Goal: Task Accomplishment & Management: Manage account settings

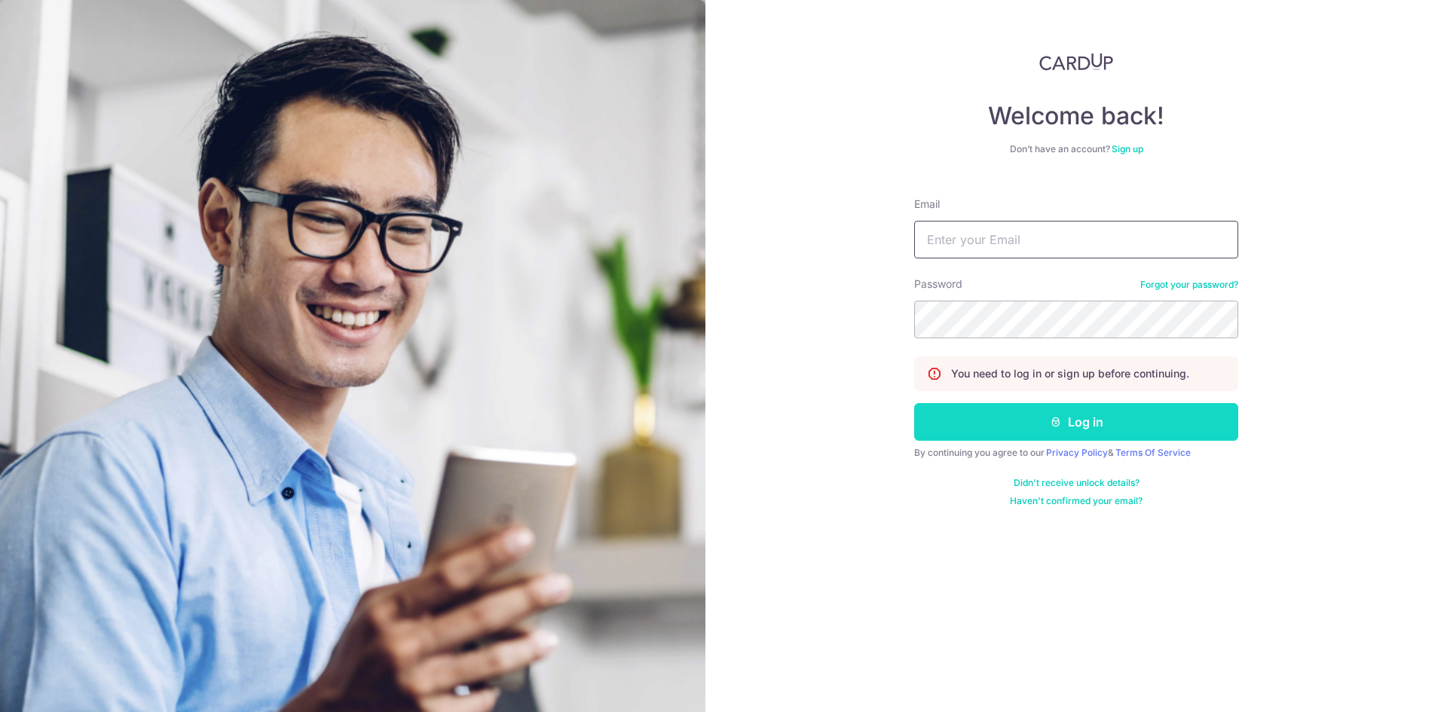
type input "[EMAIL_ADDRESS][DOMAIN_NAME]"
click at [1056, 415] on button "Log in" at bounding box center [1076, 422] width 324 height 38
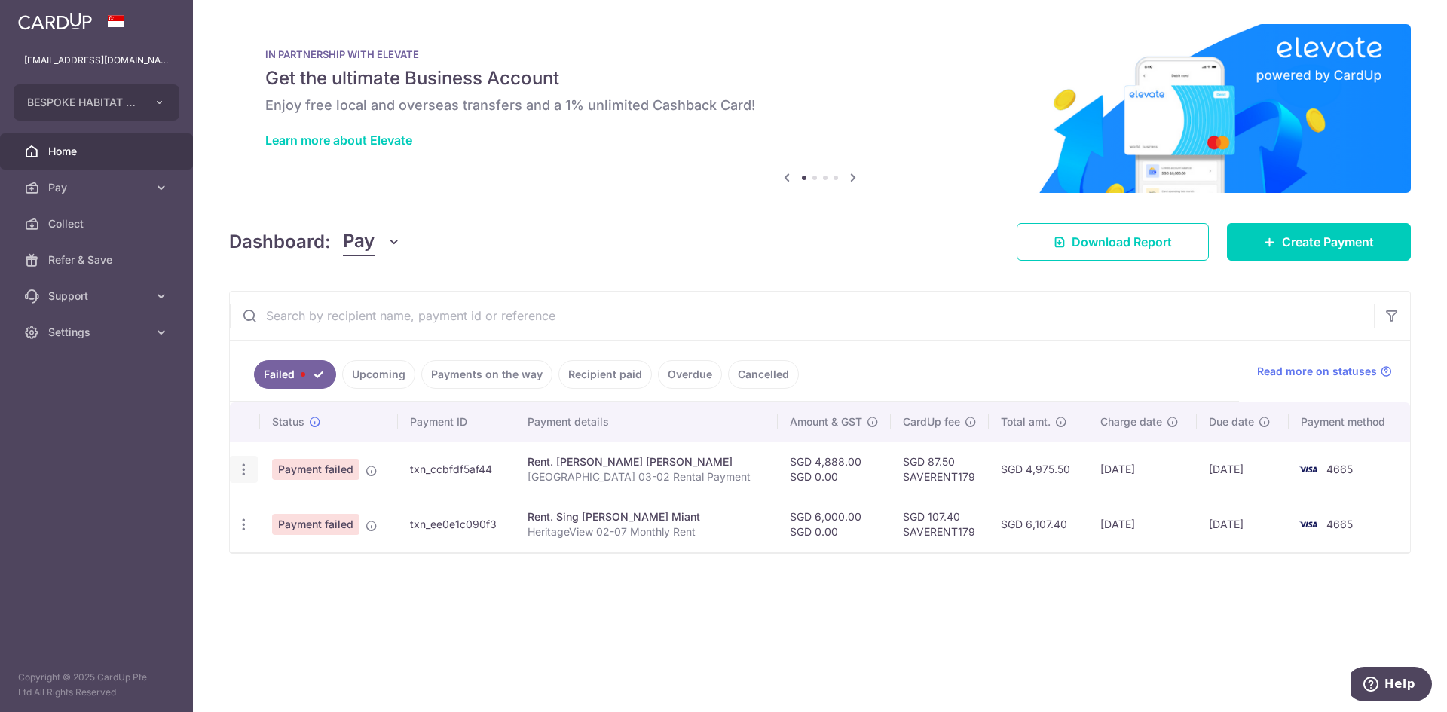
click at [246, 467] on icon "button" at bounding box center [244, 470] width 16 height 16
click at [316, 515] on span "Update payment" at bounding box center [324, 511] width 102 height 18
radio input "true"
type input "4,888.00"
type input "0.00"
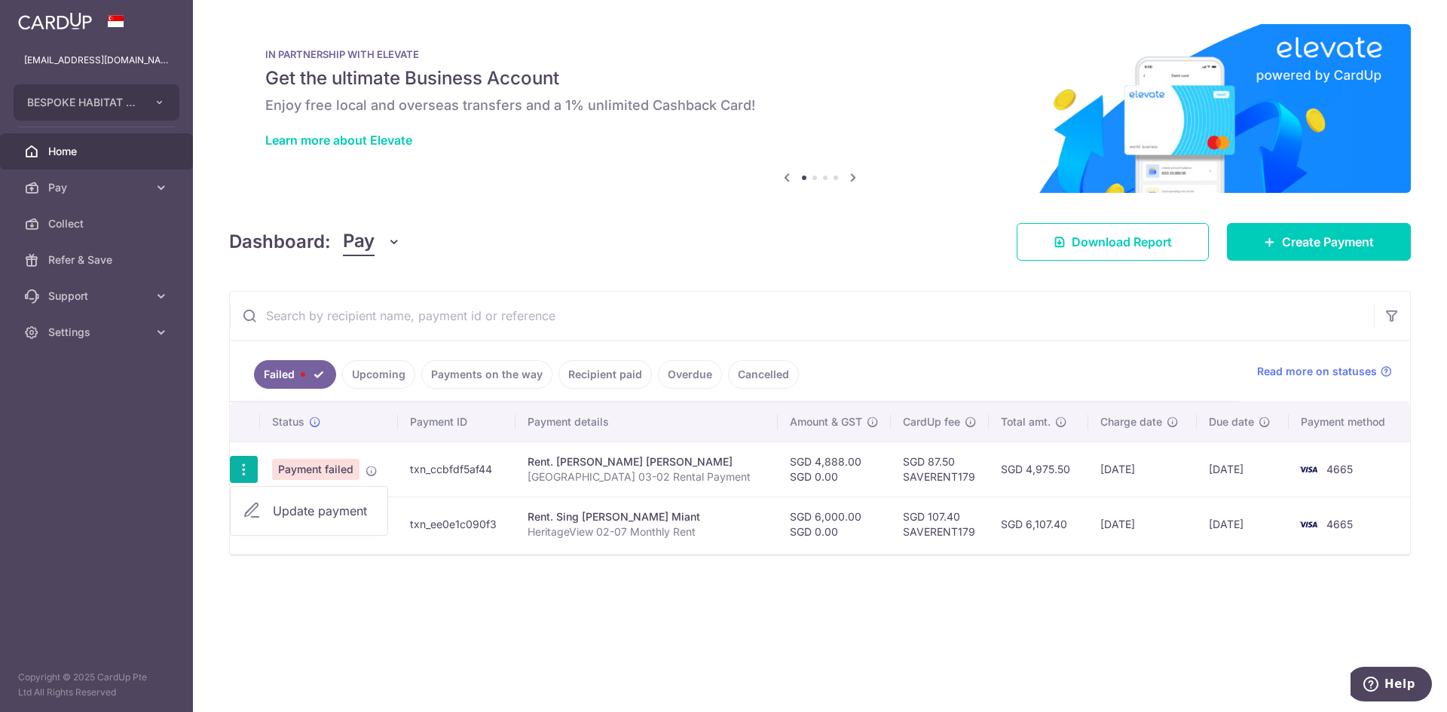
type input "[GEOGRAPHIC_DATA] 03-02 Rental Payment"
type input "AvonPark302Rent"
type input "SAVERENT179"
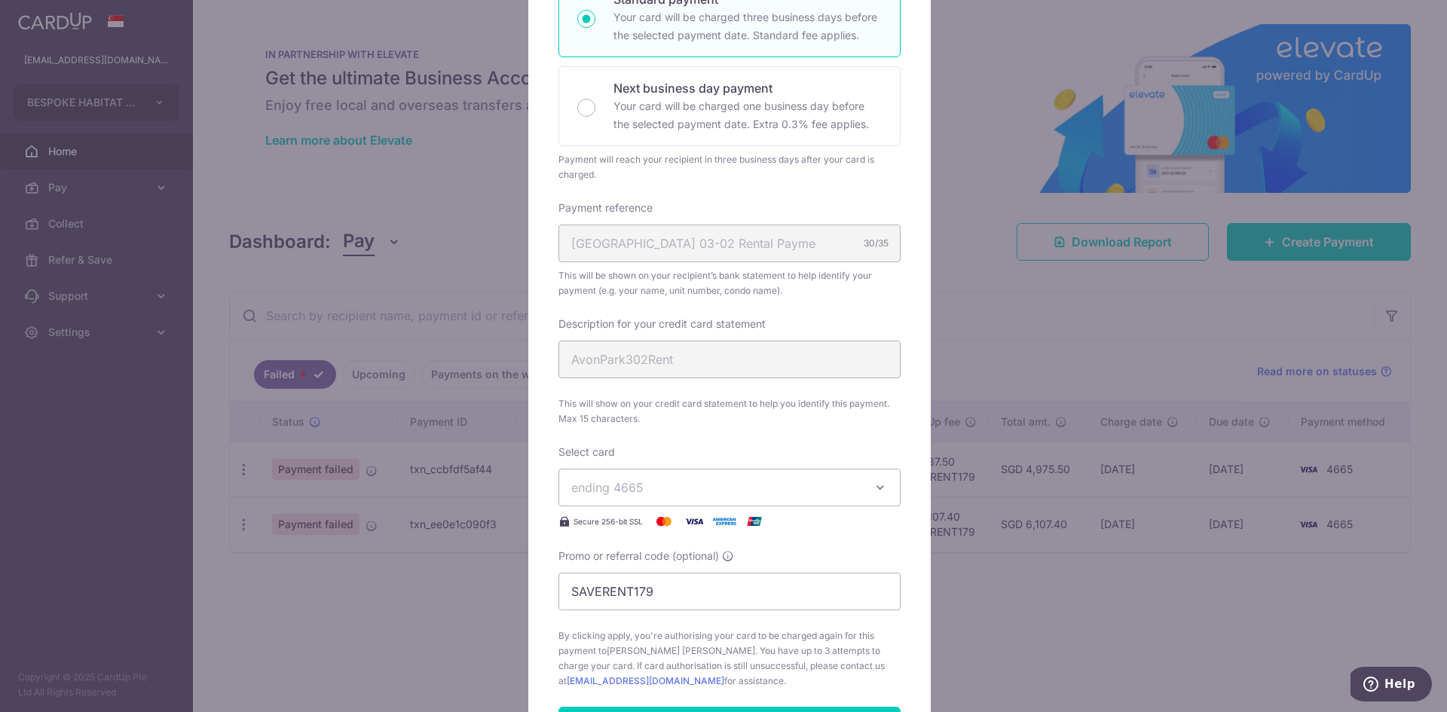
scroll to position [301, 0]
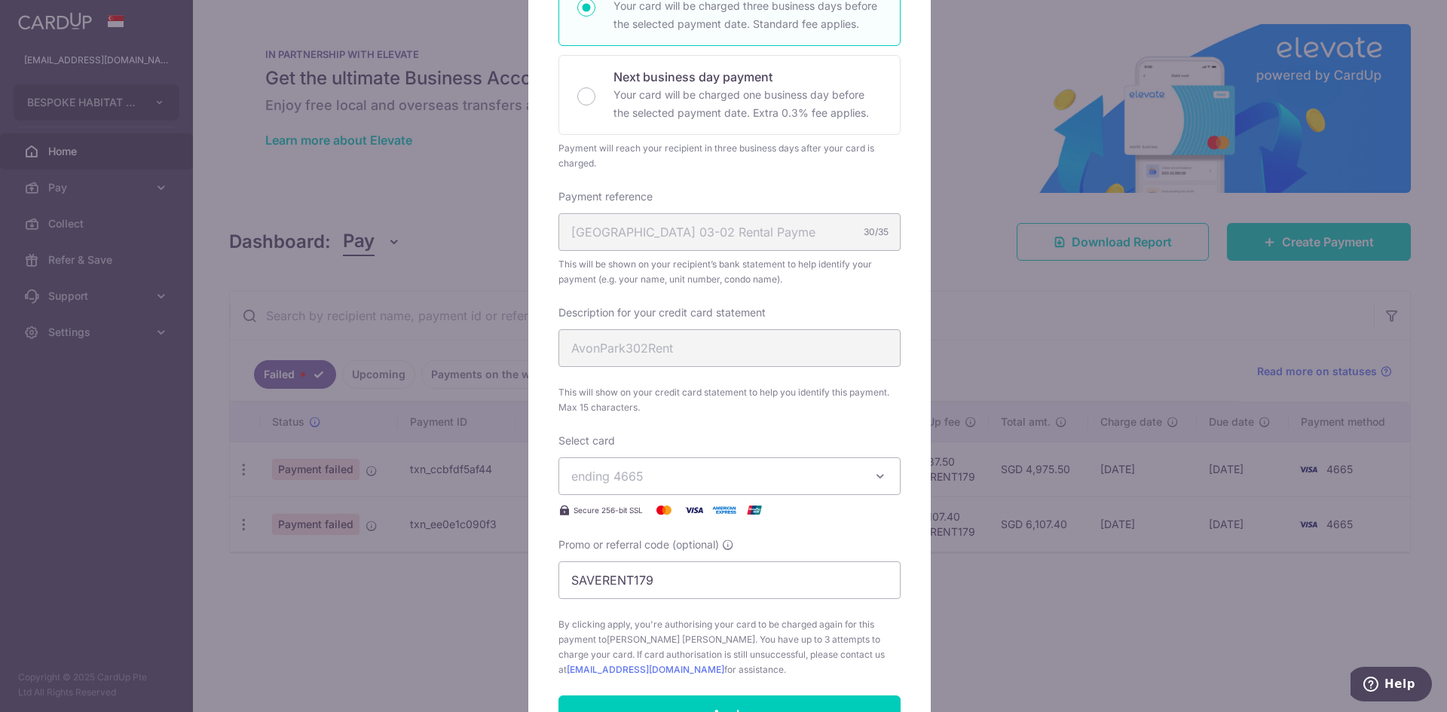
click at [842, 485] on span "ending 4665" at bounding box center [715, 476] width 289 height 18
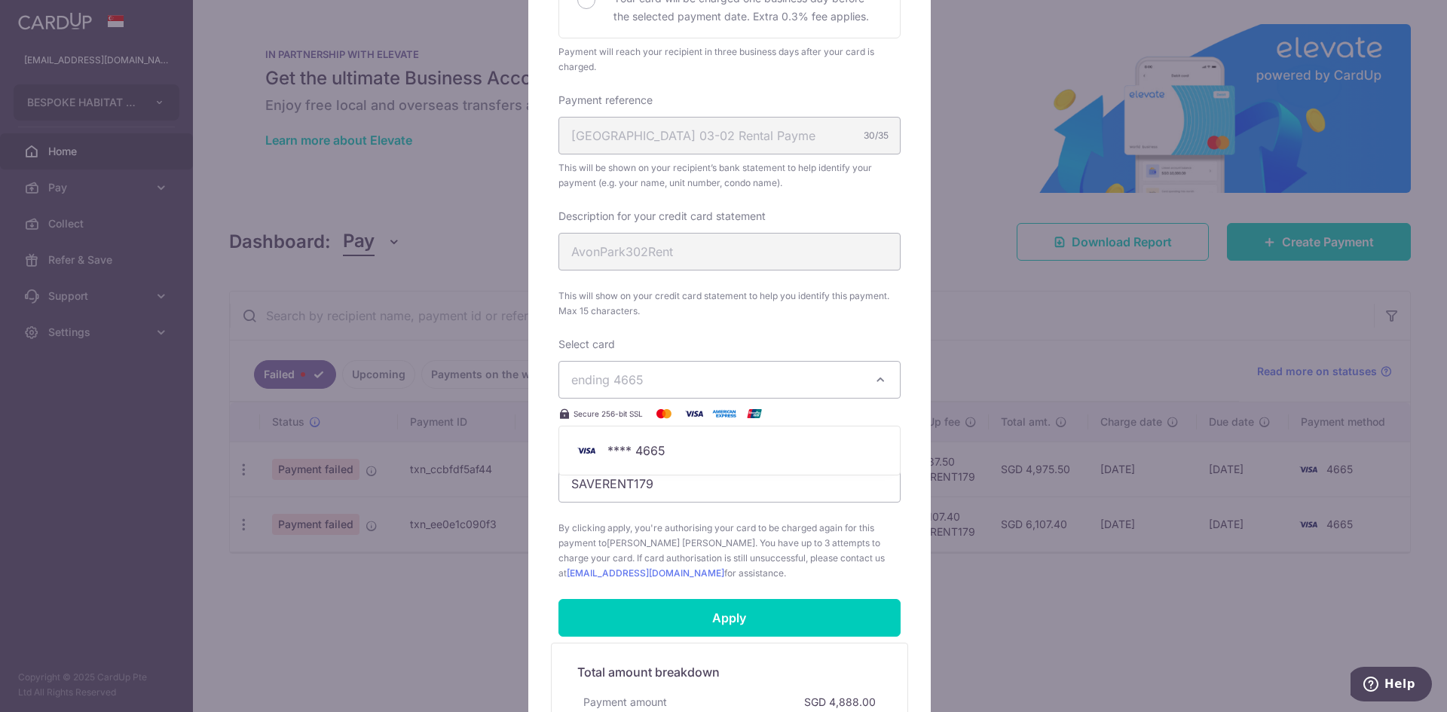
scroll to position [452, 0]
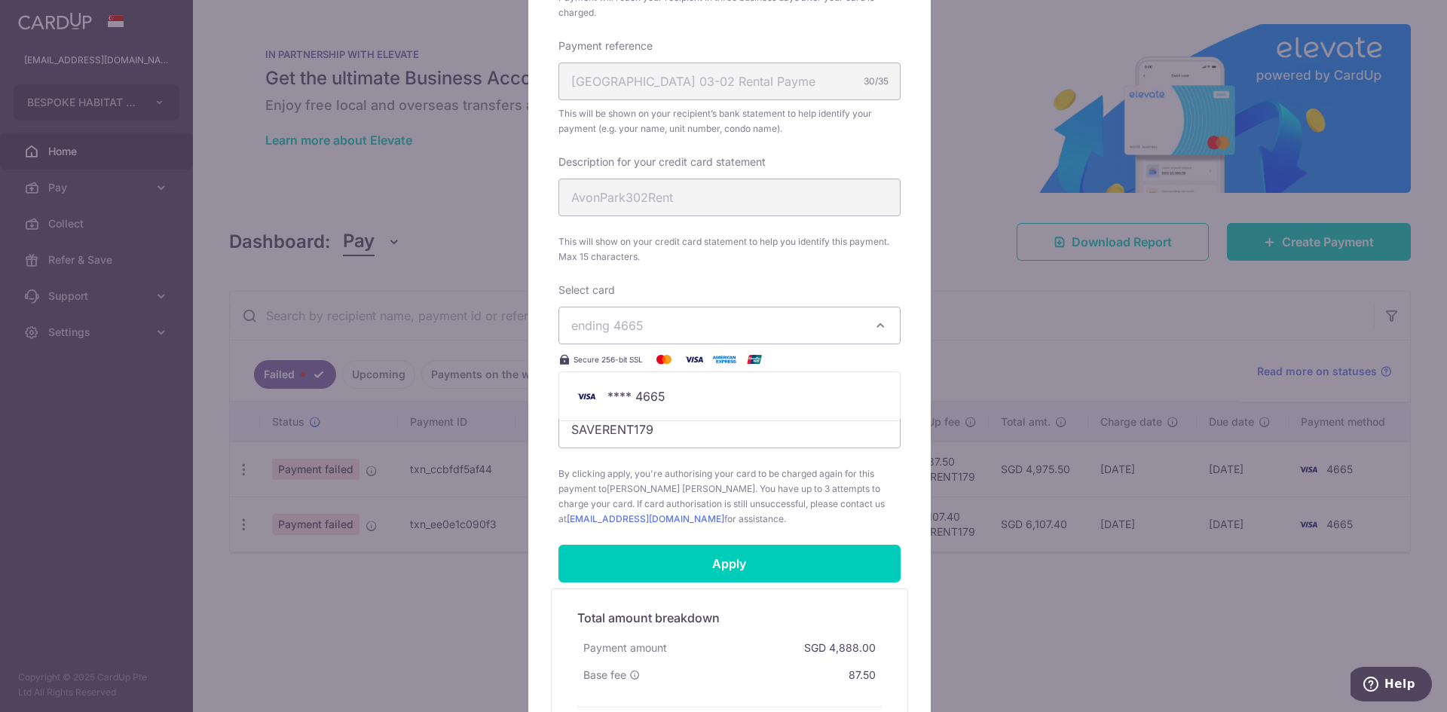
click at [763, 274] on div "Enter payment amount 4,888.00 4888.00 SGD To change the payment amount, please …" at bounding box center [729, 121] width 342 height 809
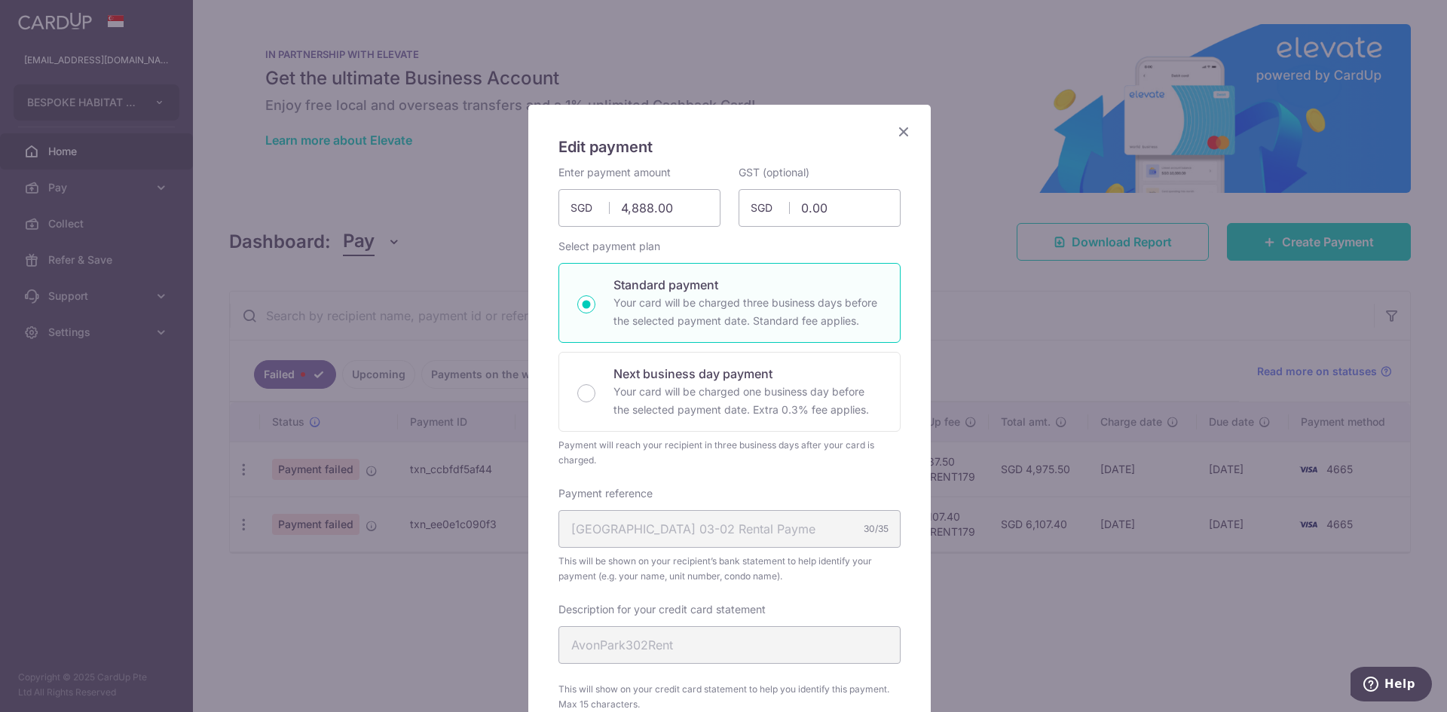
scroll to position [0, 0]
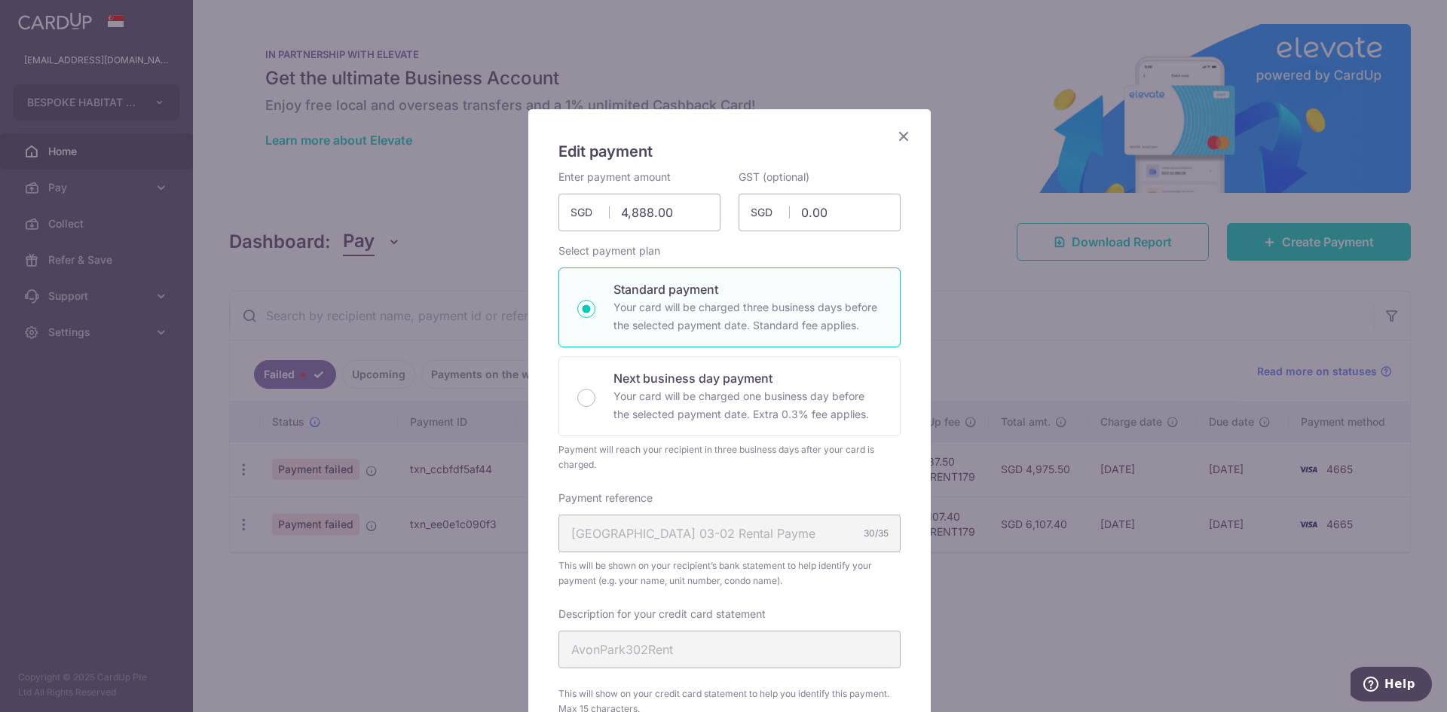
click at [907, 139] on div "Edit payment By clicking apply, you will make changes to all payments to Franci…" at bounding box center [729, 674] width 402 height 1130
click at [899, 140] on icon "Close" at bounding box center [903, 136] width 18 height 19
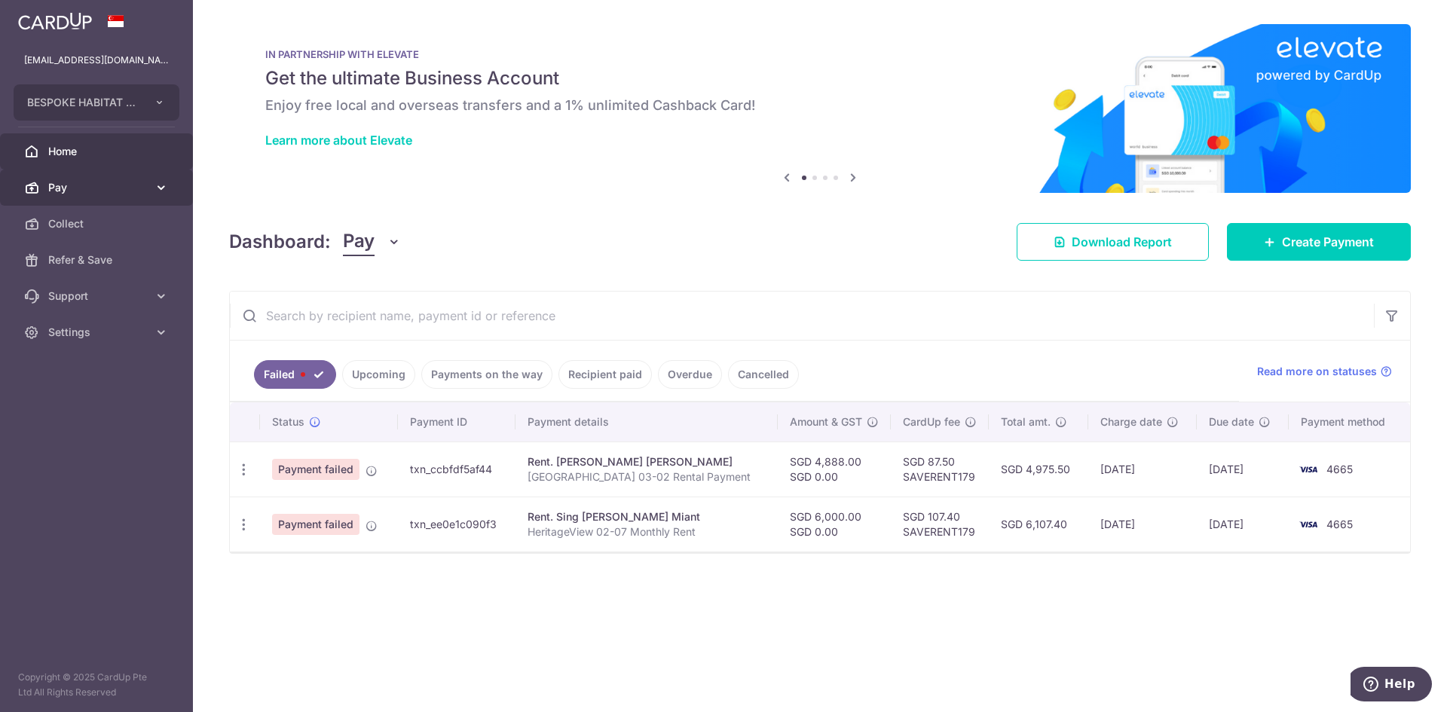
click at [155, 191] on icon at bounding box center [161, 187] width 15 height 15
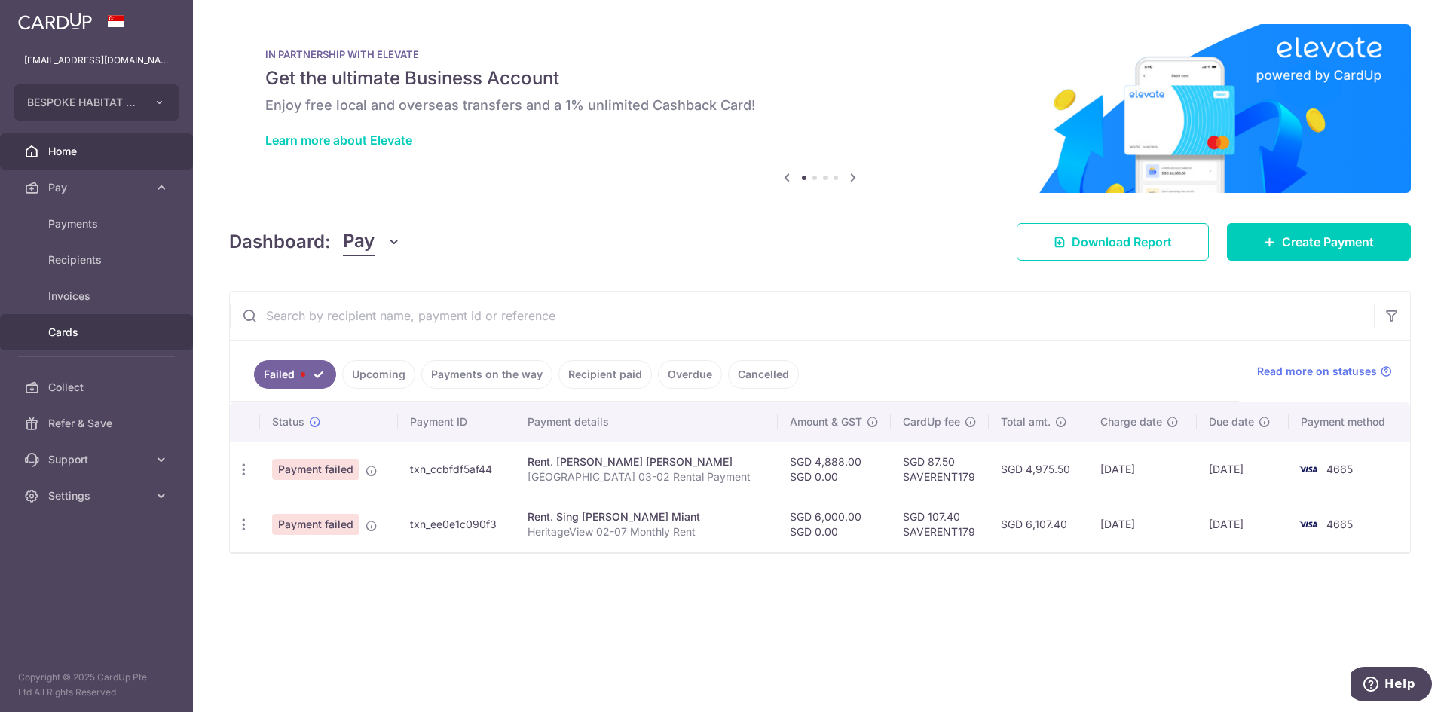
click at [135, 340] on link "Cards" at bounding box center [96, 332] width 193 height 36
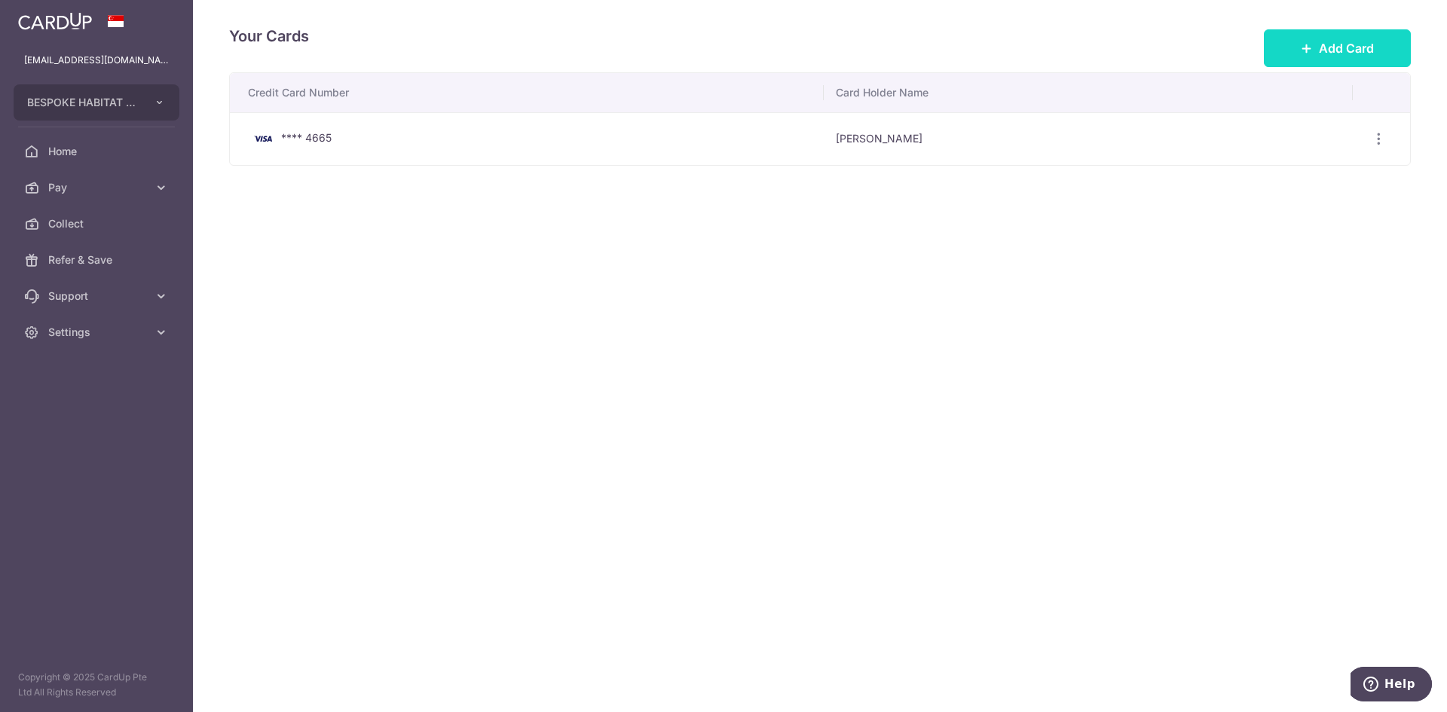
click at [1369, 57] on span "Add Card" at bounding box center [1346, 48] width 55 height 18
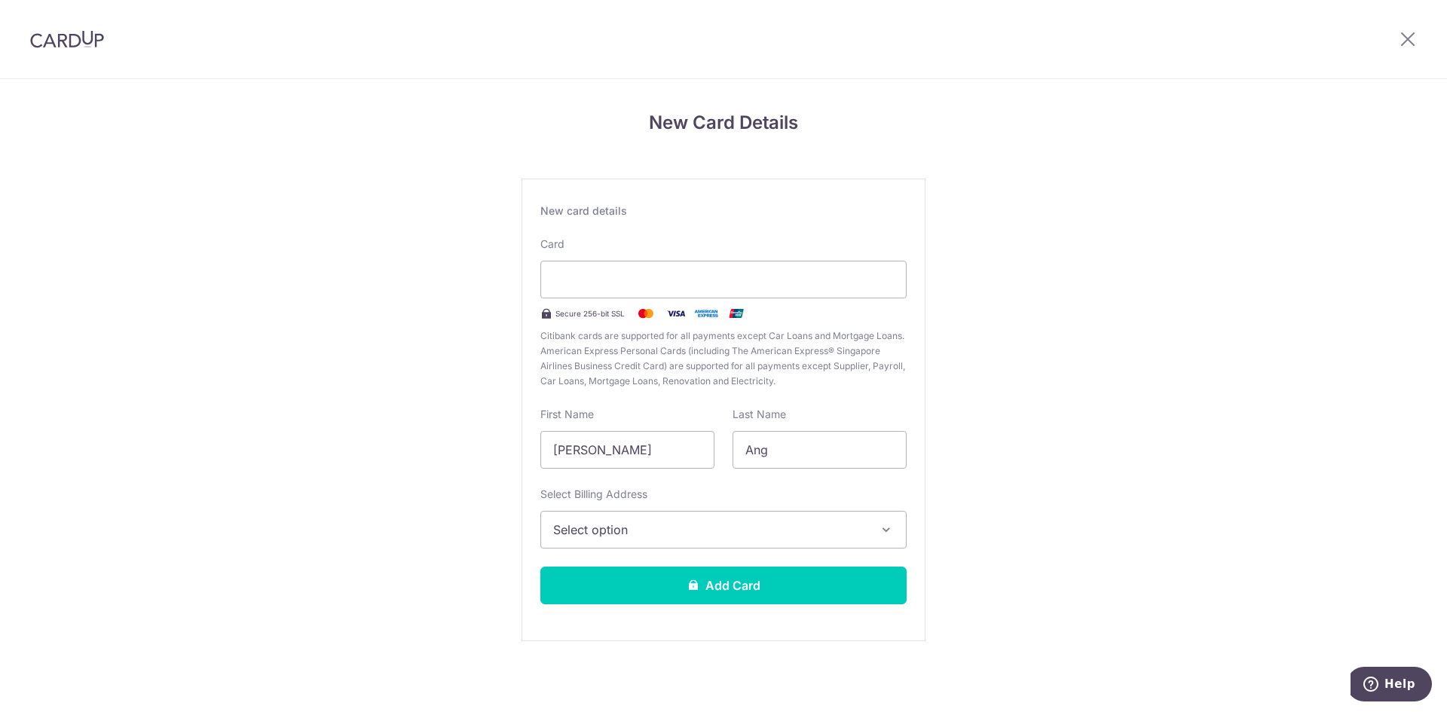
click at [739, 222] on div "New card details Card Secure 256-bit SSL Citibank cards are supported for all p…" at bounding box center [723, 410] width 404 height 463
click at [622, 543] on button "Select option" at bounding box center [723, 530] width 366 height 38
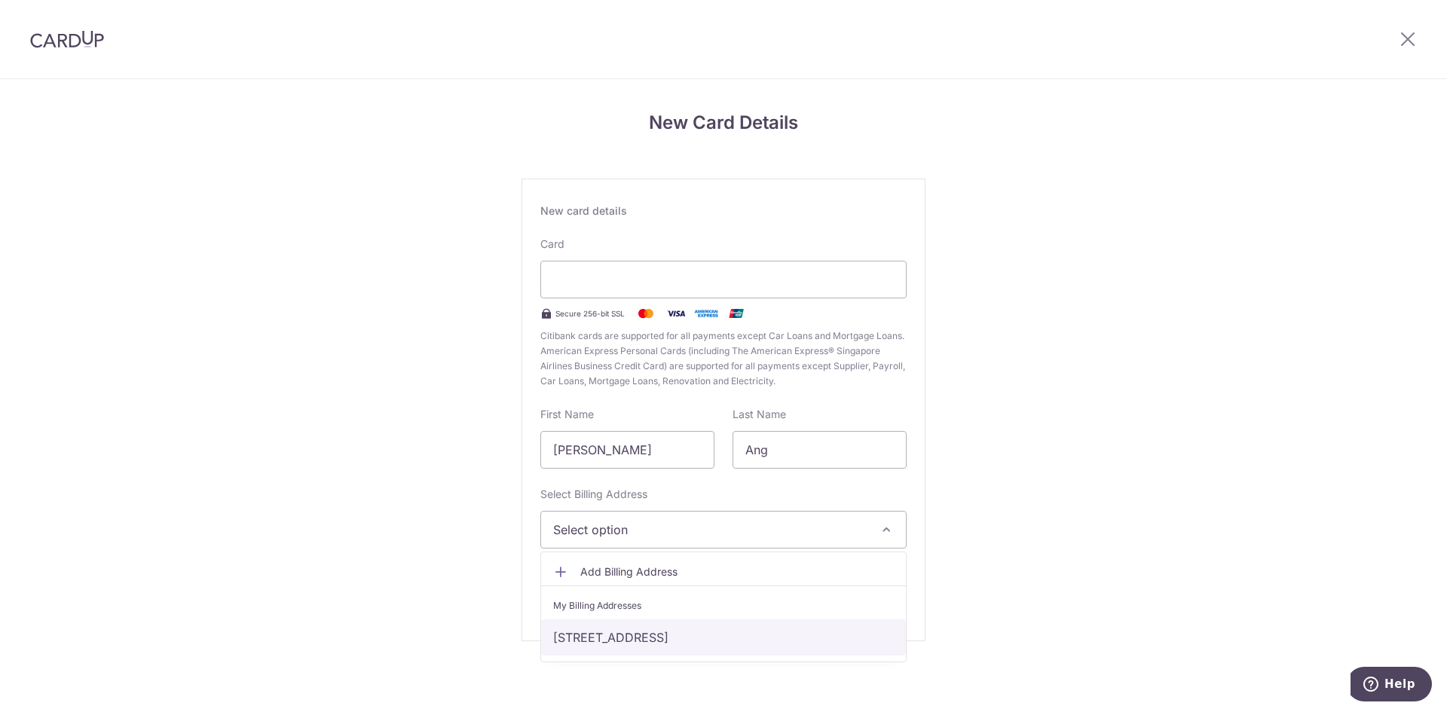
click at [625, 638] on link "50 Sirat Road, Singapore, Singapore, Singapore-545801" at bounding box center [723, 637] width 365 height 36
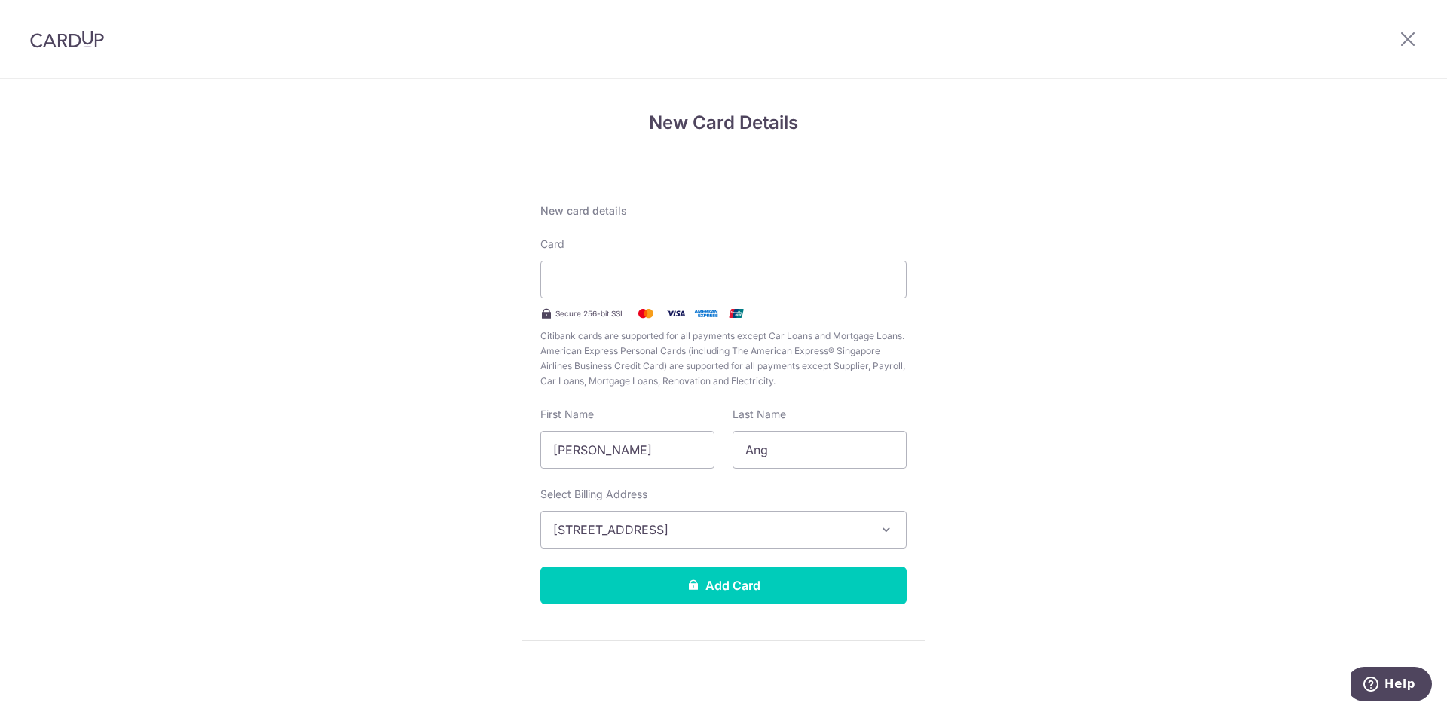
click at [1031, 164] on div "New Card Details New card details Card Secure 256-bit SSL Citibank cards are su…" at bounding box center [723, 395] width 1447 height 633
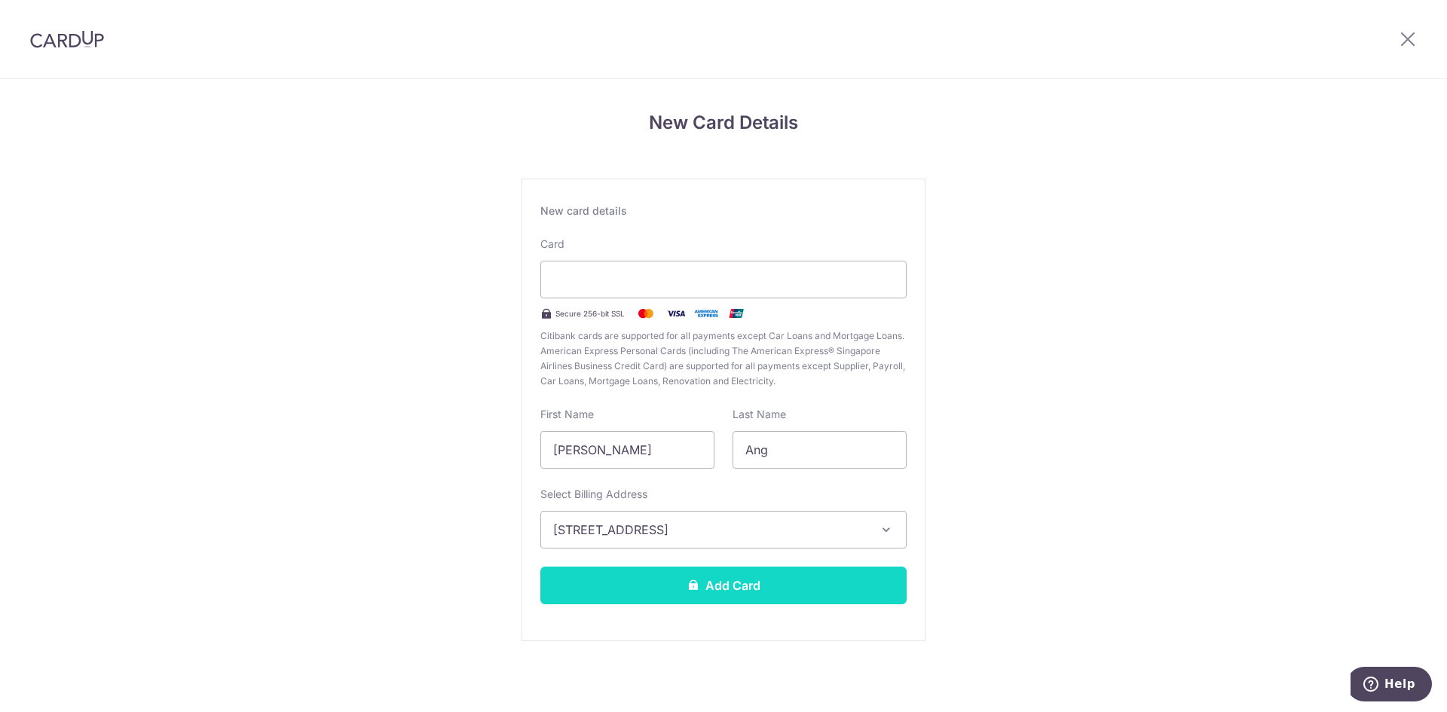
click at [783, 595] on button "Add Card" at bounding box center [723, 586] width 366 height 38
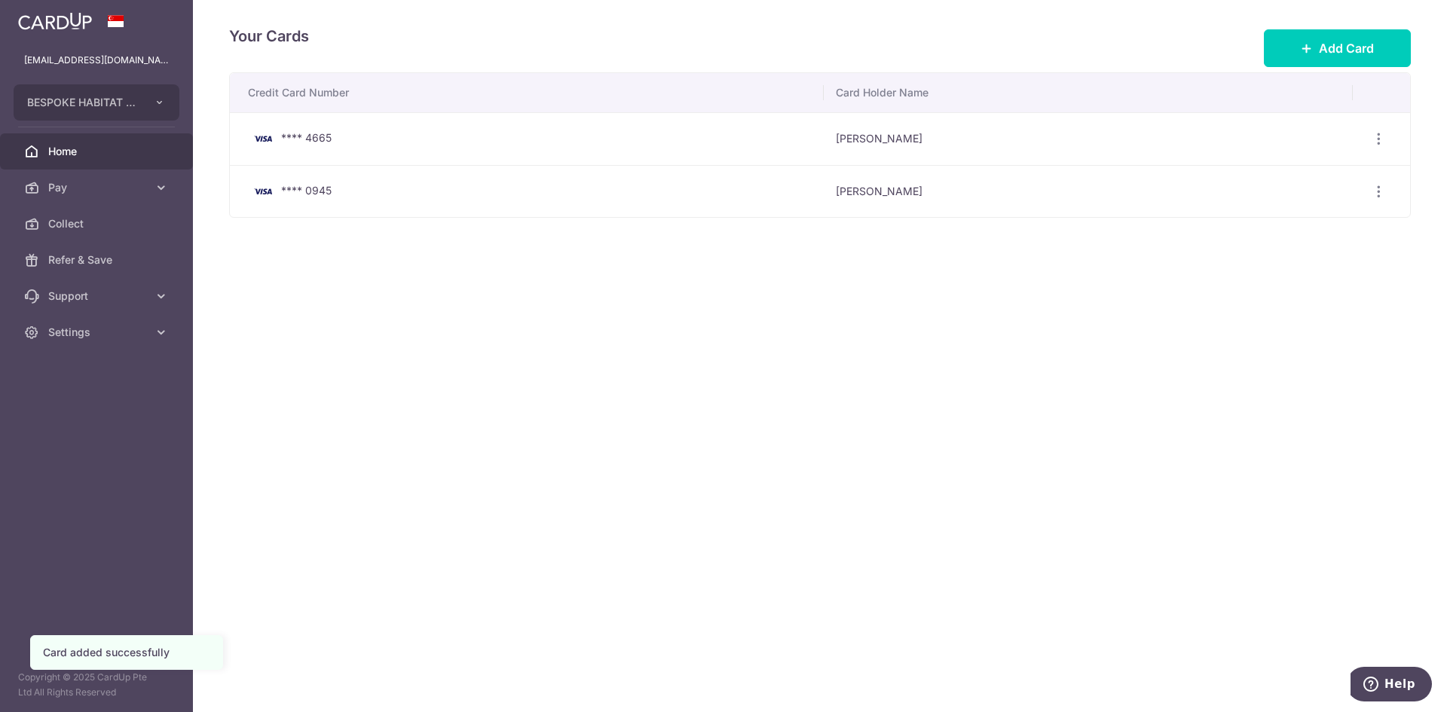
click at [87, 139] on link "Home" at bounding box center [96, 151] width 193 height 36
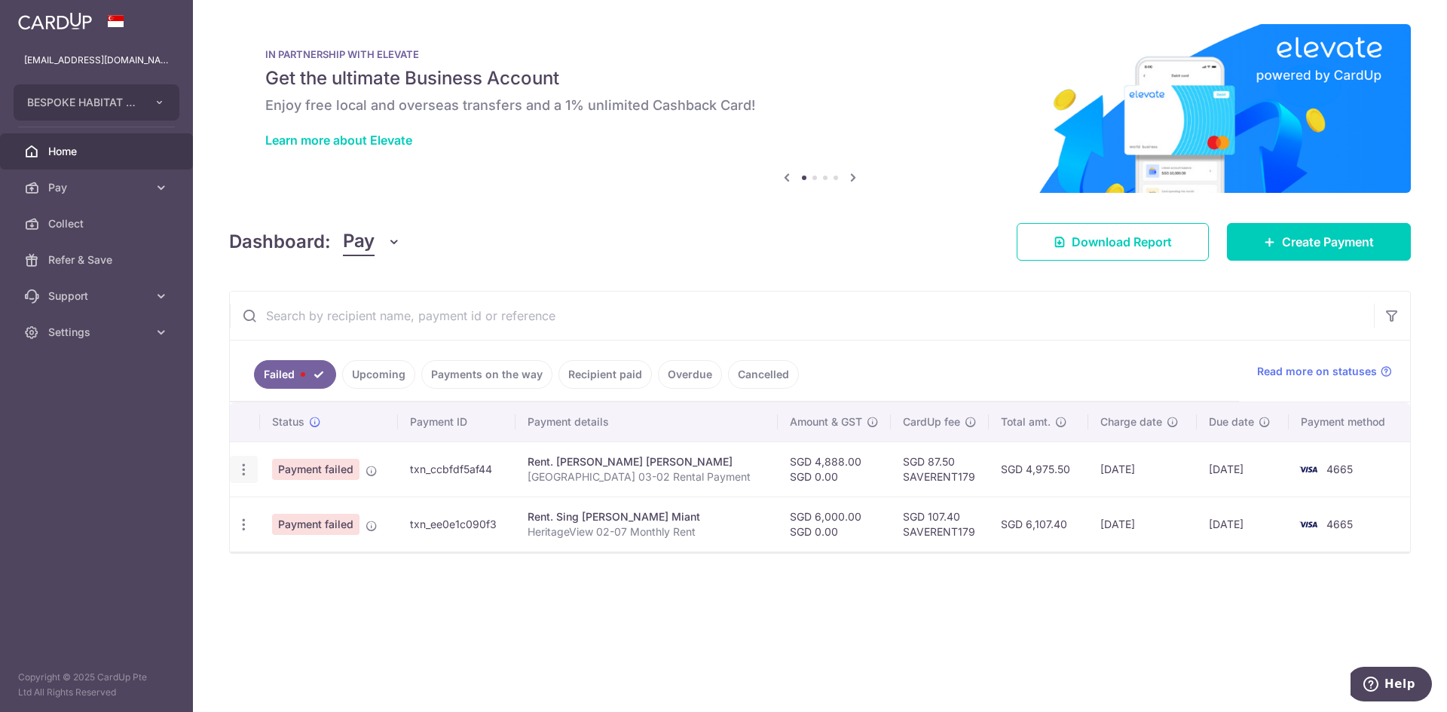
click at [241, 475] on icon "button" at bounding box center [244, 470] width 16 height 16
click at [316, 506] on span "Update payment" at bounding box center [324, 511] width 102 height 18
radio input "true"
type input "4,888.00"
type input "0.00"
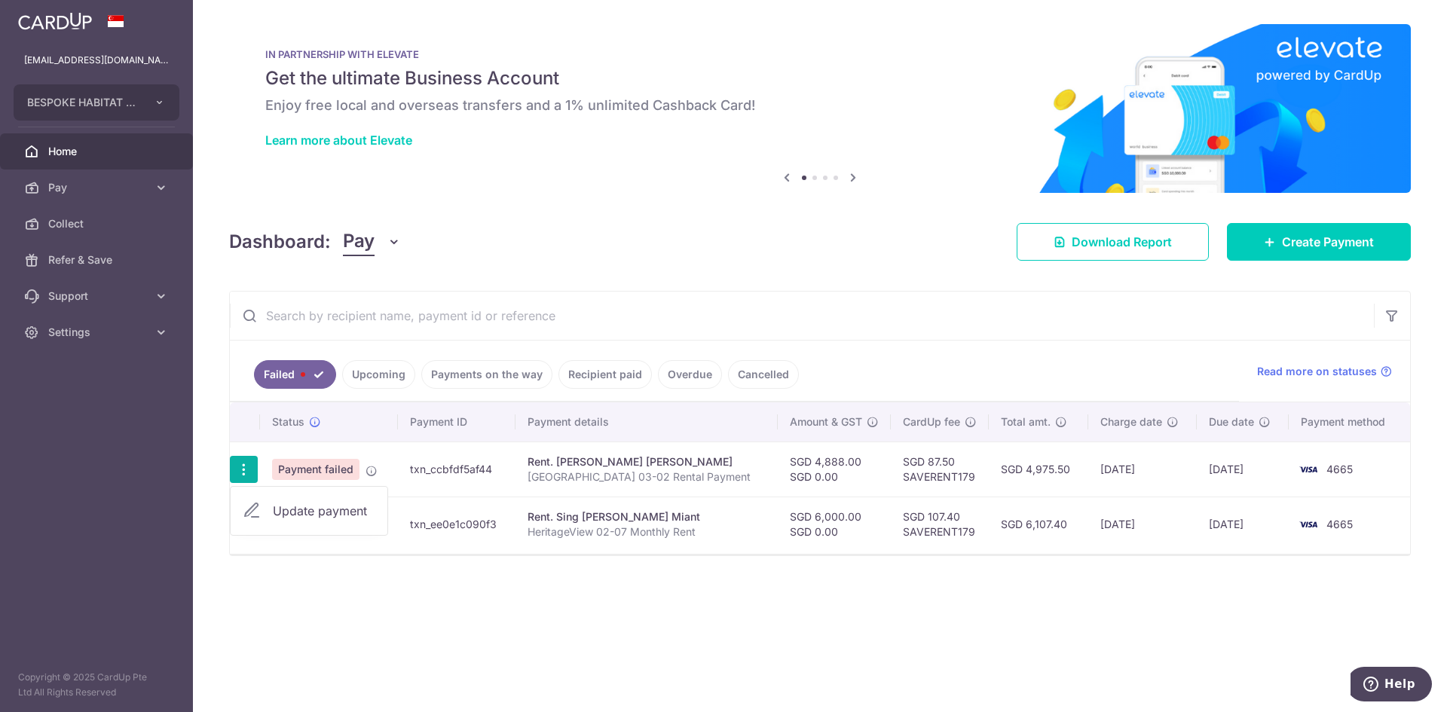
type input "[GEOGRAPHIC_DATA] 03-02 Rental Payment"
type input "AvonPark302Rent"
type input "SAVERENT179"
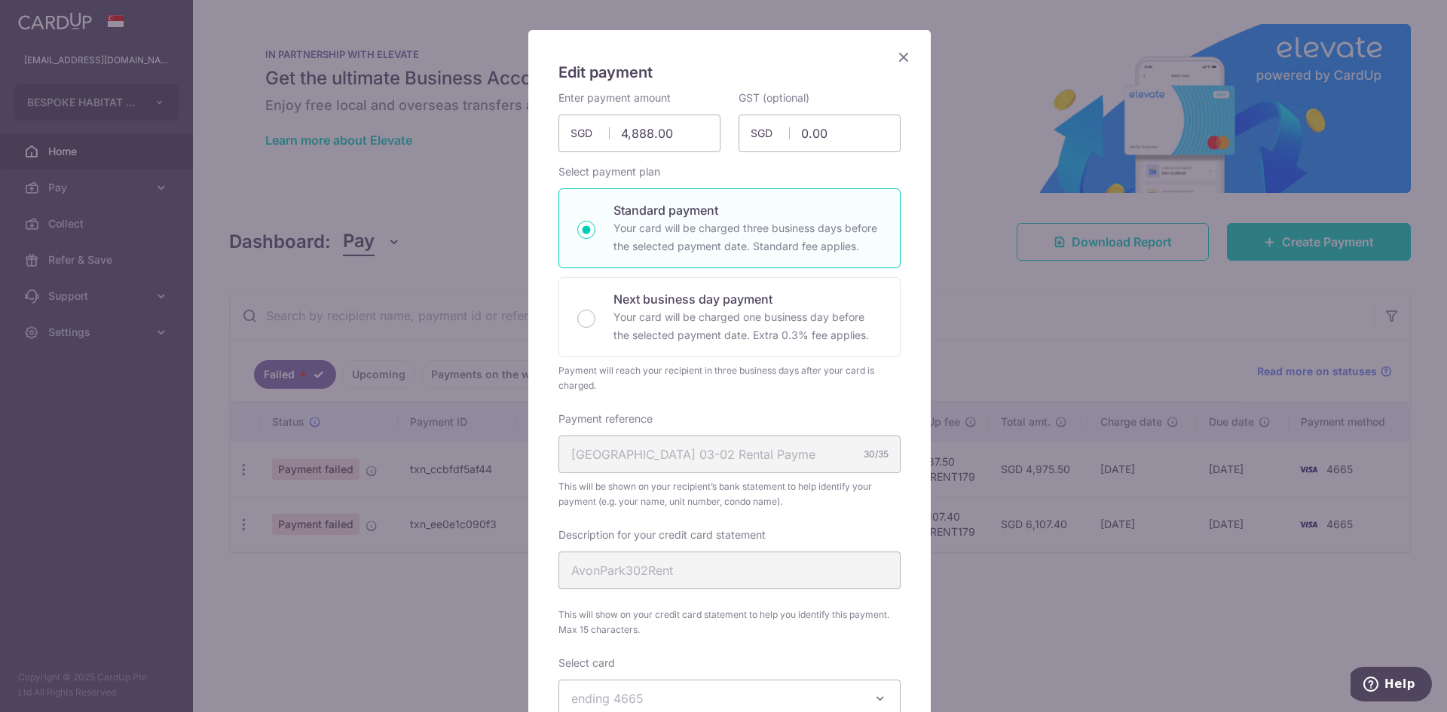
scroll to position [452, 0]
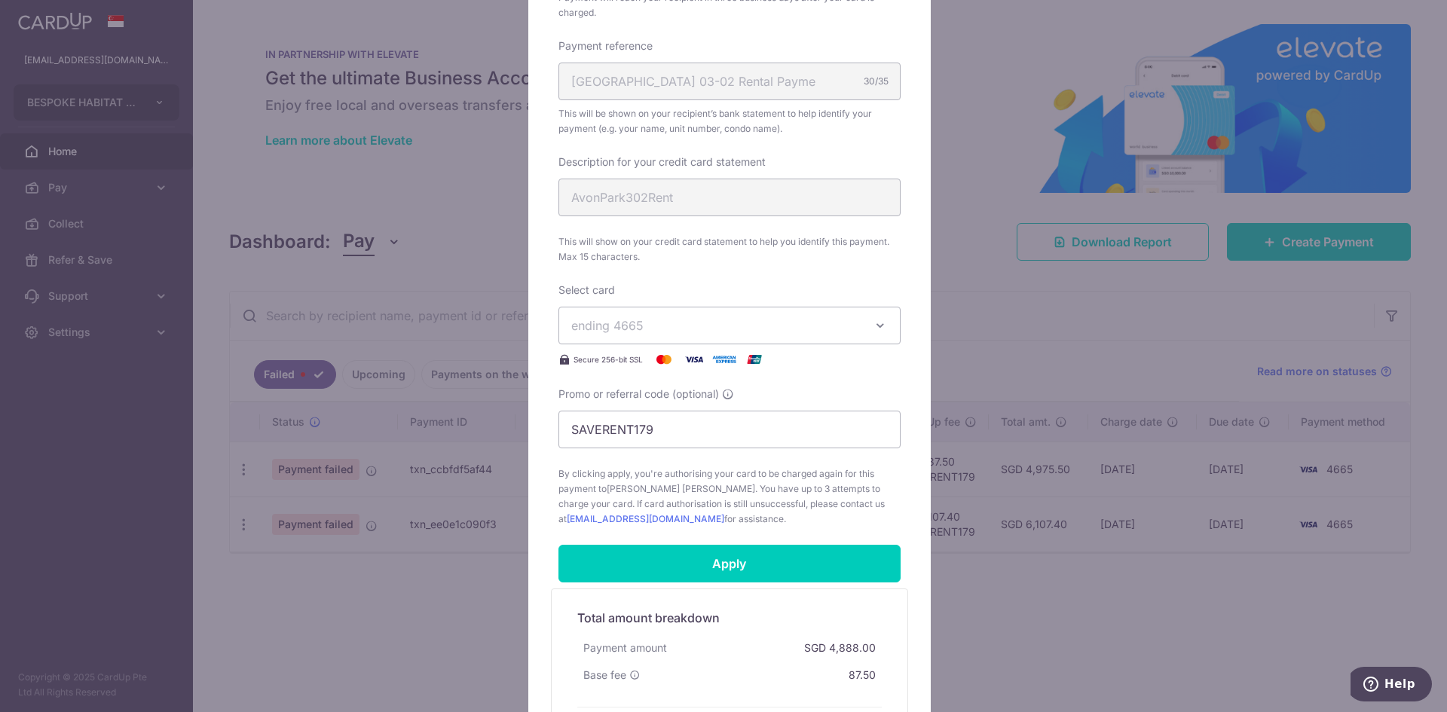
click at [745, 327] on span "ending 4665" at bounding box center [715, 325] width 289 height 18
click at [677, 432] on span "**** 0945" at bounding box center [729, 433] width 316 height 18
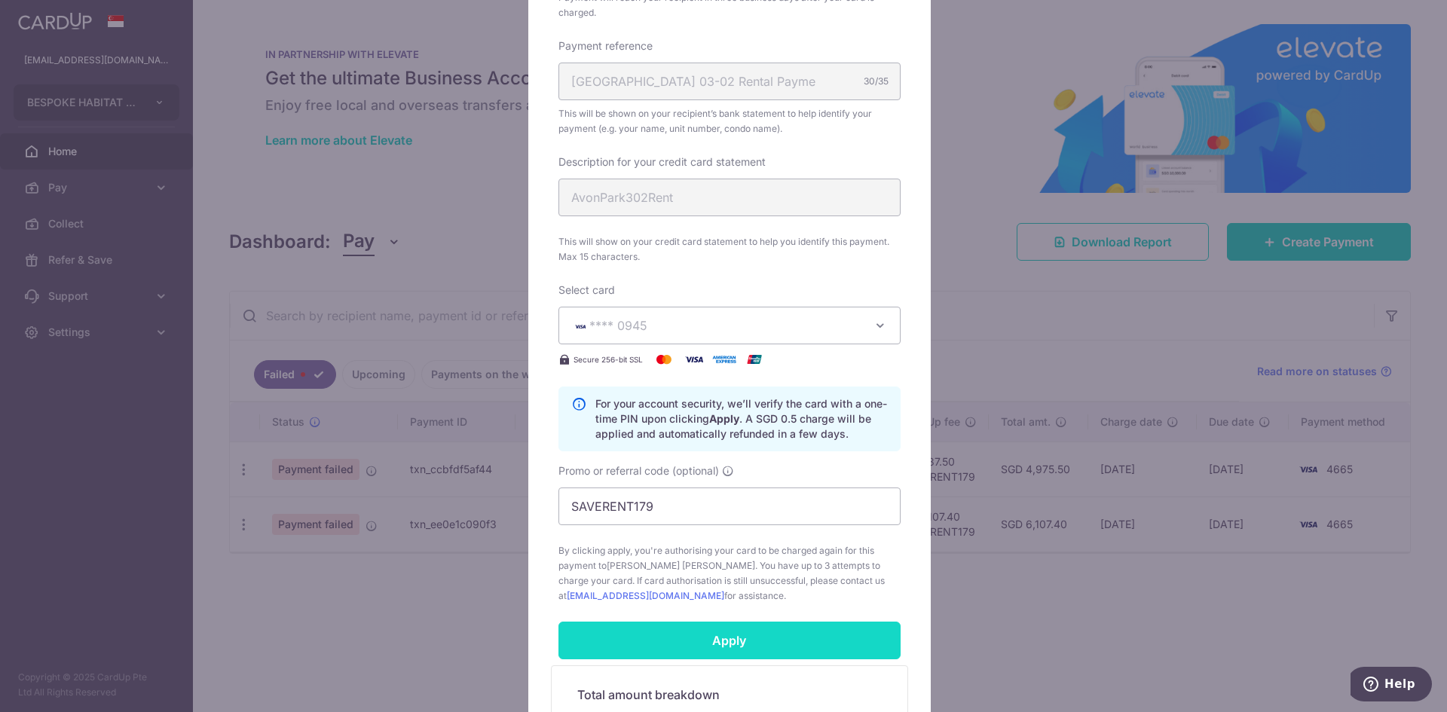
click at [765, 645] on input "Apply" at bounding box center [729, 641] width 342 height 38
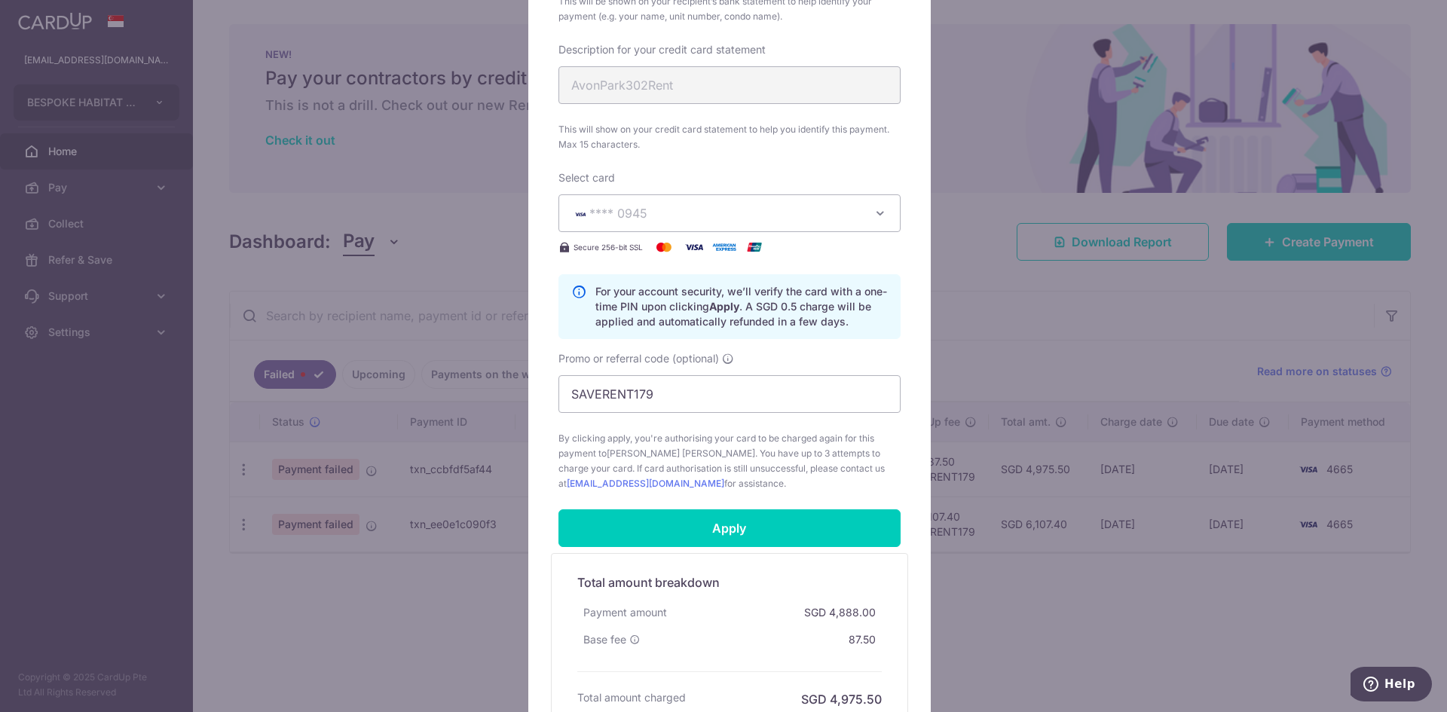
scroll to position [562, 0]
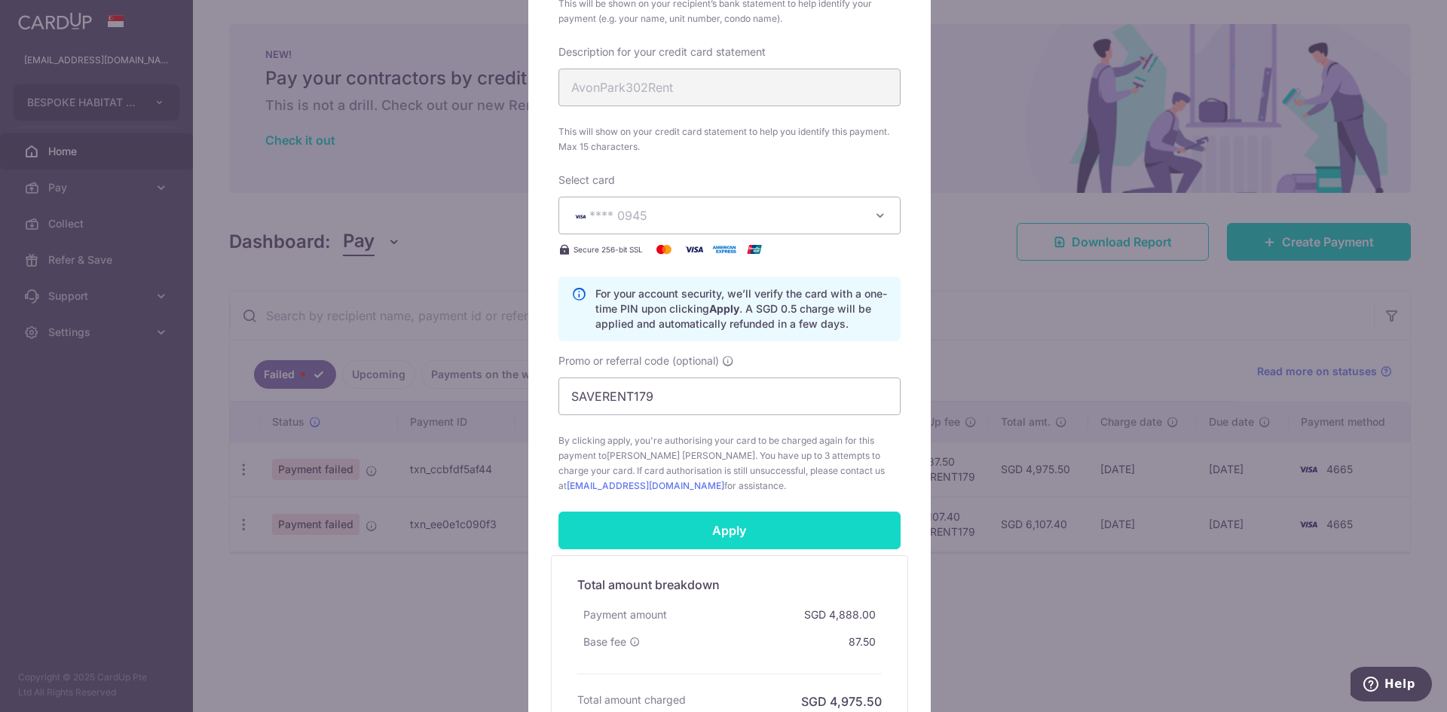
click at [745, 532] on input "Apply" at bounding box center [729, 531] width 342 height 38
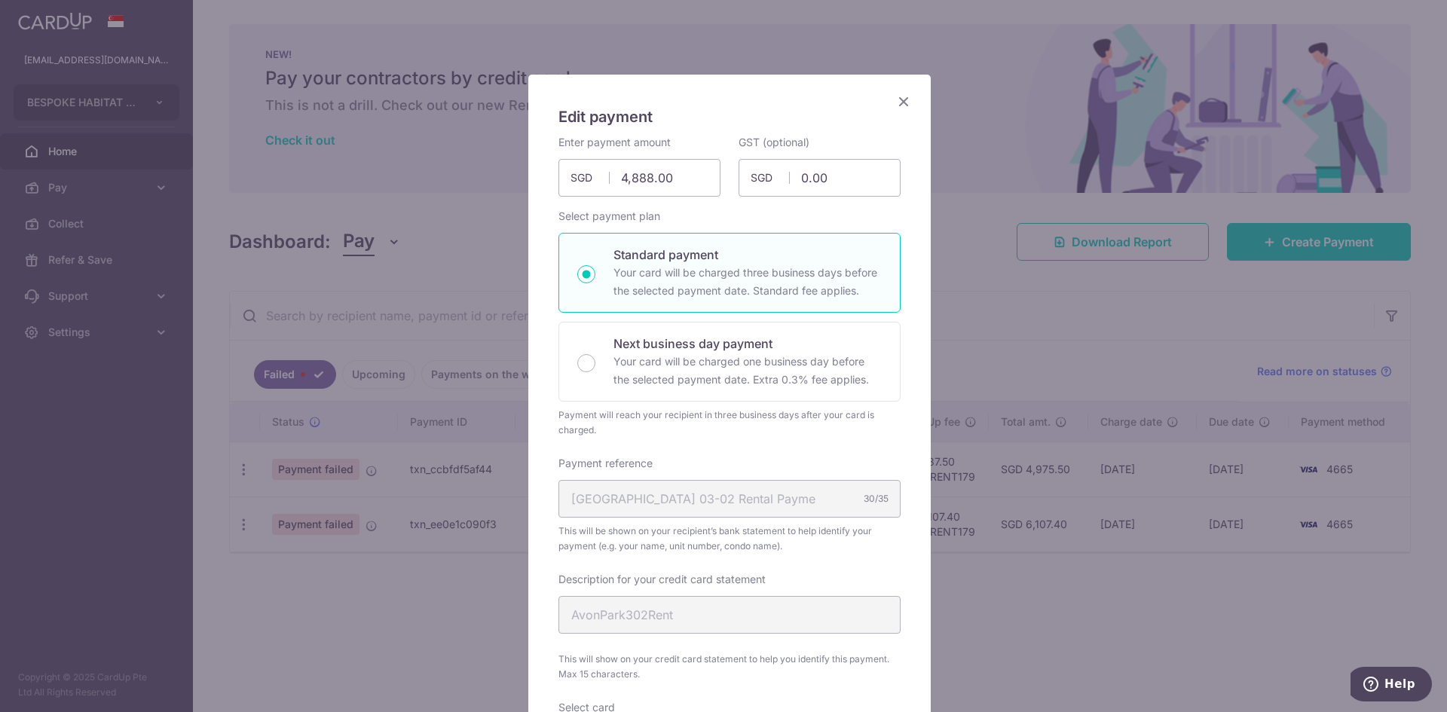
scroll to position [0, 0]
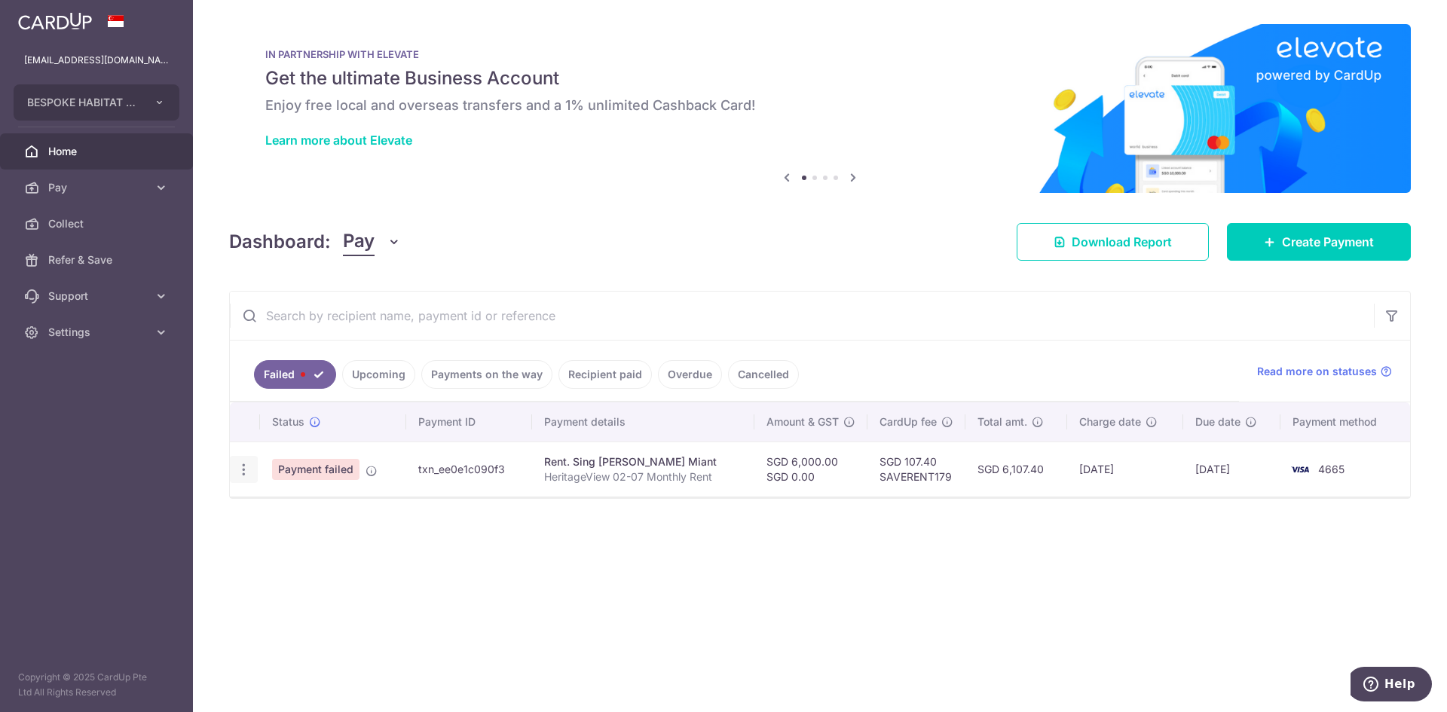
click at [233, 472] on div "Update payment" at bounding box center [244, 470] width 28 height 28
click at [246, 473] on icon "button" at bounding box center [244, 470] width 16 height 16
click at [297, 509] on span "Update payment" at bounding box center [324, 511] width 102 height 18
radio input "true"
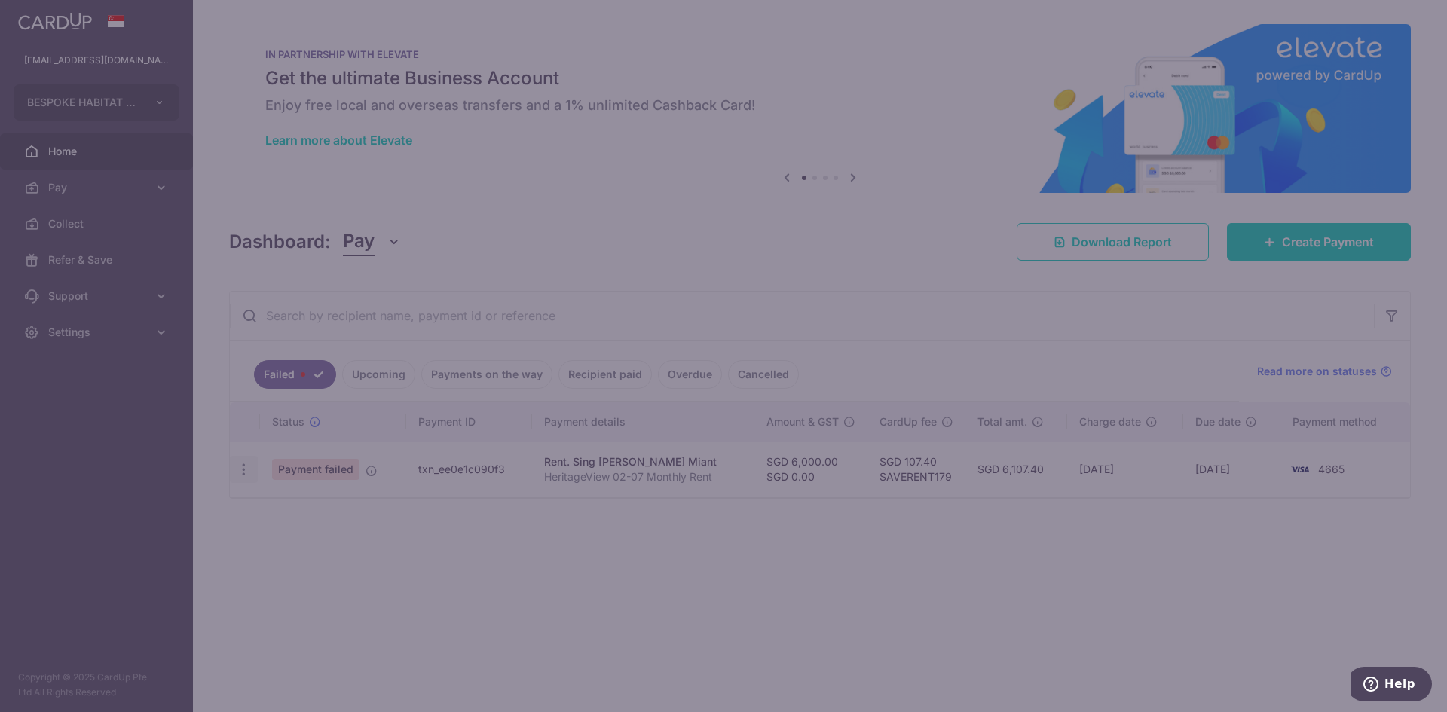
type input "6,000.00"
type input "0.00"
type input "HeritageView 02-07 Monthly Rent"
type input "HV0207Rent"
type input "SAVERENT179"
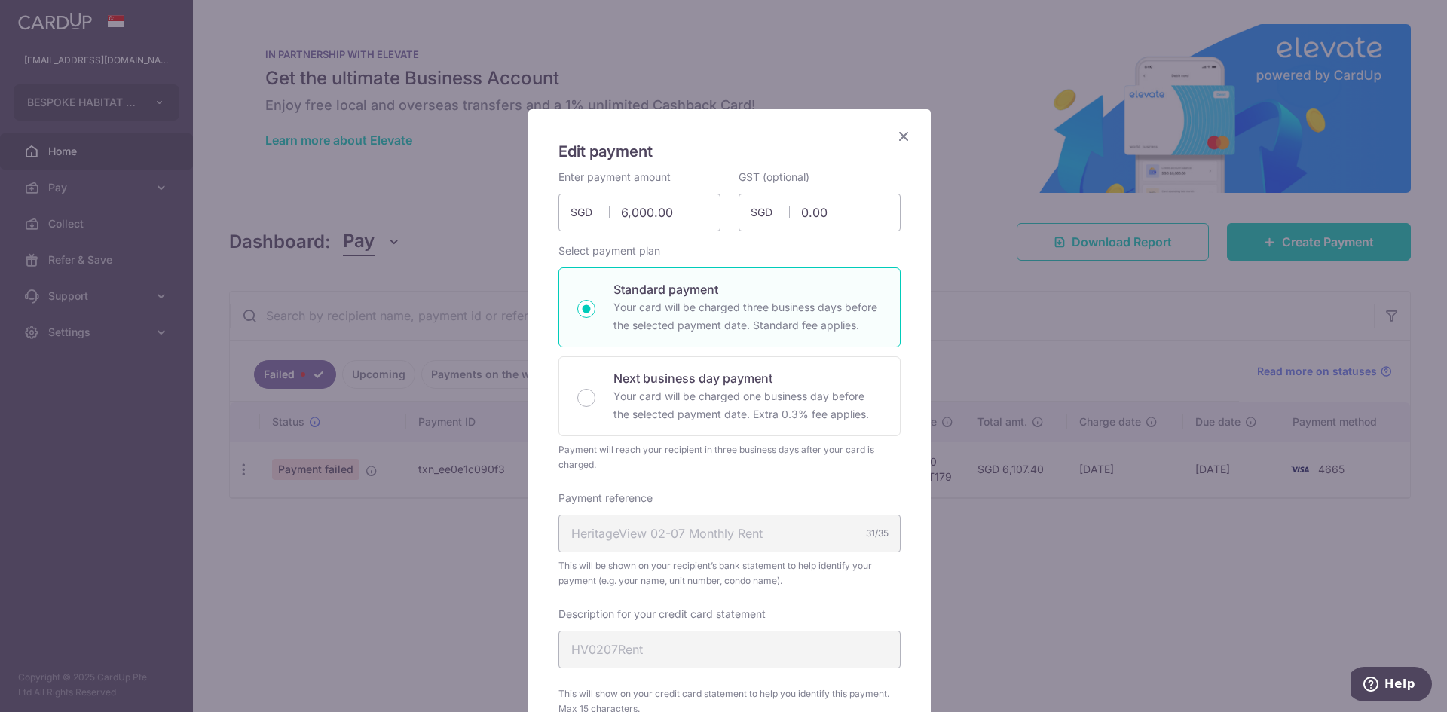
scroll to position [301, 0]
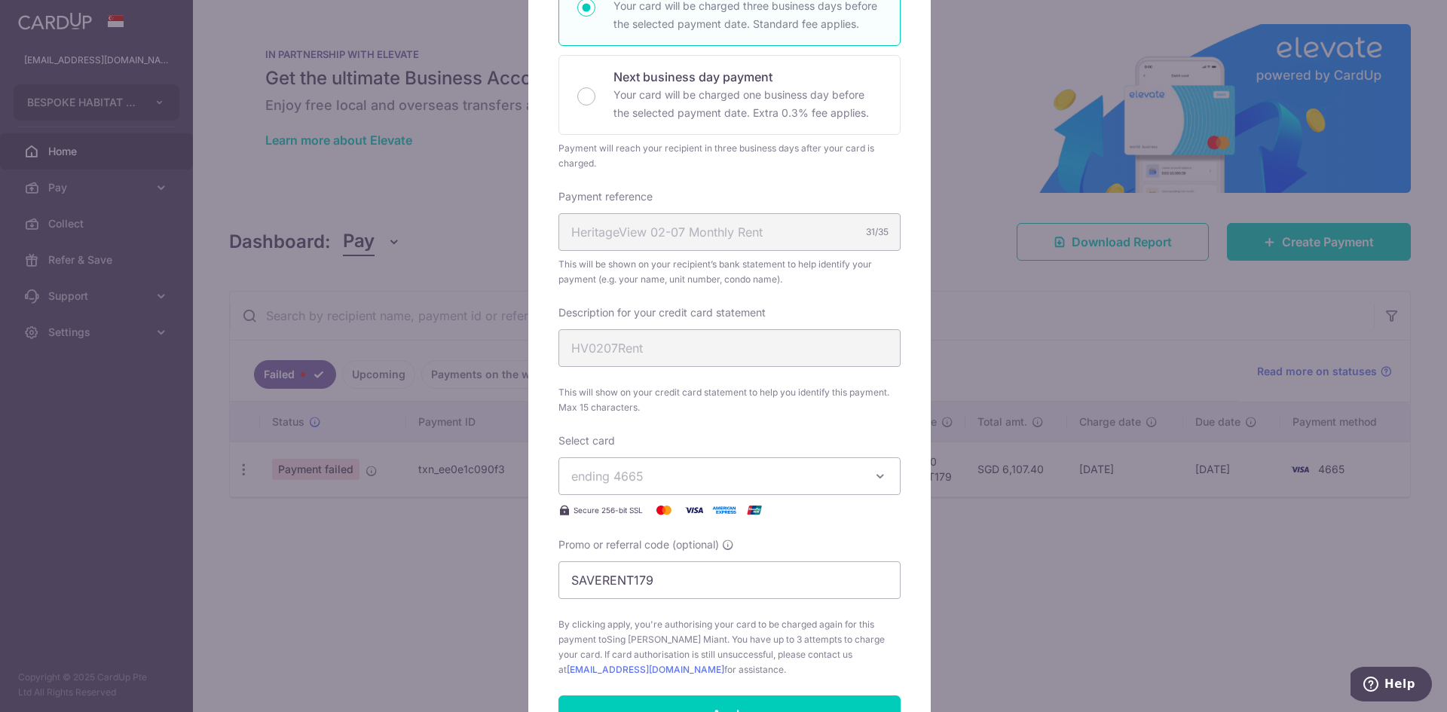
click at [857, 479] on button "ending 4665" at bounding box center [729, 476] width 342 height 38
click at [739, 588] on span "**** 0945" at bounding box center [729, 583] width 316 height 18
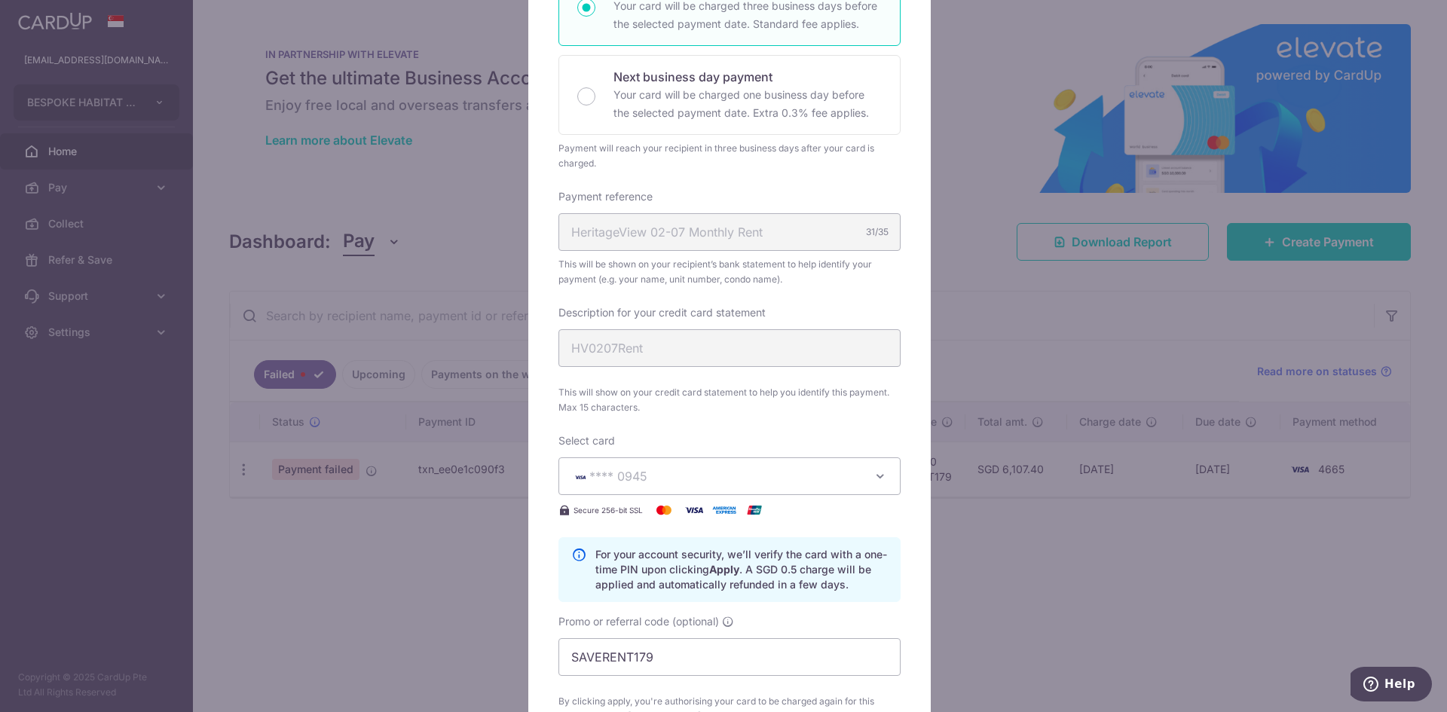
scroll to position [603, 0]
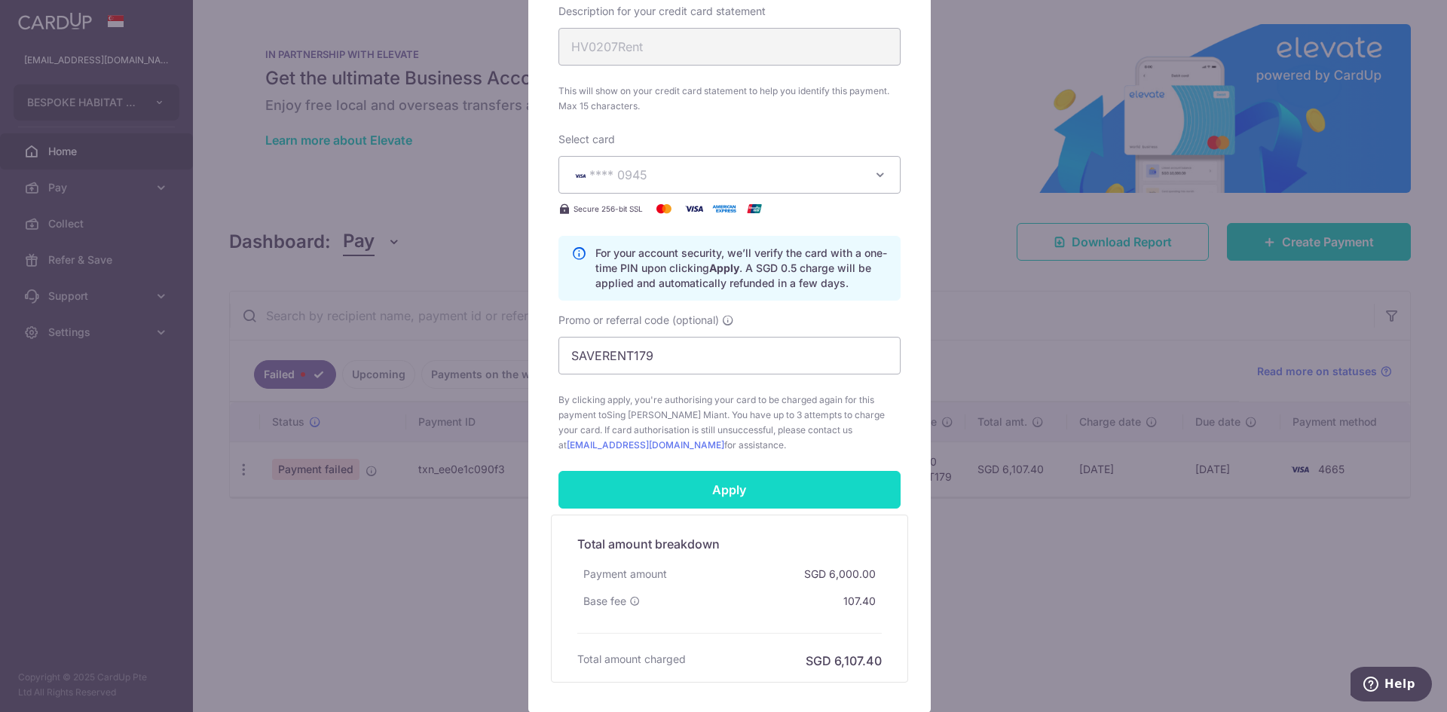
click at [737, 491] on input "Apply" at bounding box center [729, 490] width 342 height 38
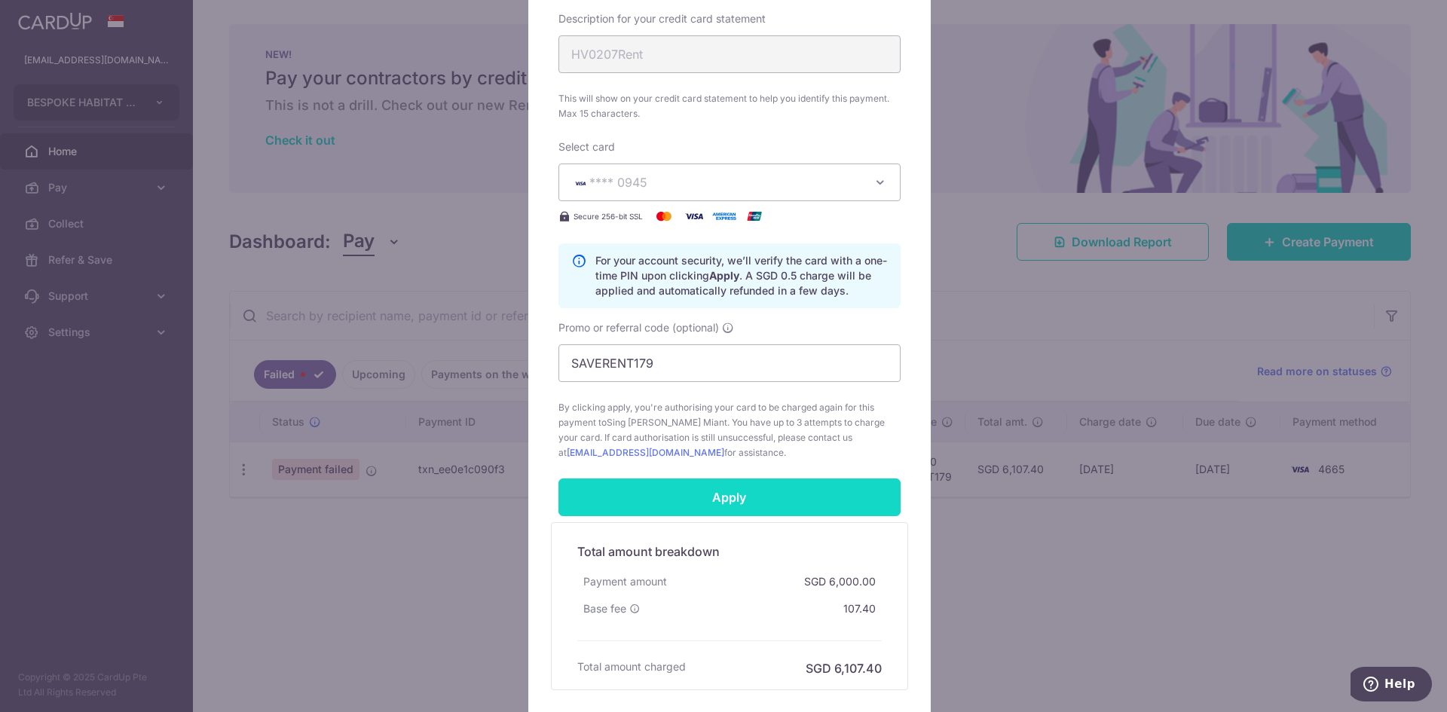
scroll to position [261, 0]
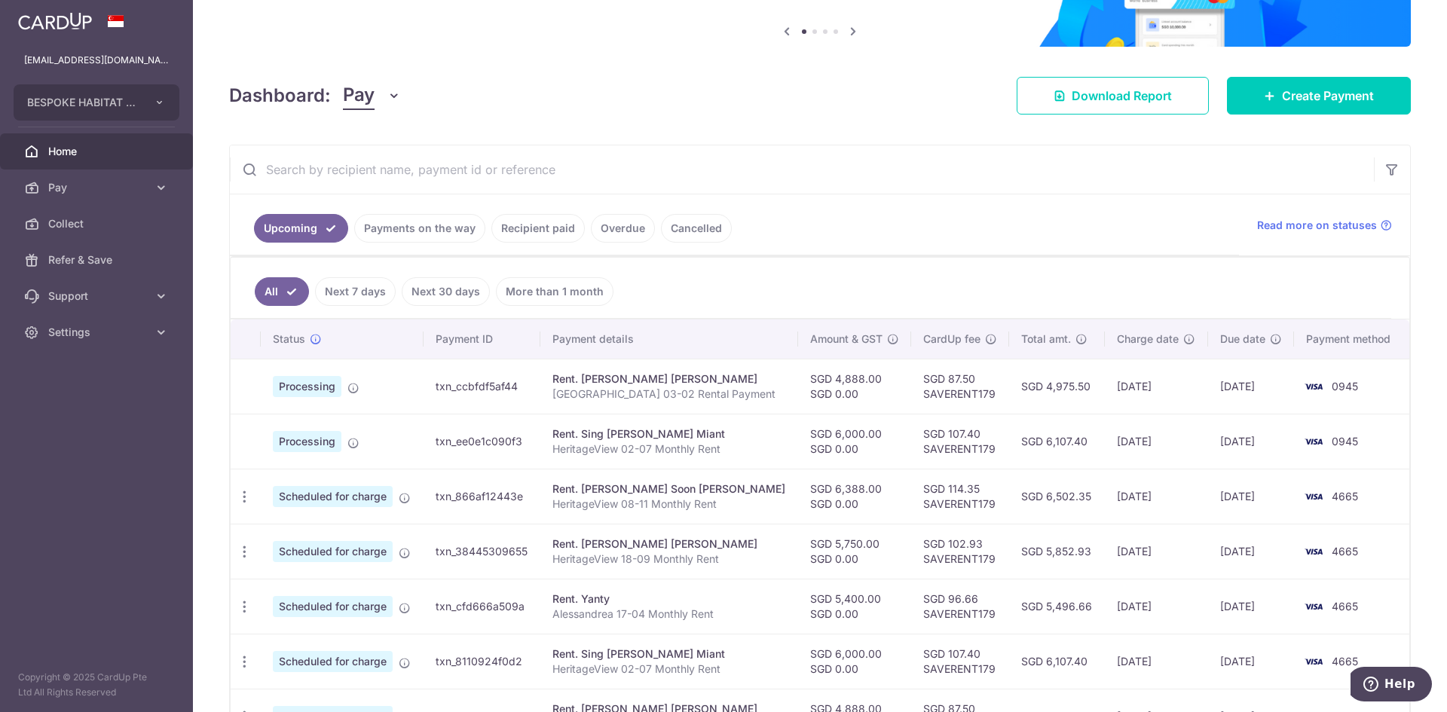
scroll to position [151, 0]
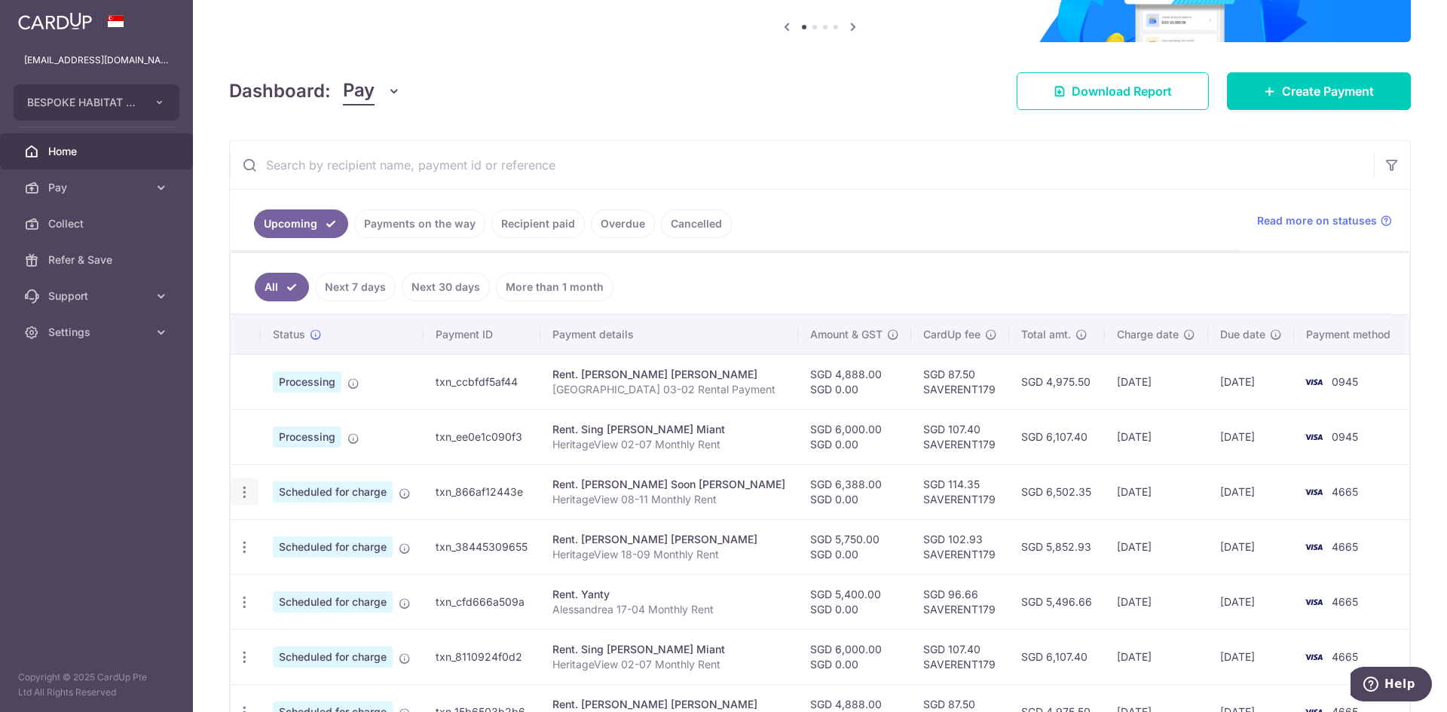
click at [236, 492] on div "Update payment Cancel payment" at bounding box center [245, 493] width 28 height 28
click at [242, 493] on icon "button" at bounding box center [245, 493] width 16 height 16
click at [311, 537] on span "Update payment" at bounding box center [325, 533] width 102 height 18
radio input "true"
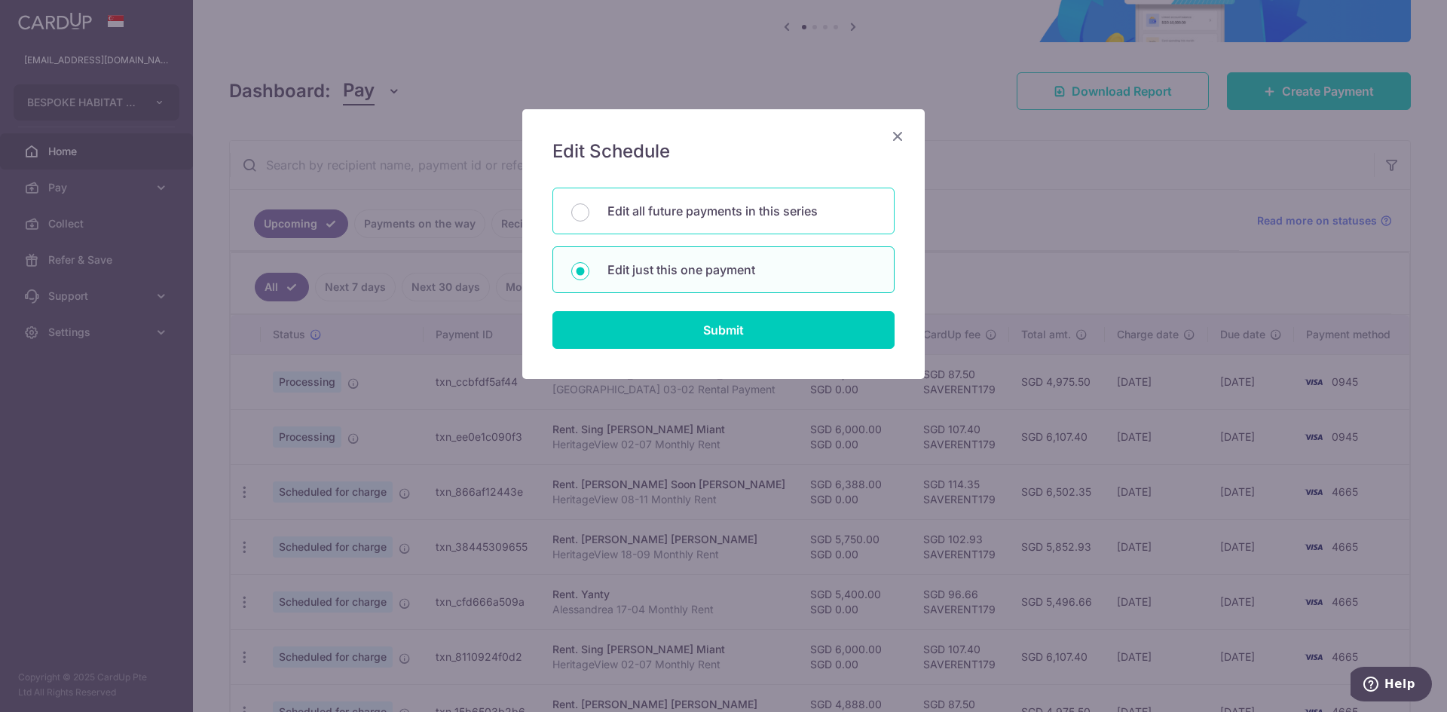
click at [802, 201] on div "Edit all future payments in this series" at bounding box center [723, 211] width 342 height 47
radio input "true"
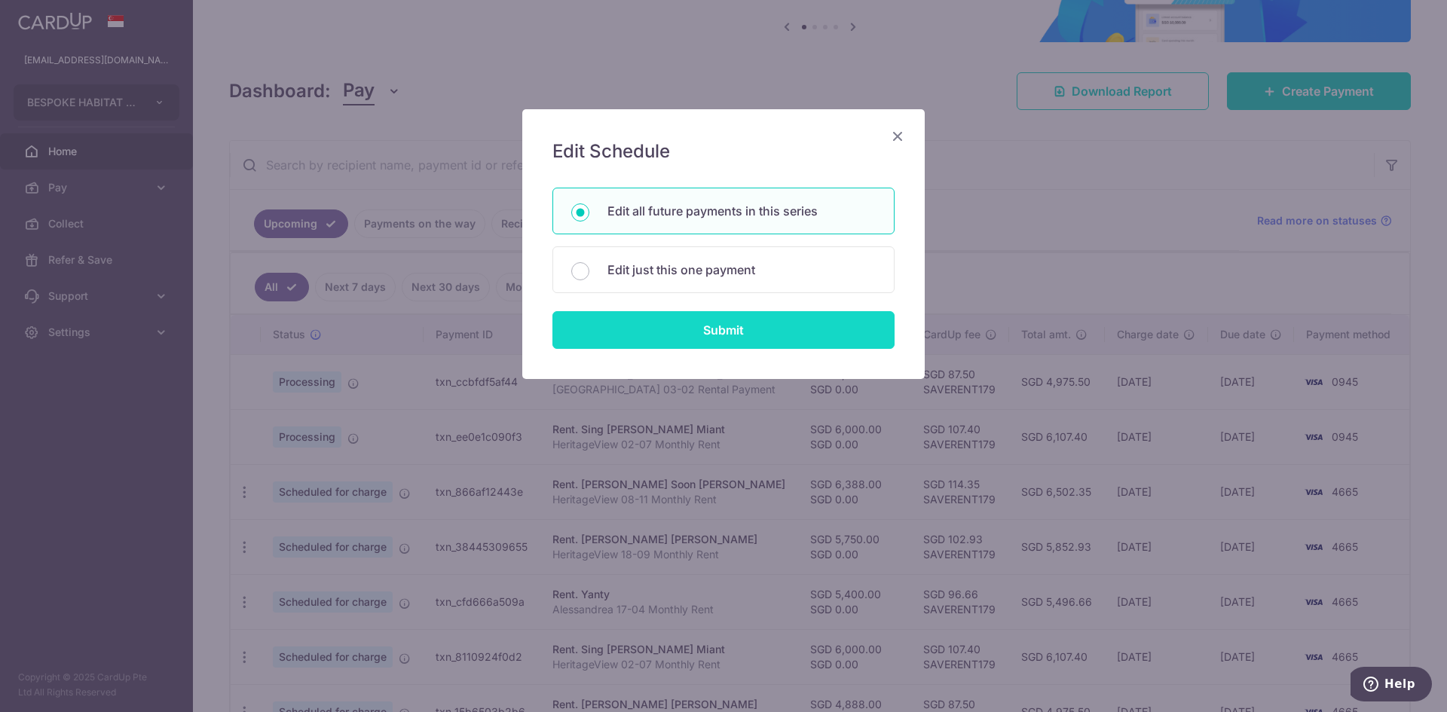
click at [792, 324] on input "Submit" at bounding box center [723, 330] width 342 height 38
radio input "true"
type input "6,388.00"
type input "0.00"
type input "HeritageView 08-11 Monthly Rent"
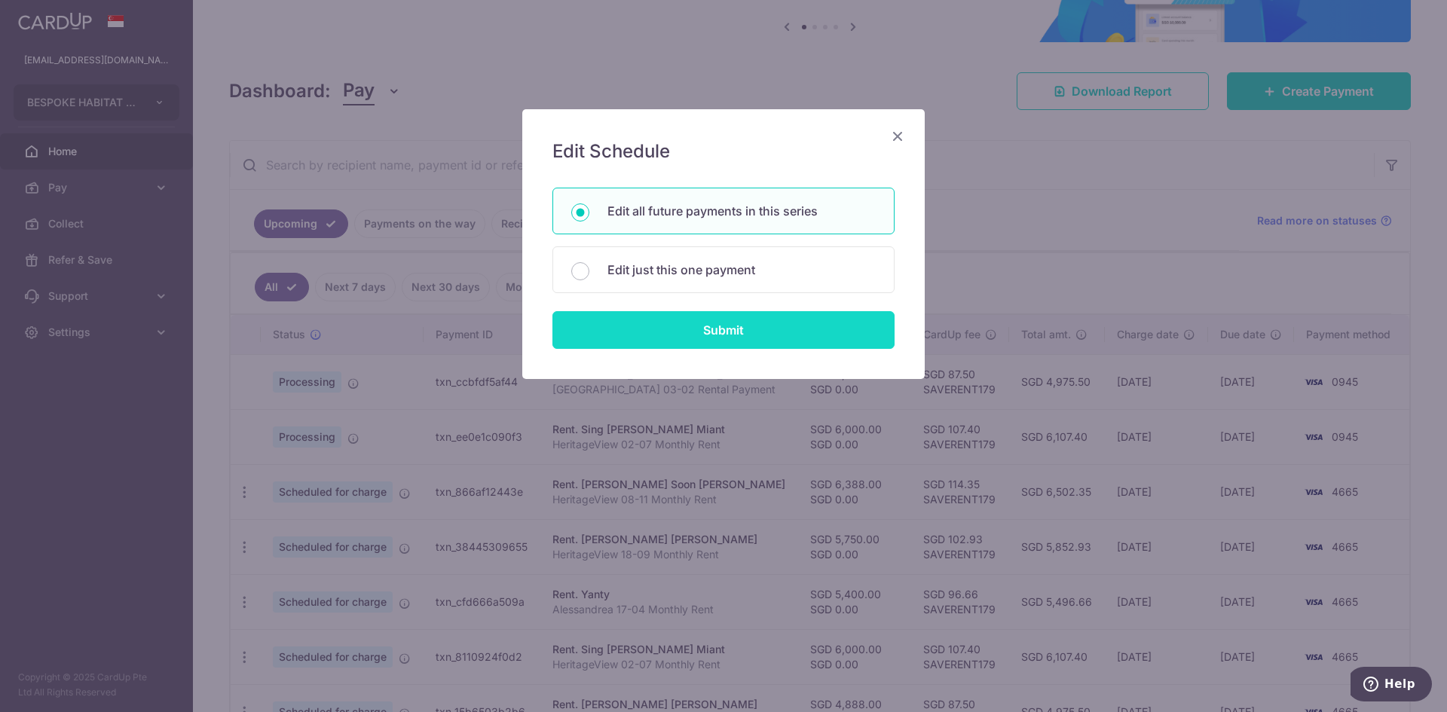
type input "HV0811Rent"
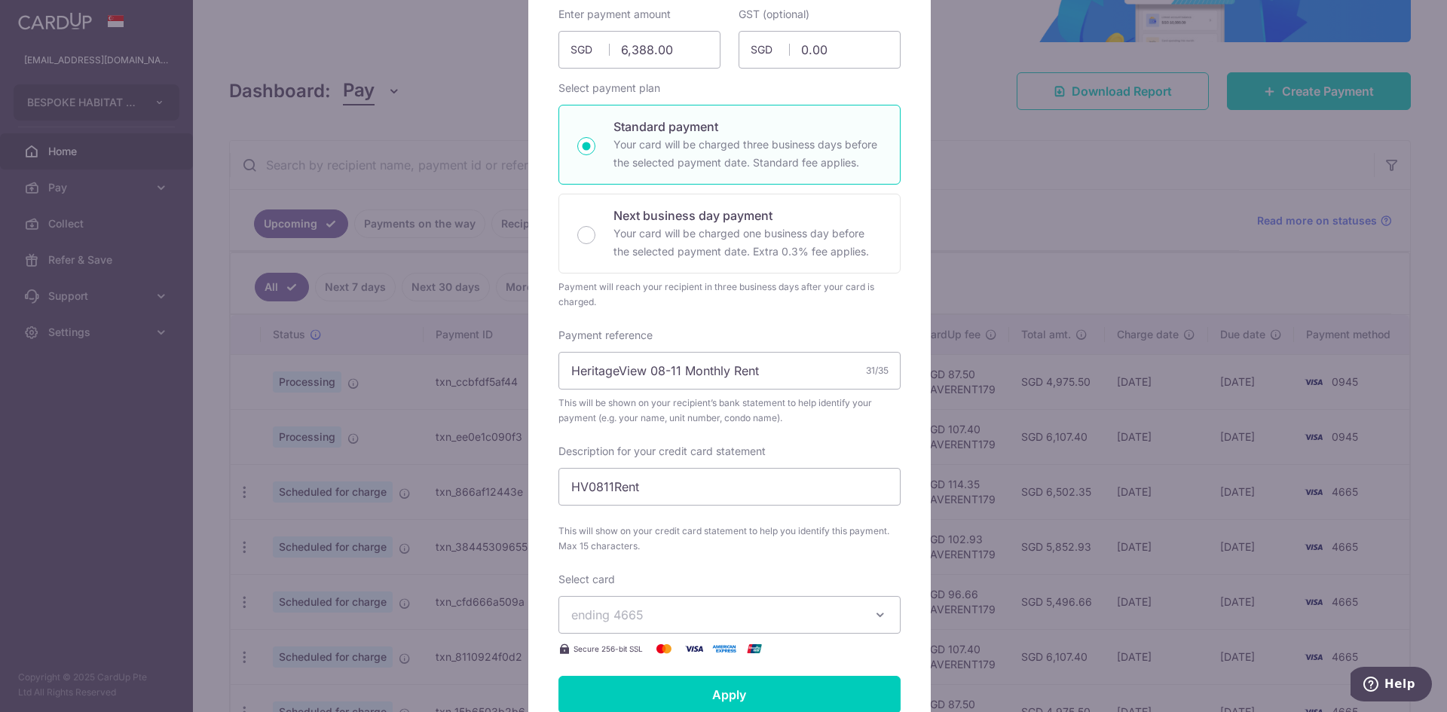
scroll to position [301, 0]
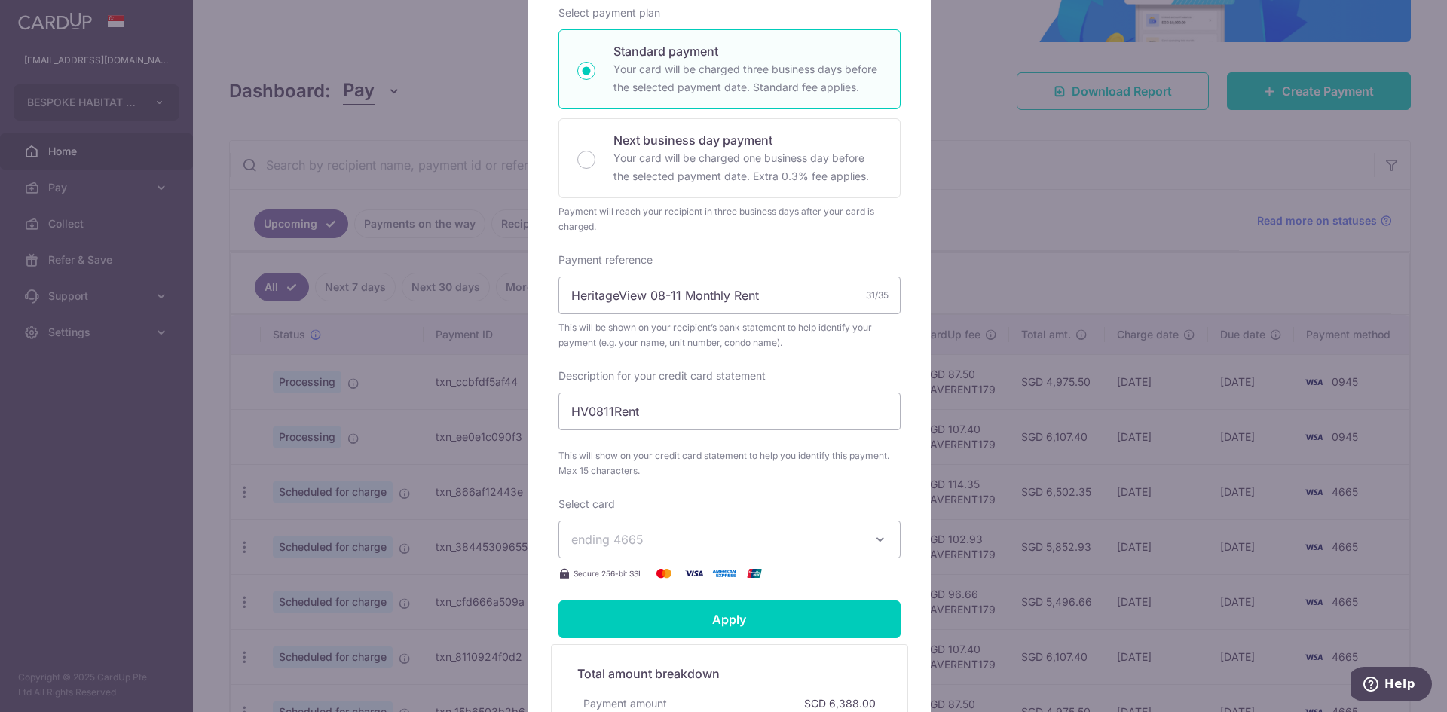
click at [730, 531] on span "ending 4665" at bounding box center [715, 540] width 289 height 18
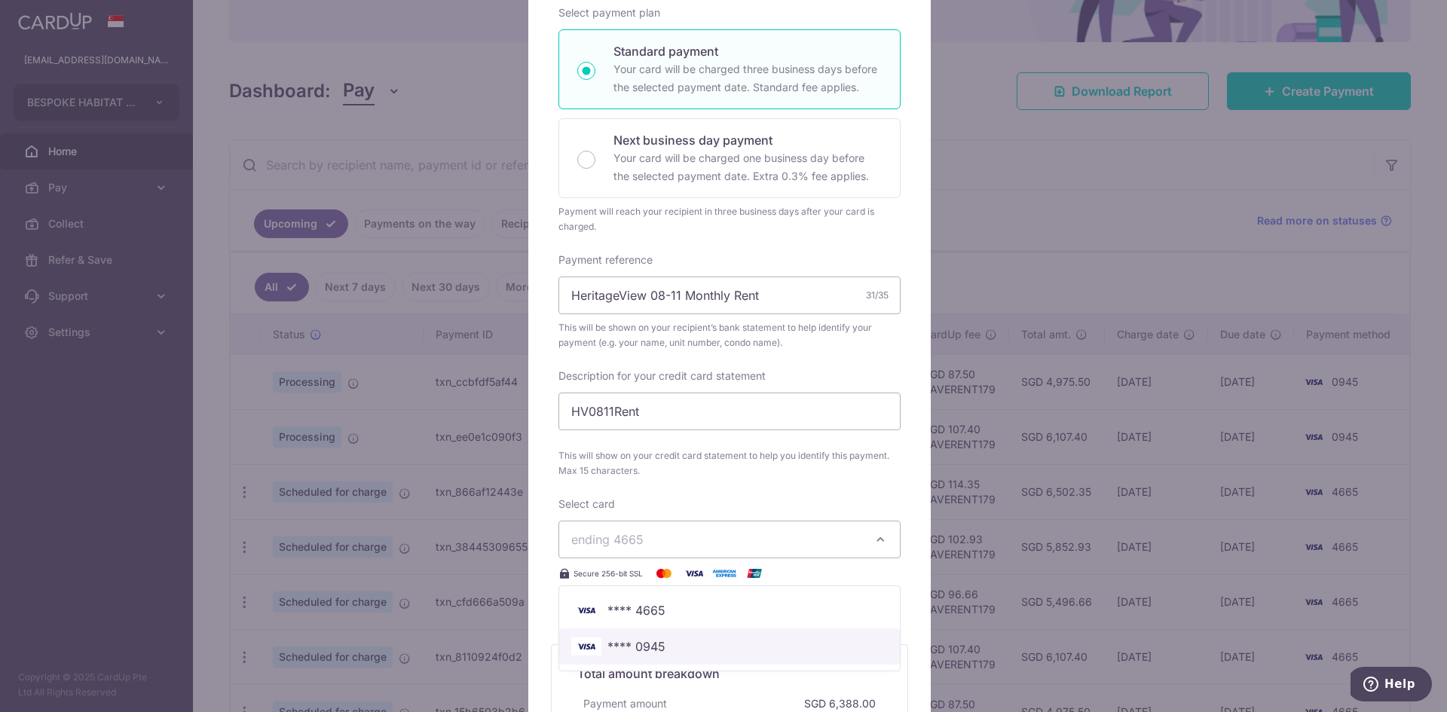
click at [691, 638] on span "**** 0945" at bounding box center [729, 647] width 316 height 18
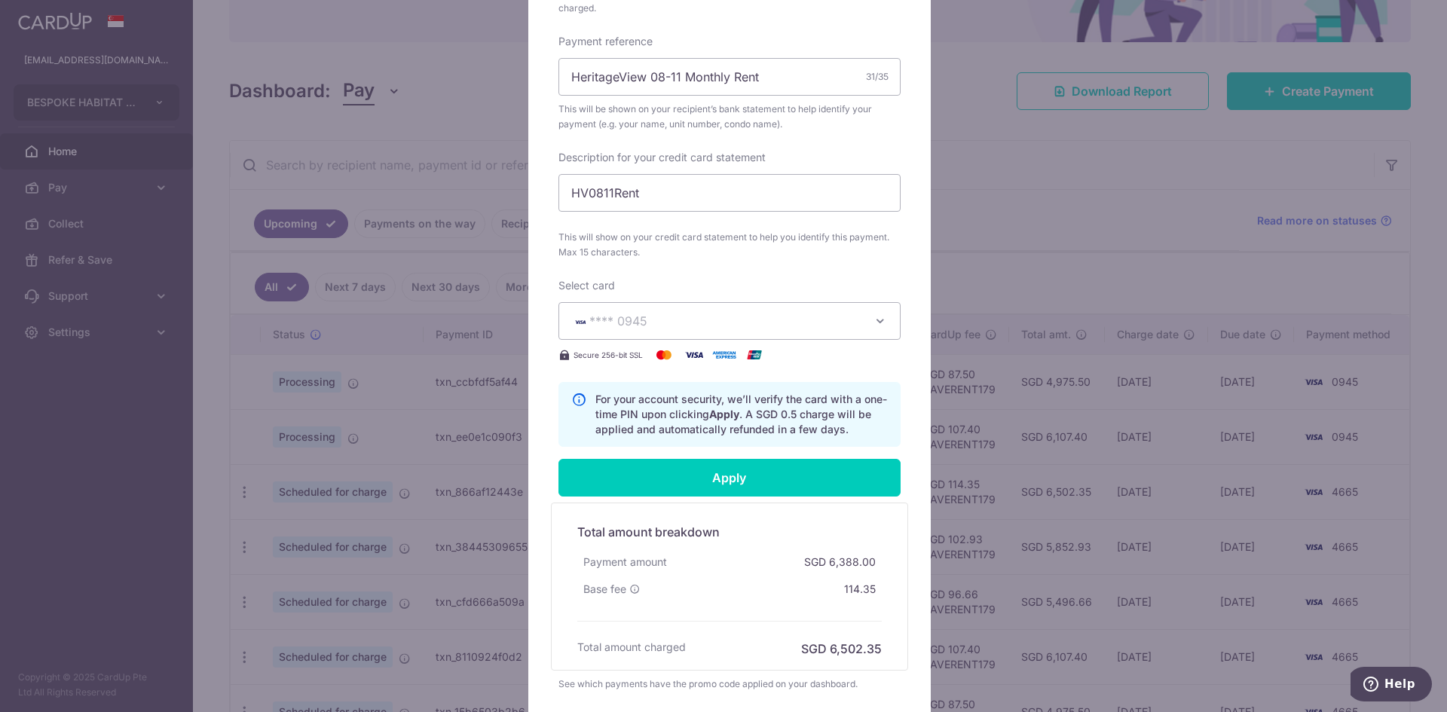
scroll to position [527, 0]
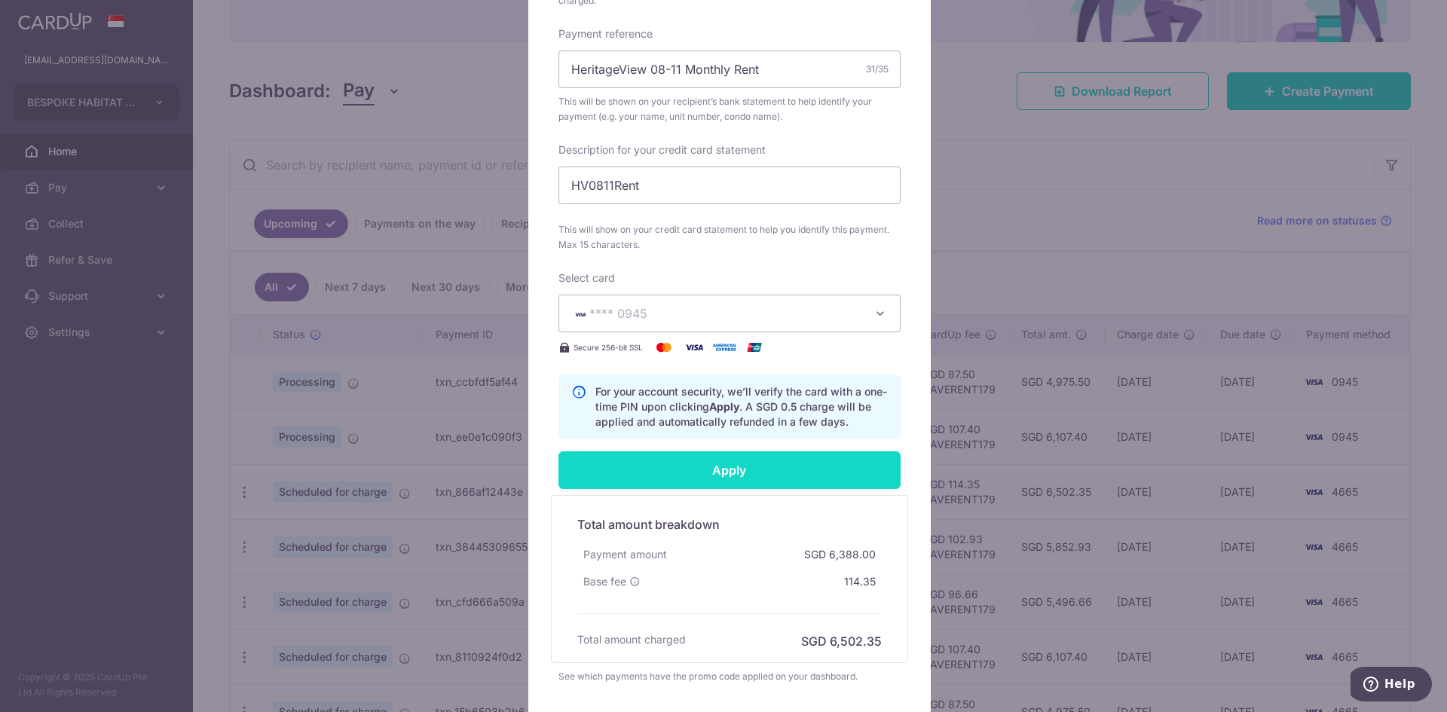
click at [707, 458] on input "Apply" at bounding box center [729, 470] width 342 height 38
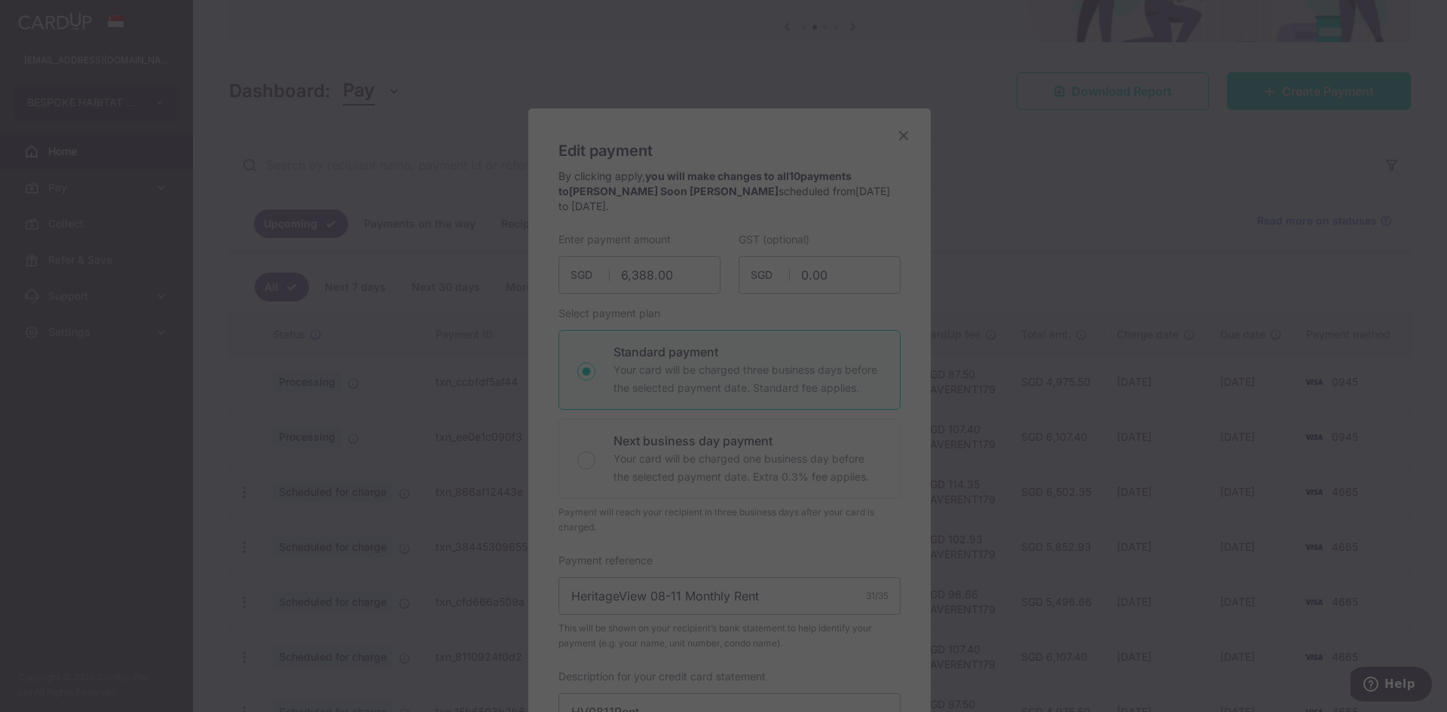
scroll to position [0, 0]
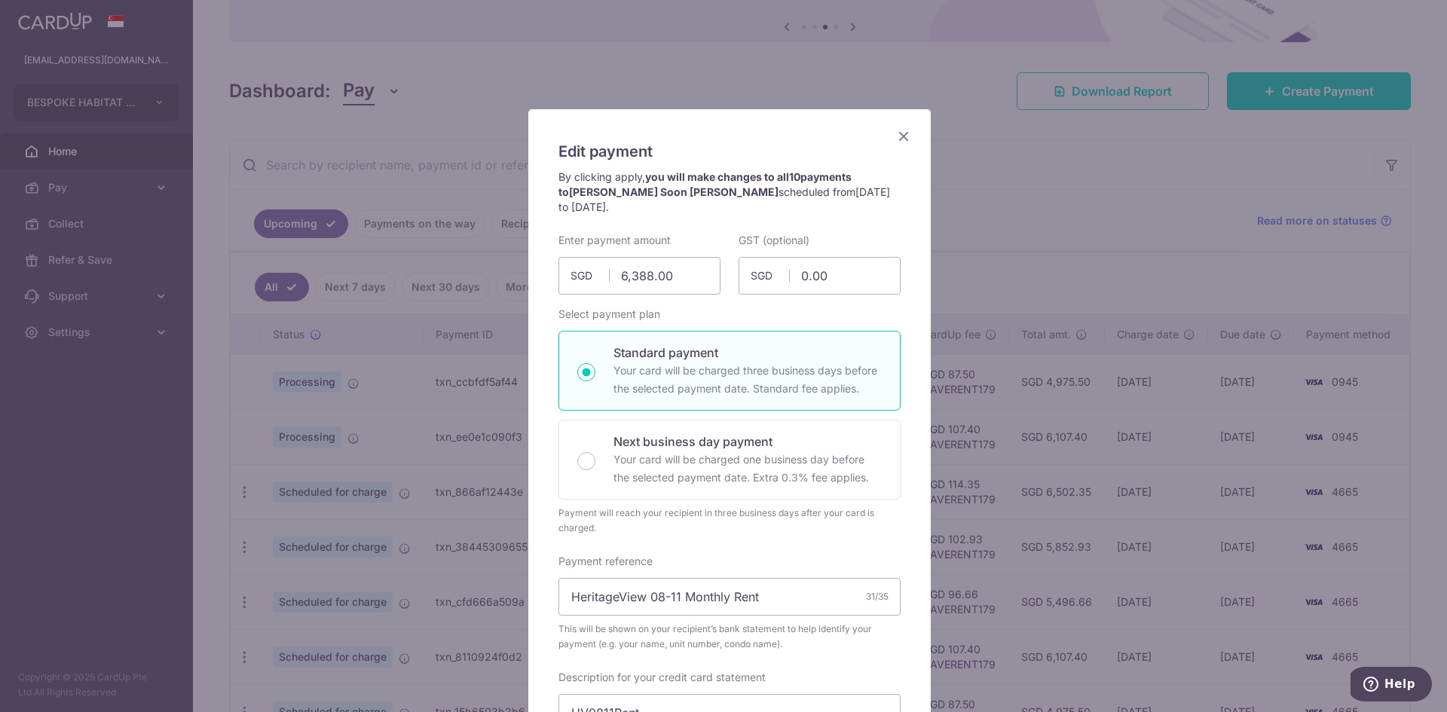
type input "Successfully Applied"
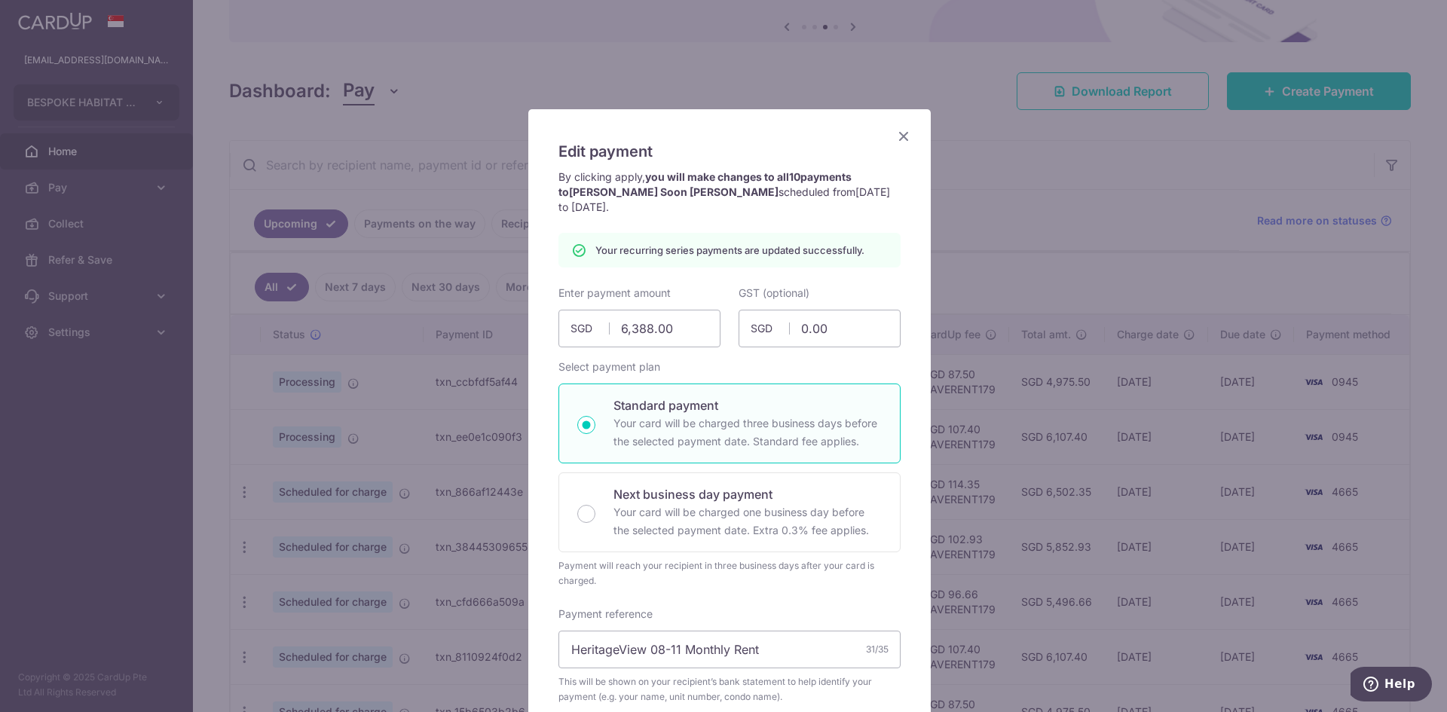
click at [998, 258] on div "Edit payment By clicking apply, you will make changes to all 10 payments to Jun…" at bounding box center [723, 356] width 1447 height 712
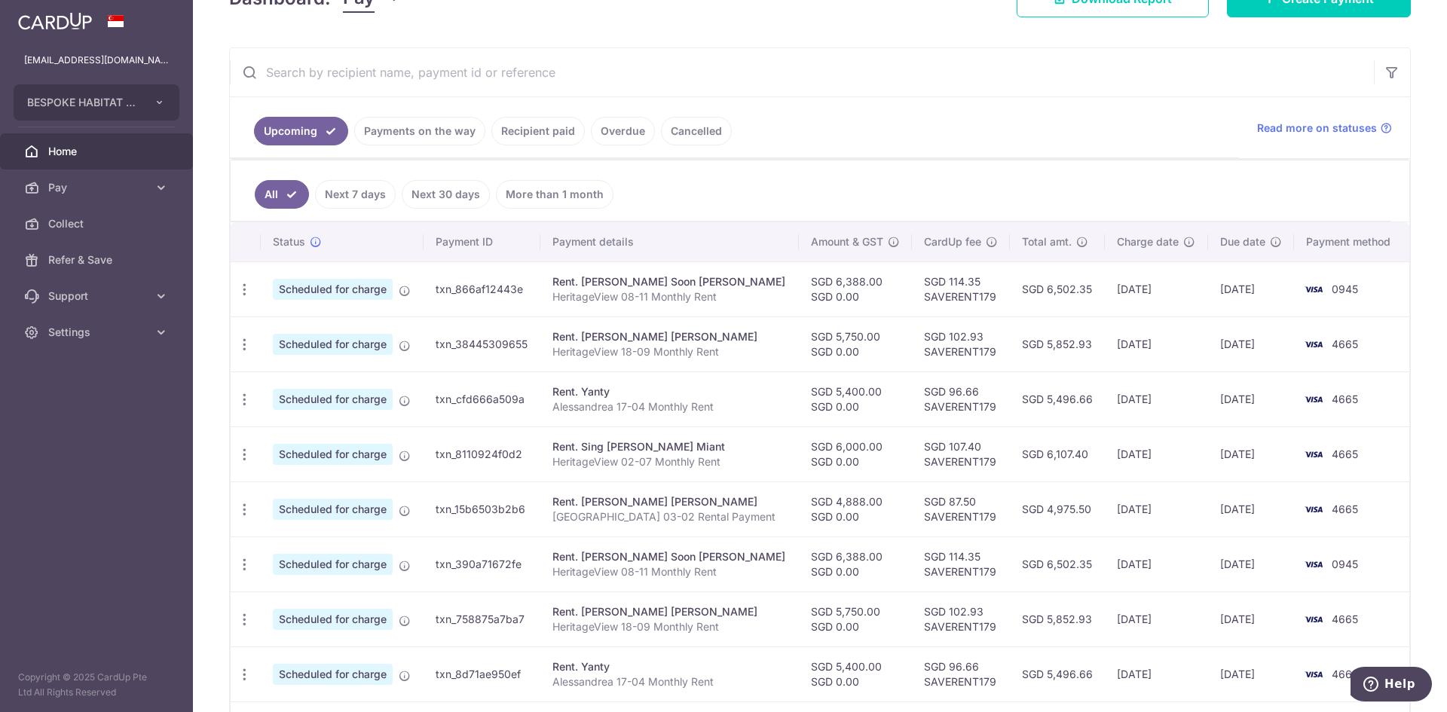
scroll to position [226, 0]
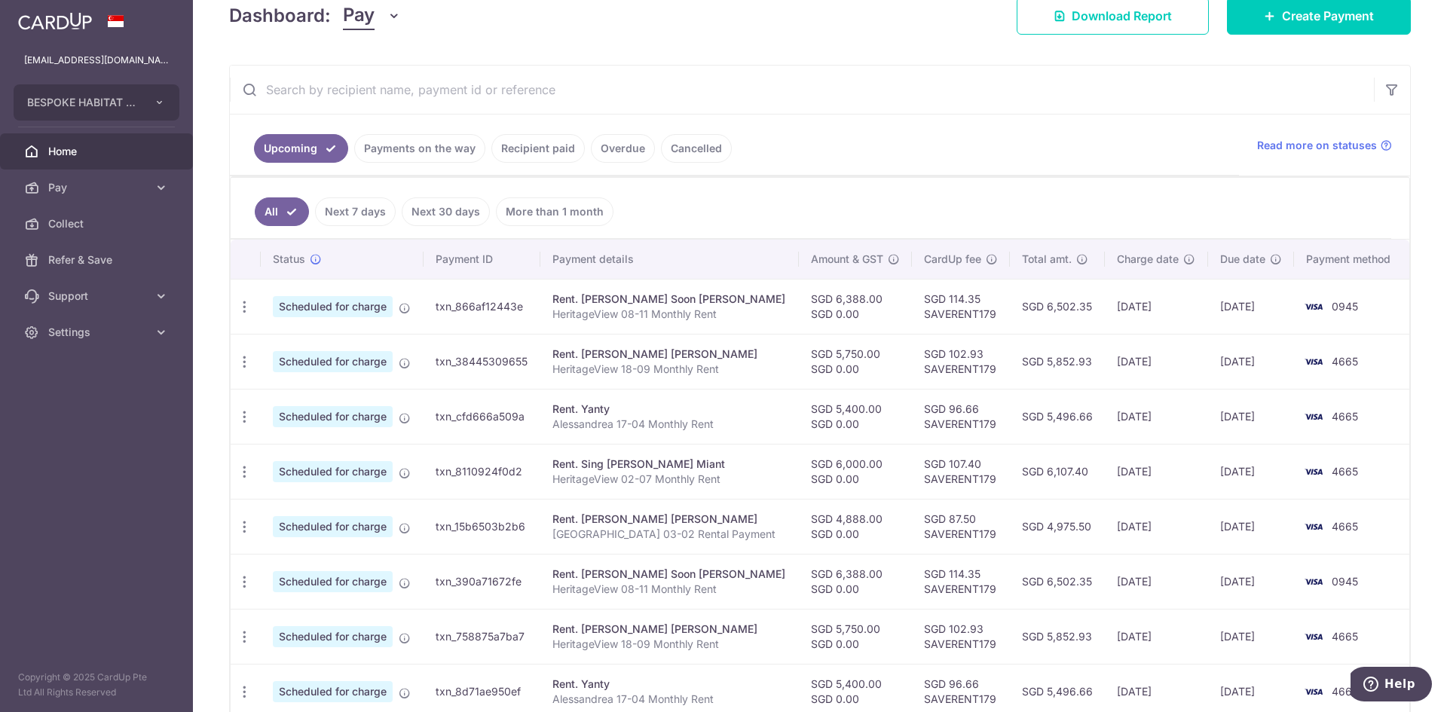
click at [399, 144] on link "Payments on the way" at bounding box center [419, 148] width 131 height 29
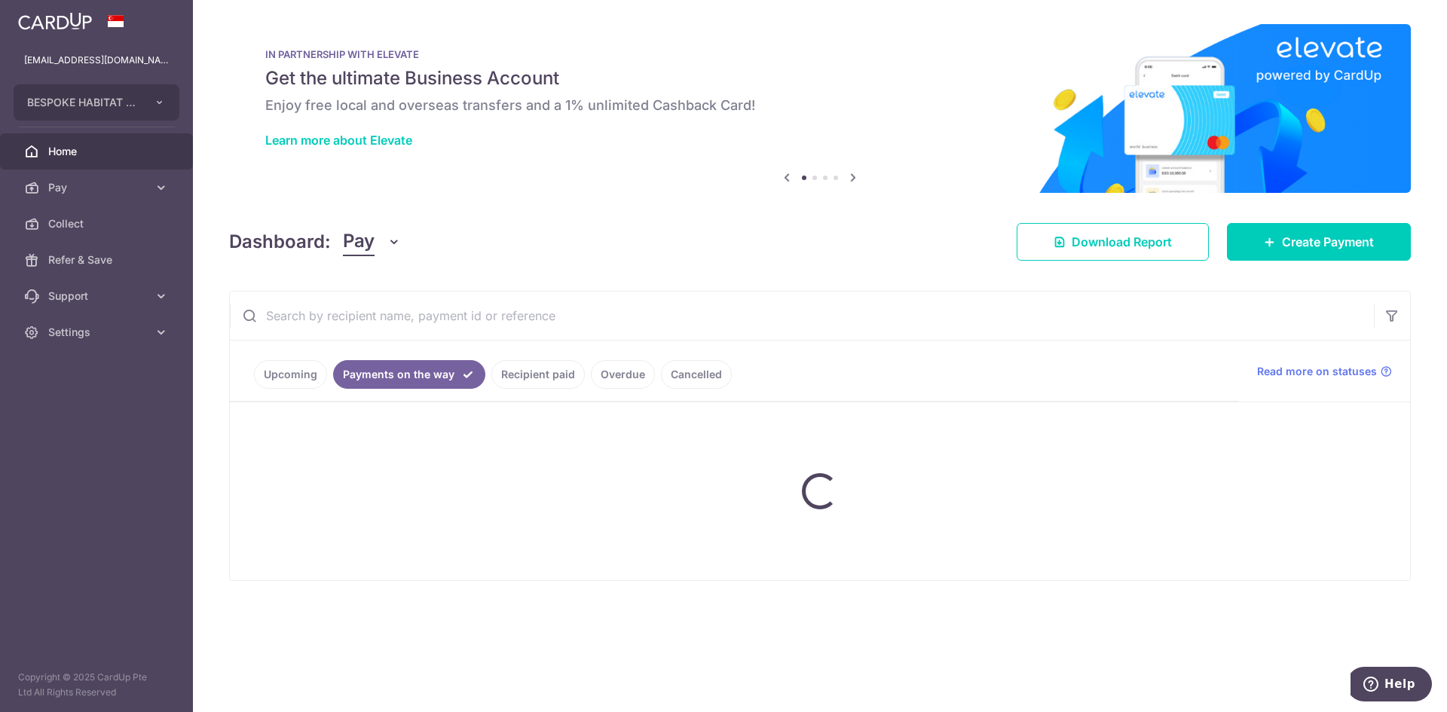
scroll to position [0, 0]
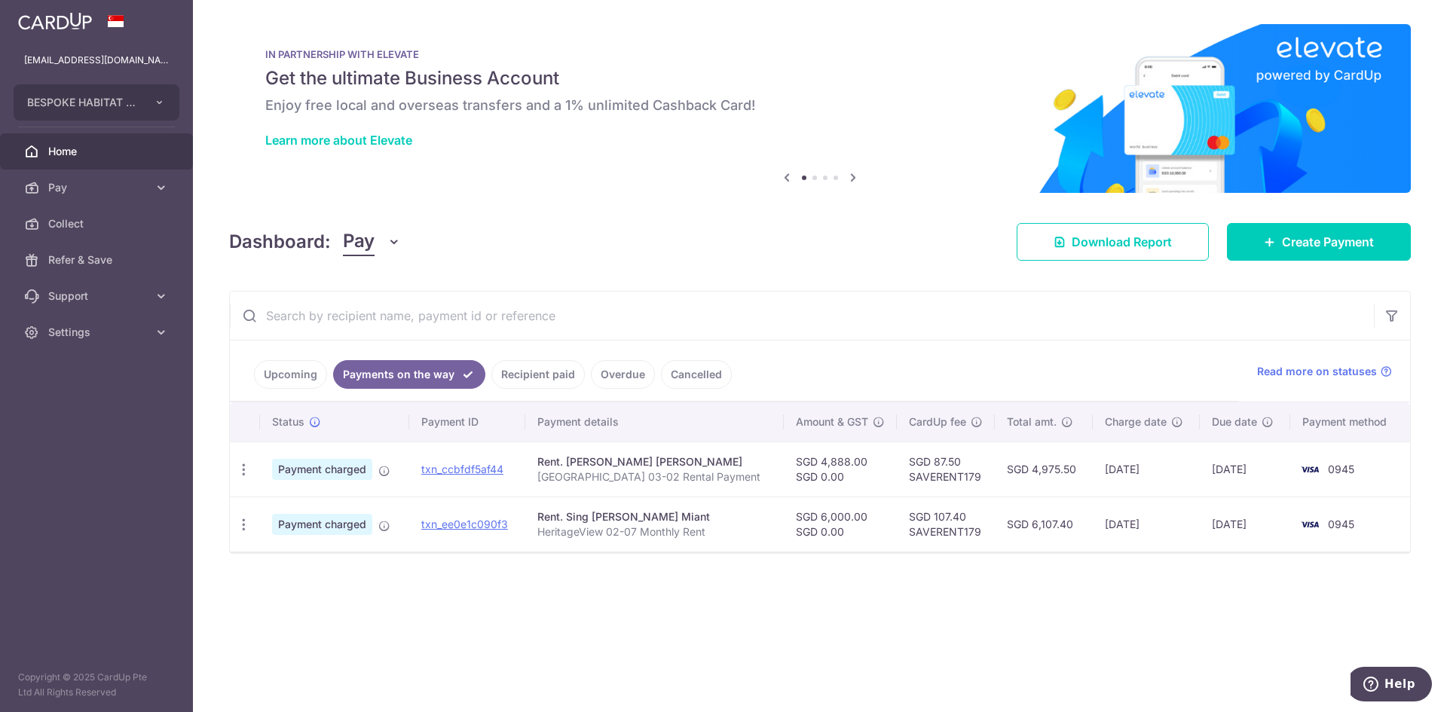
click at [301, 387] on link "Upcoming" at bounding box center [290, 374] width 73 height 29
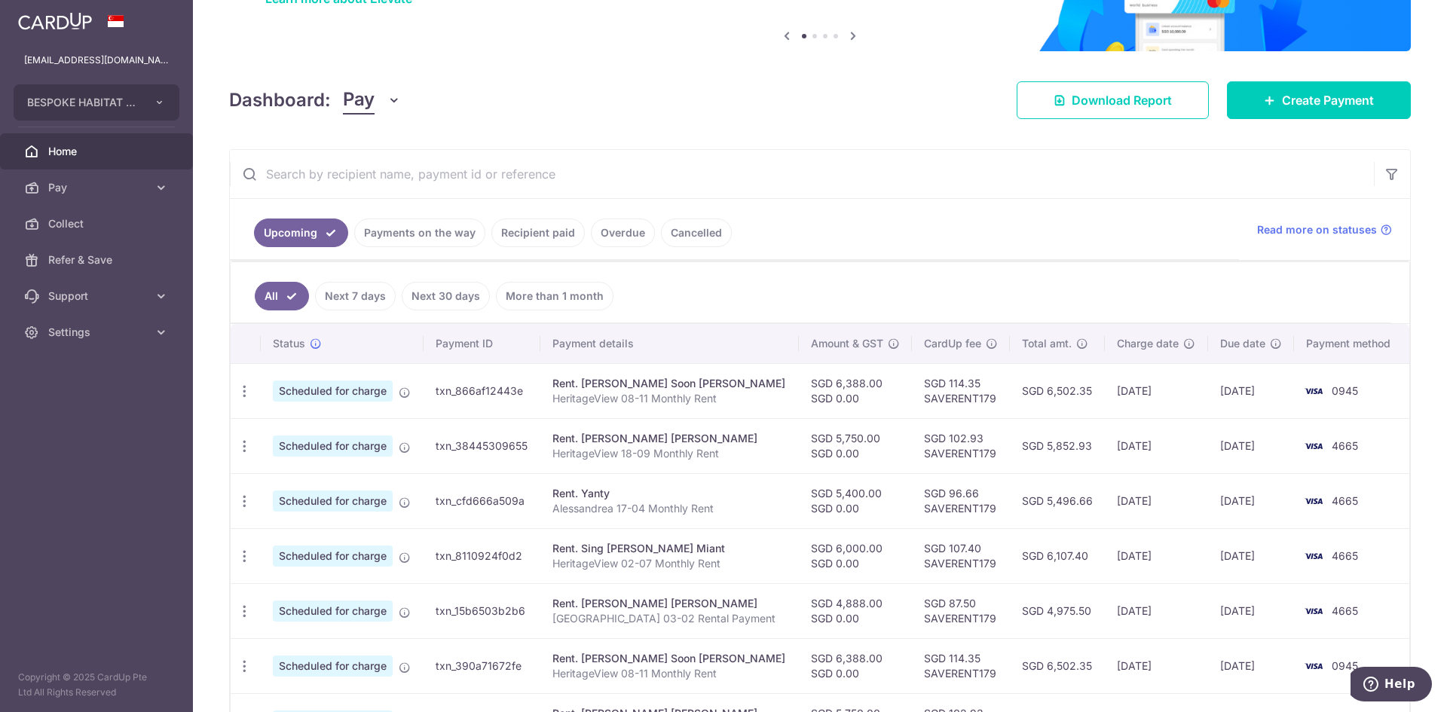
scroll to position [151, 0]
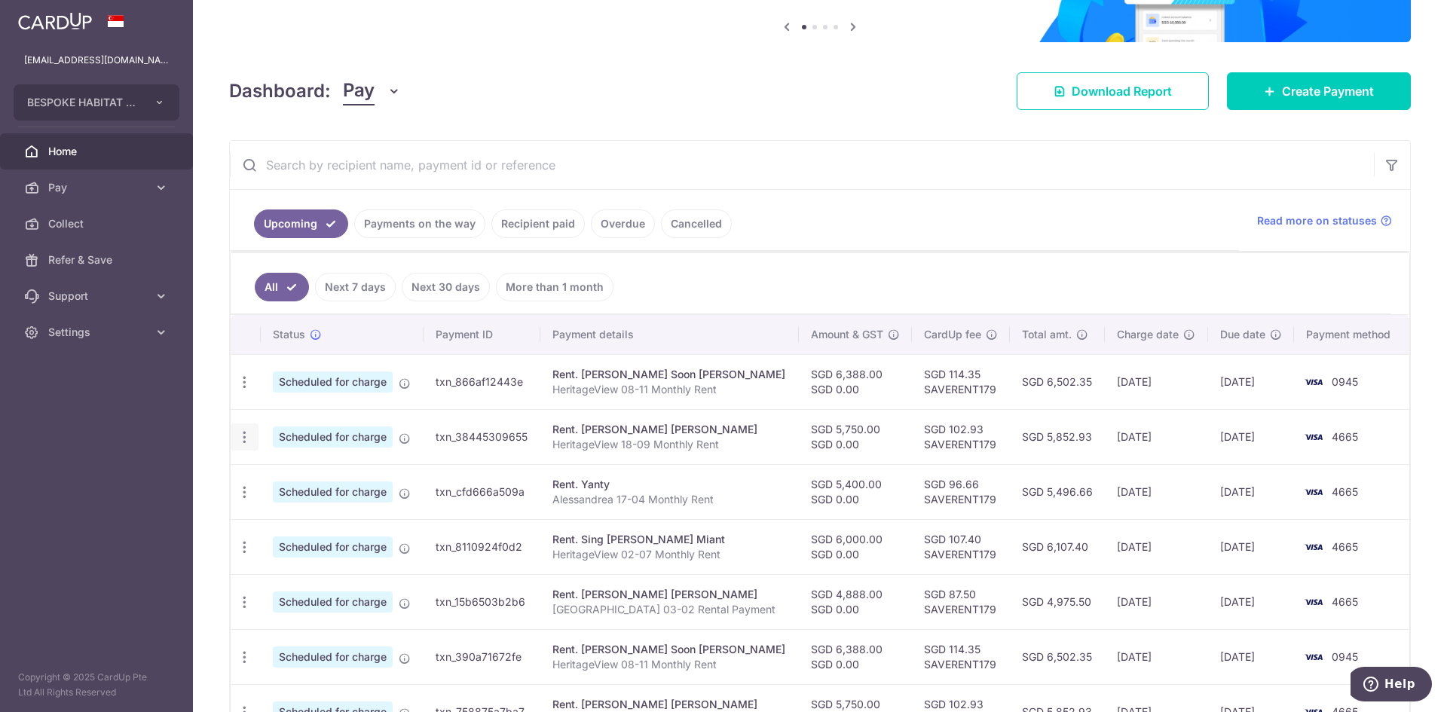
click at [244, 444] on icon "button" at bounding box center [245, 438] width 16 height 16
click at [326, 481] on span "Update payment" at bounding box center [325, 478] width 102 height 18
radio input "true"
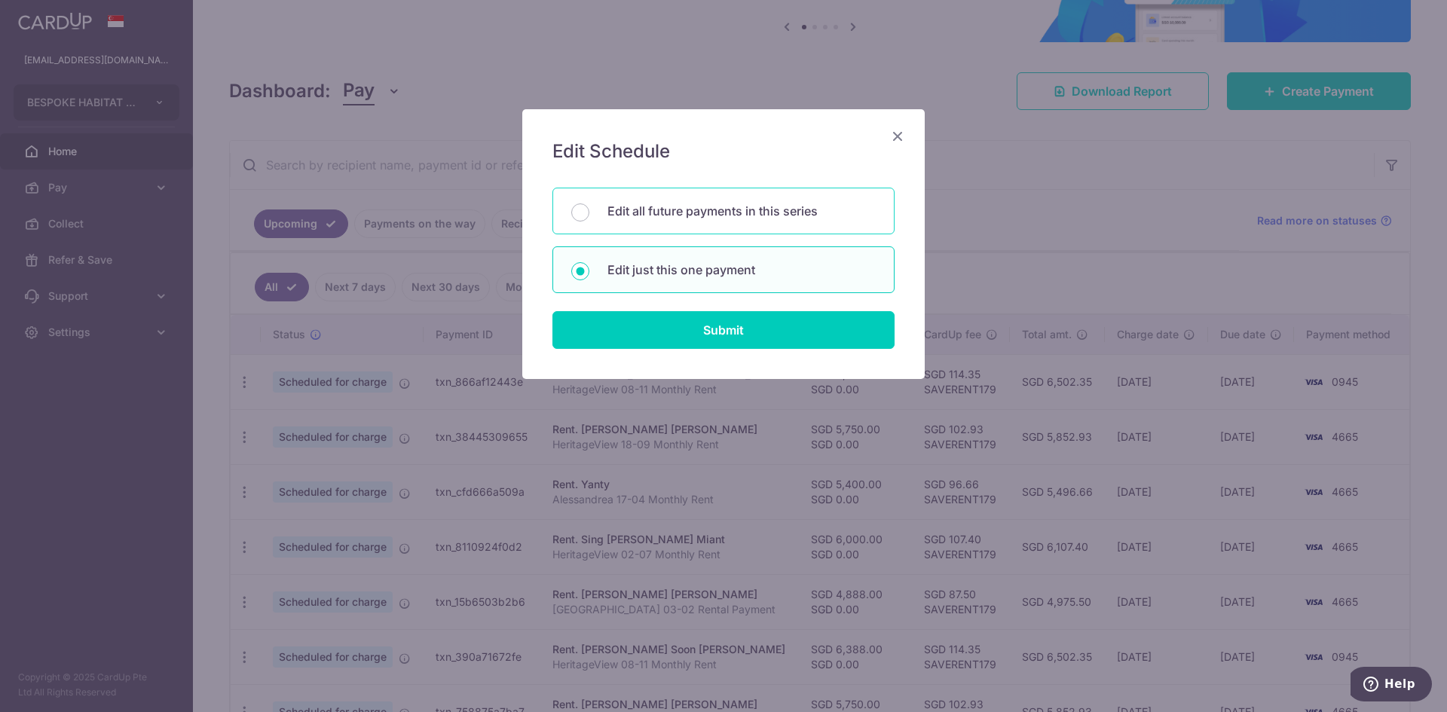
click at [790, 216] on p "Edit all future payments in this series" at bounding box center [741, 211] width 268 height 18
click at [589, 216] on input "Edit all future payments in this series" at bounding box center [580, 212] width 18 height 18
radio input "true"
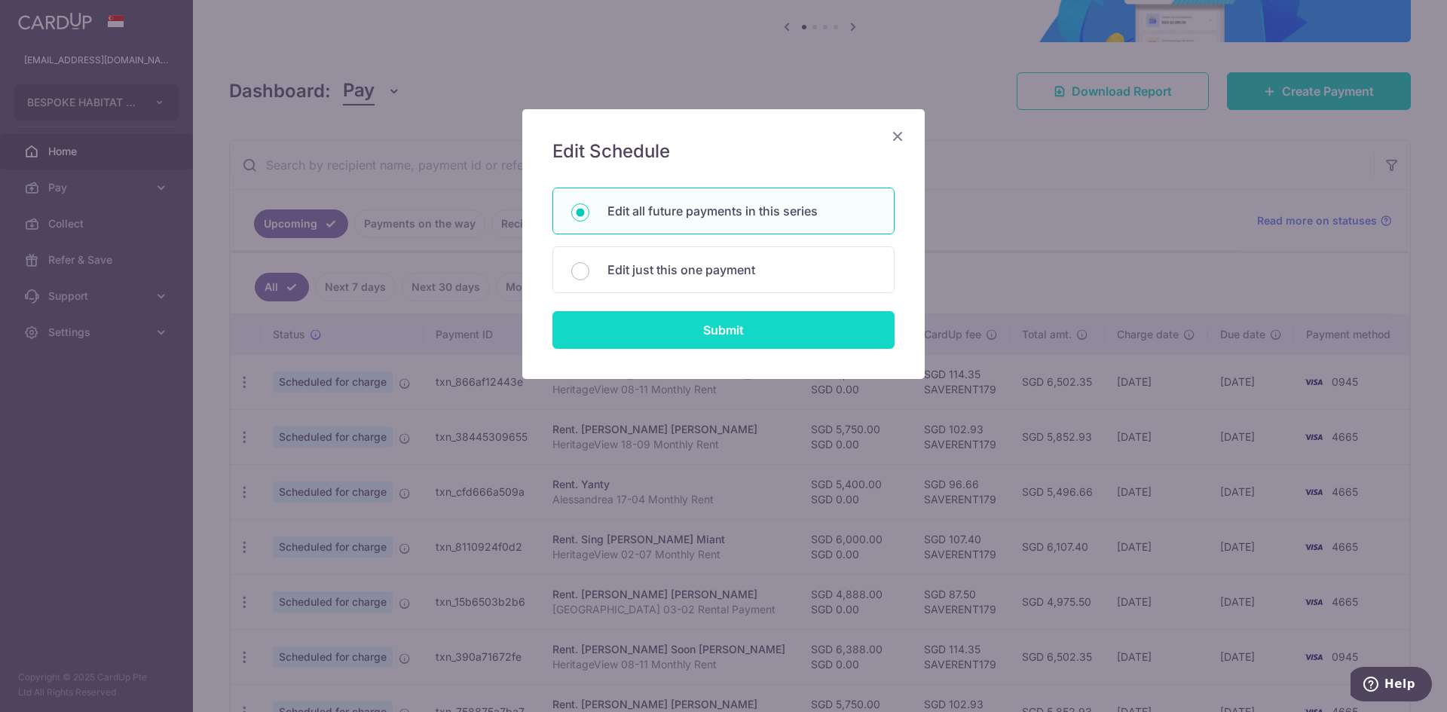
click at [788, 344] on input "Submit" at bounding box center [723, 330] width 342 height 38
radio input "true"
type input "5,750.00"
type input "0.00"
type input "HeritageView 18-09 Monthly Rent"
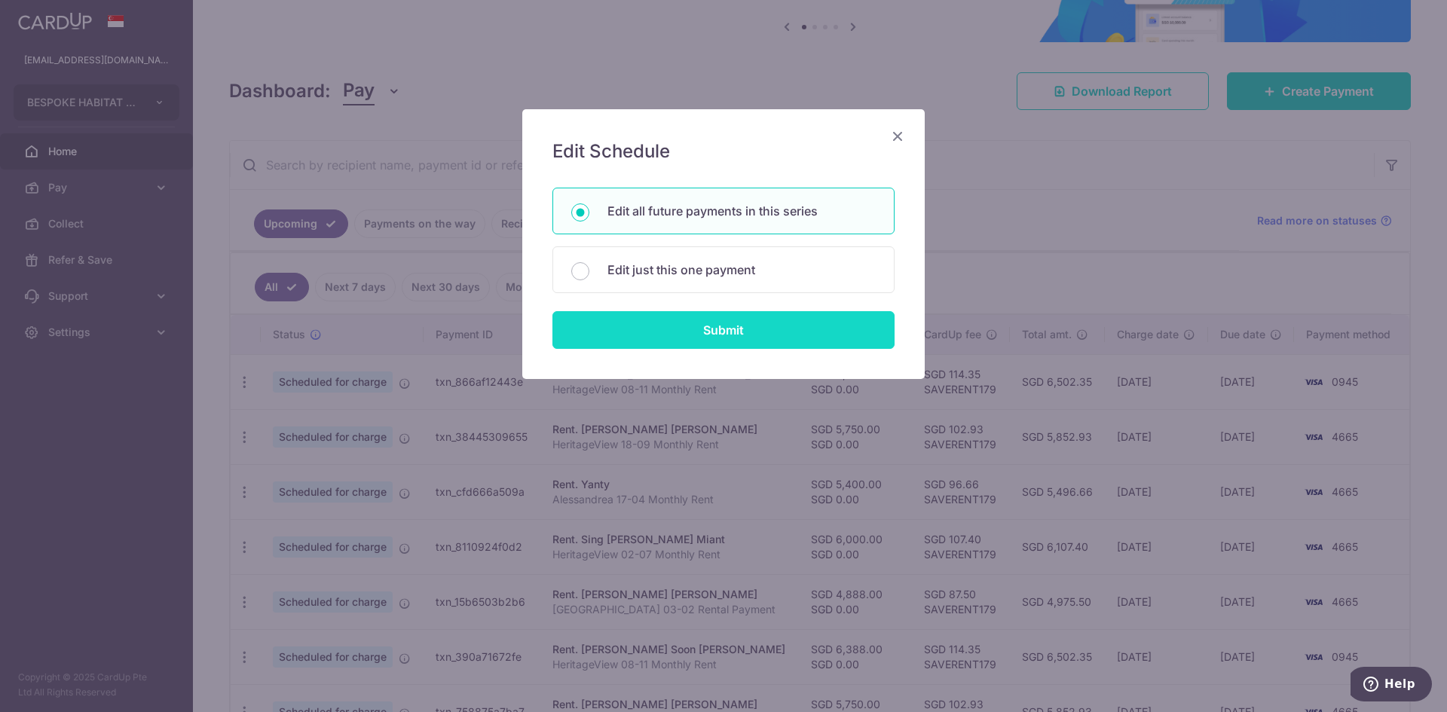
type input "HV1809Rent"
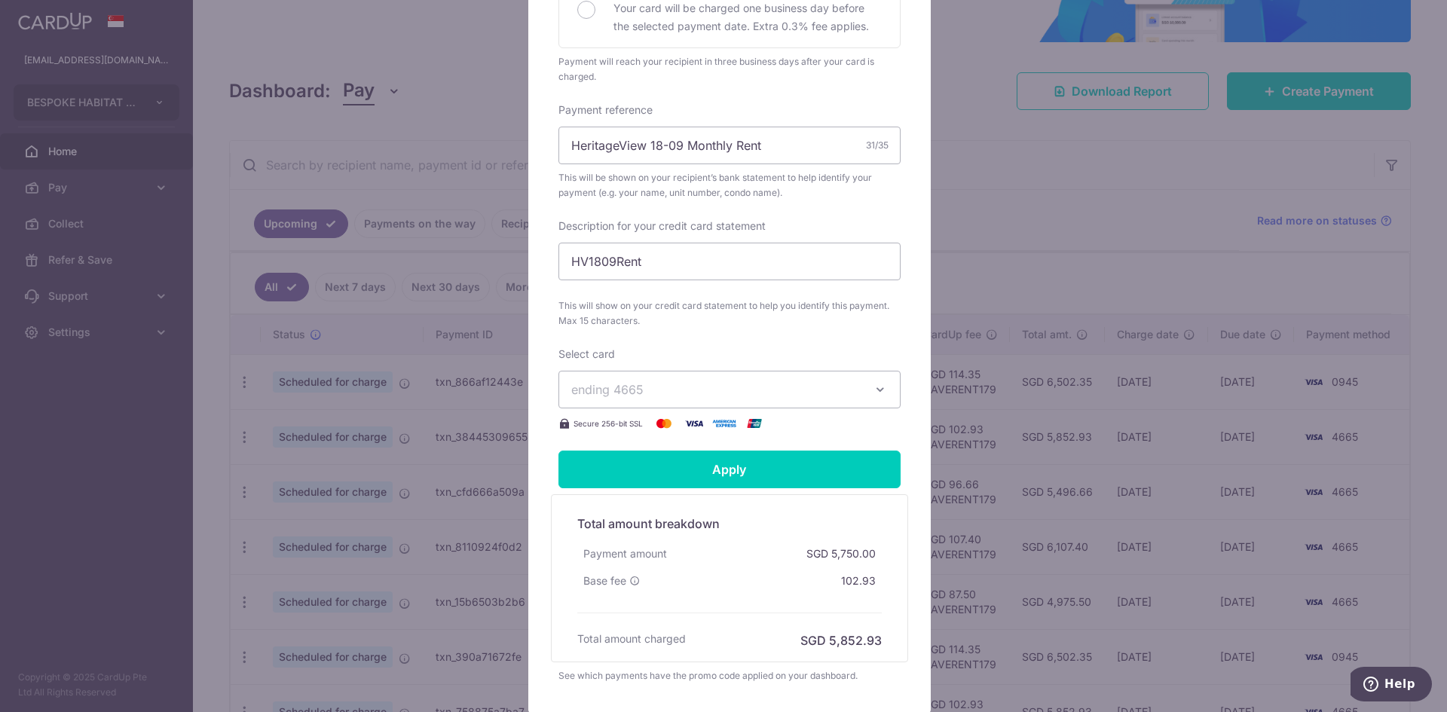
scroll to position [452, 0]
click at [803, 370] on button "ending 4665" at bounding box center [729, 389] width 342 height 38
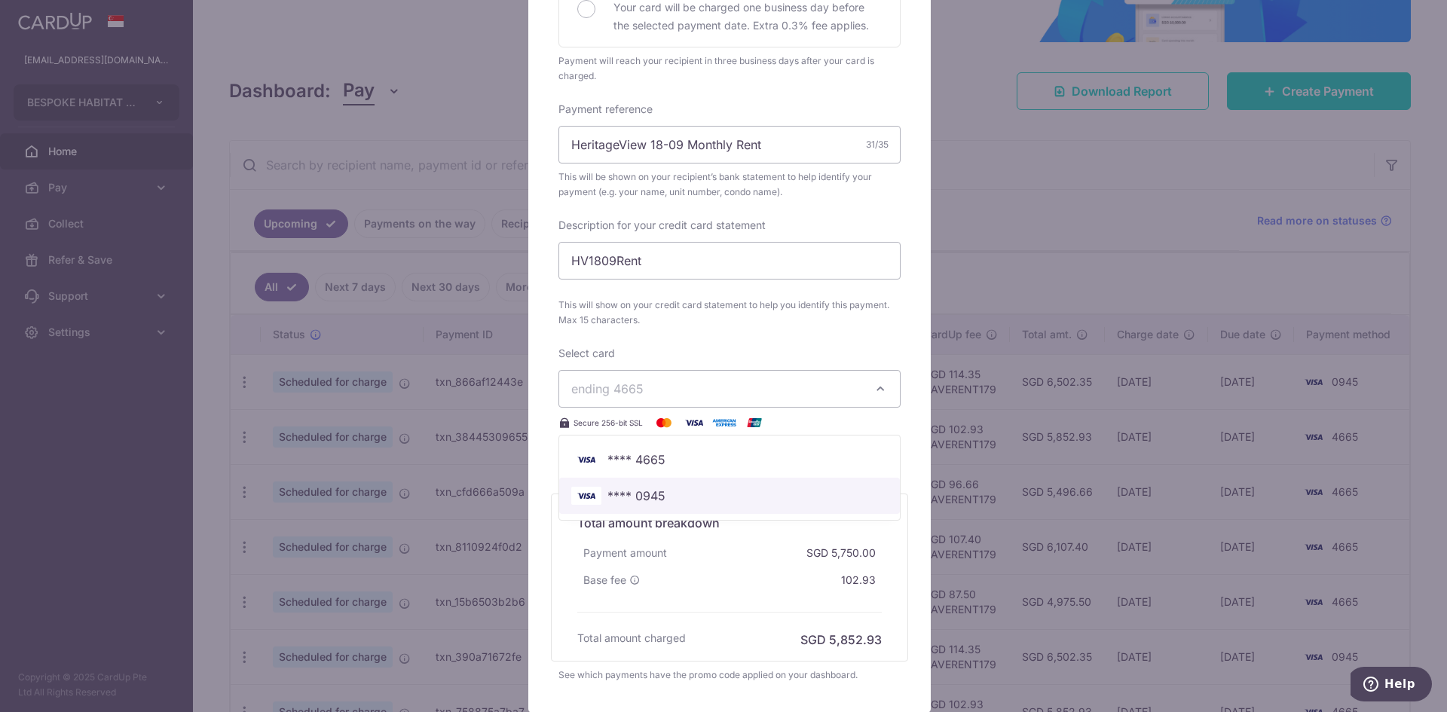
click at [671, 487] on span "**** 0945" at bounding box center [729, 496] width 316 height 18
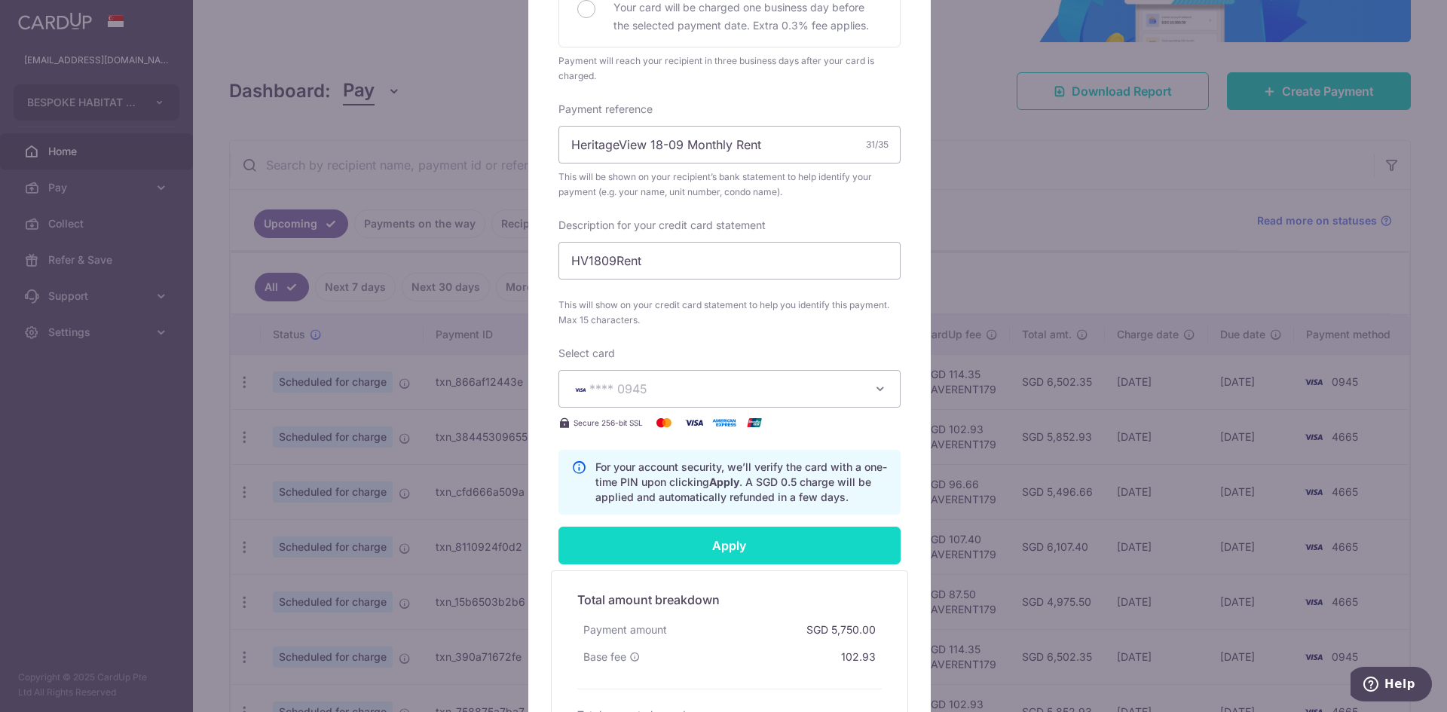
click at [666, 527] on input "Apply" at bounding box center [729, 546] width 342 height 38
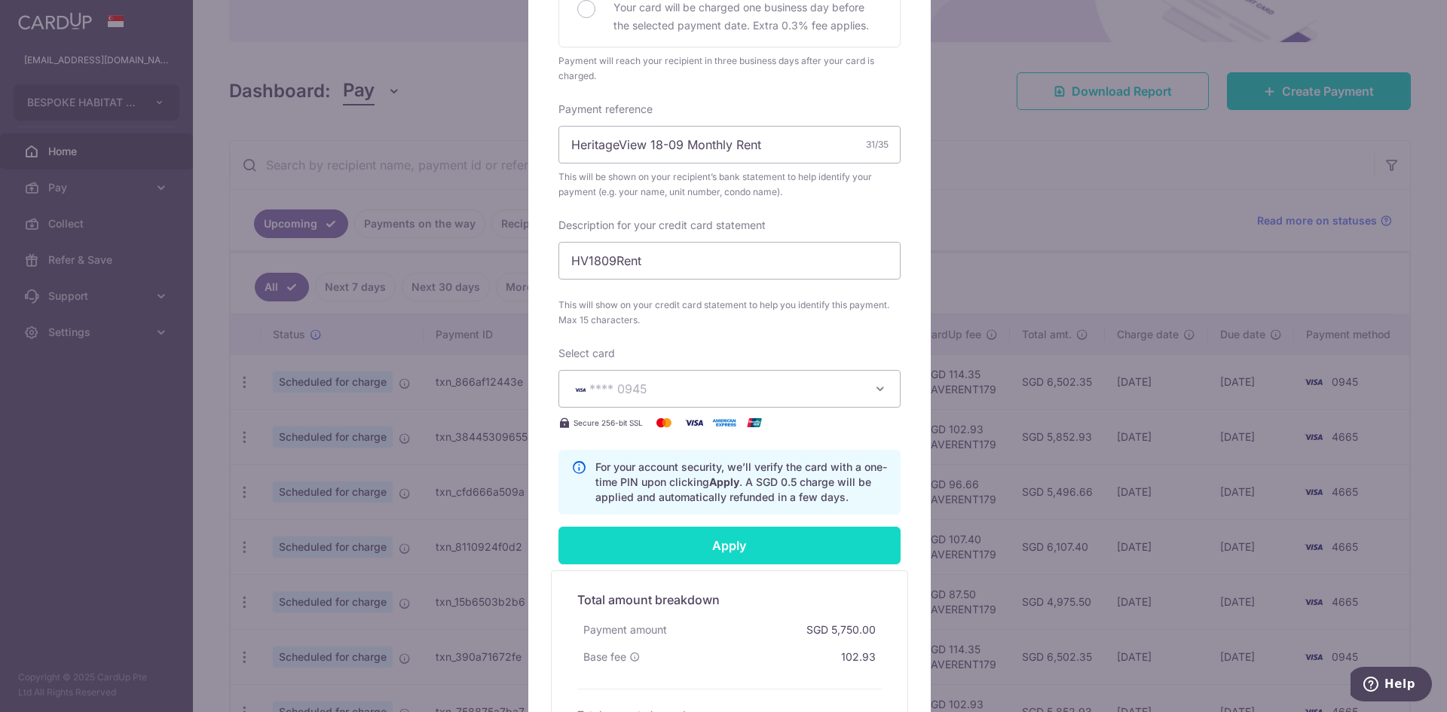
type input "Successfully Applied"
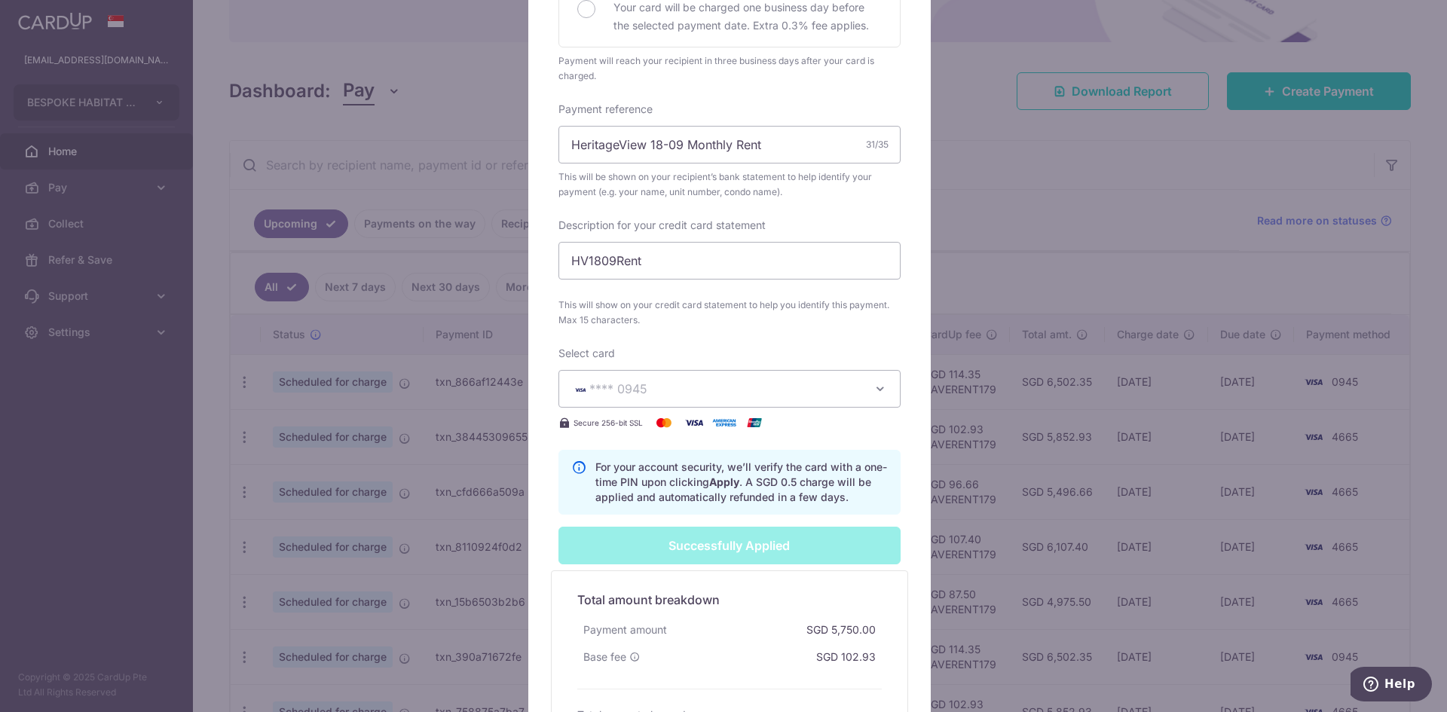
click at [998, 282] on div "Edit payment By clicking apply, you will make changes to all 10 payments to Tew…" at bounding box center [723, 356] width 1447 height 712
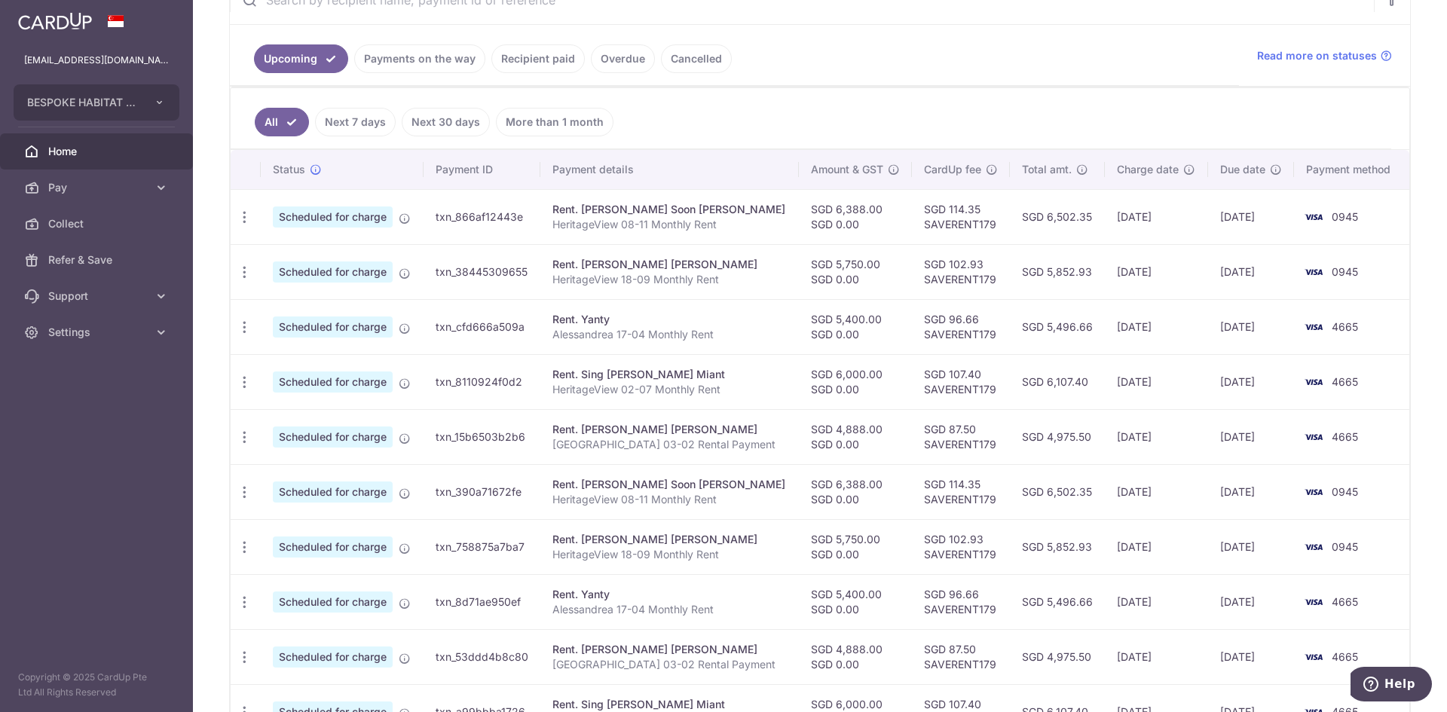
scroll to position [320, 0]
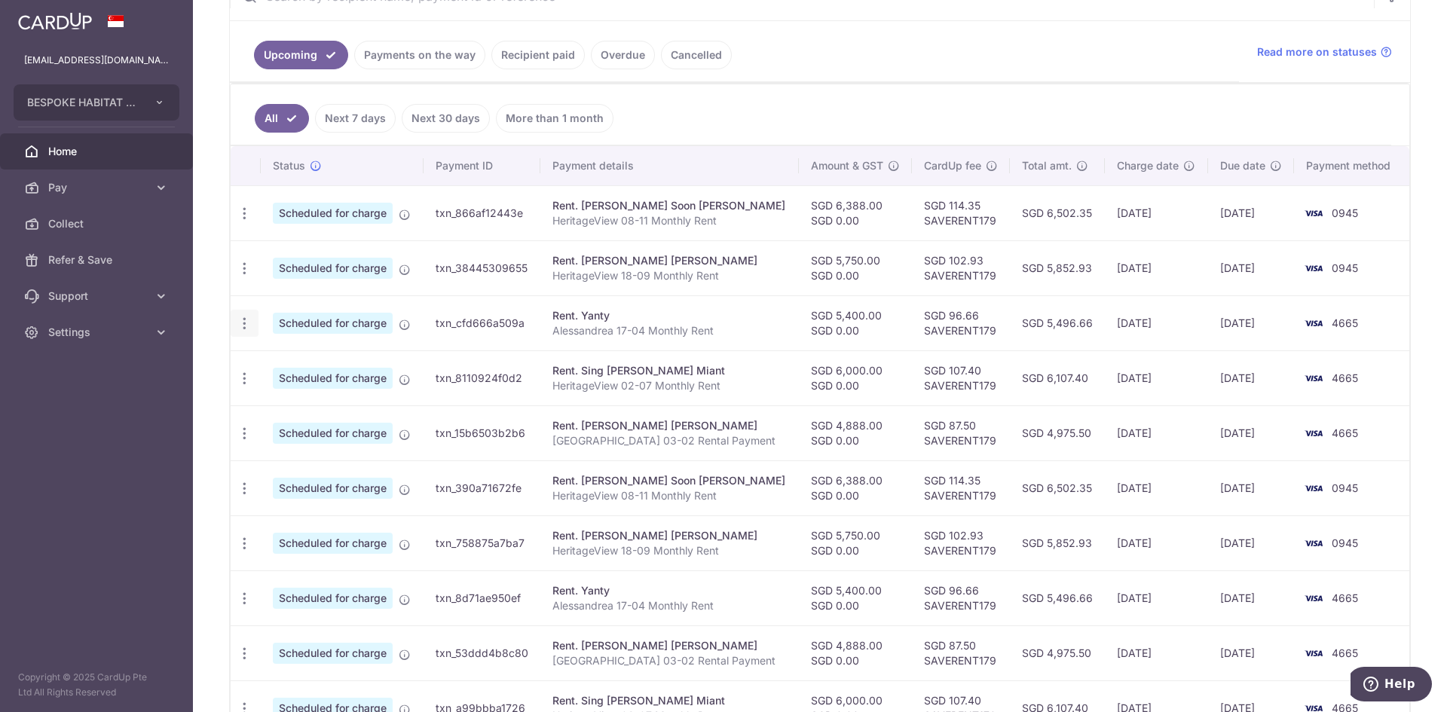
click at [246, 329] on icon "button" at bounding box center [245, 324] width 16 height 16
click at [324, 372] on span "Update payment" at bounding box center [325, 365] width 102 height 18
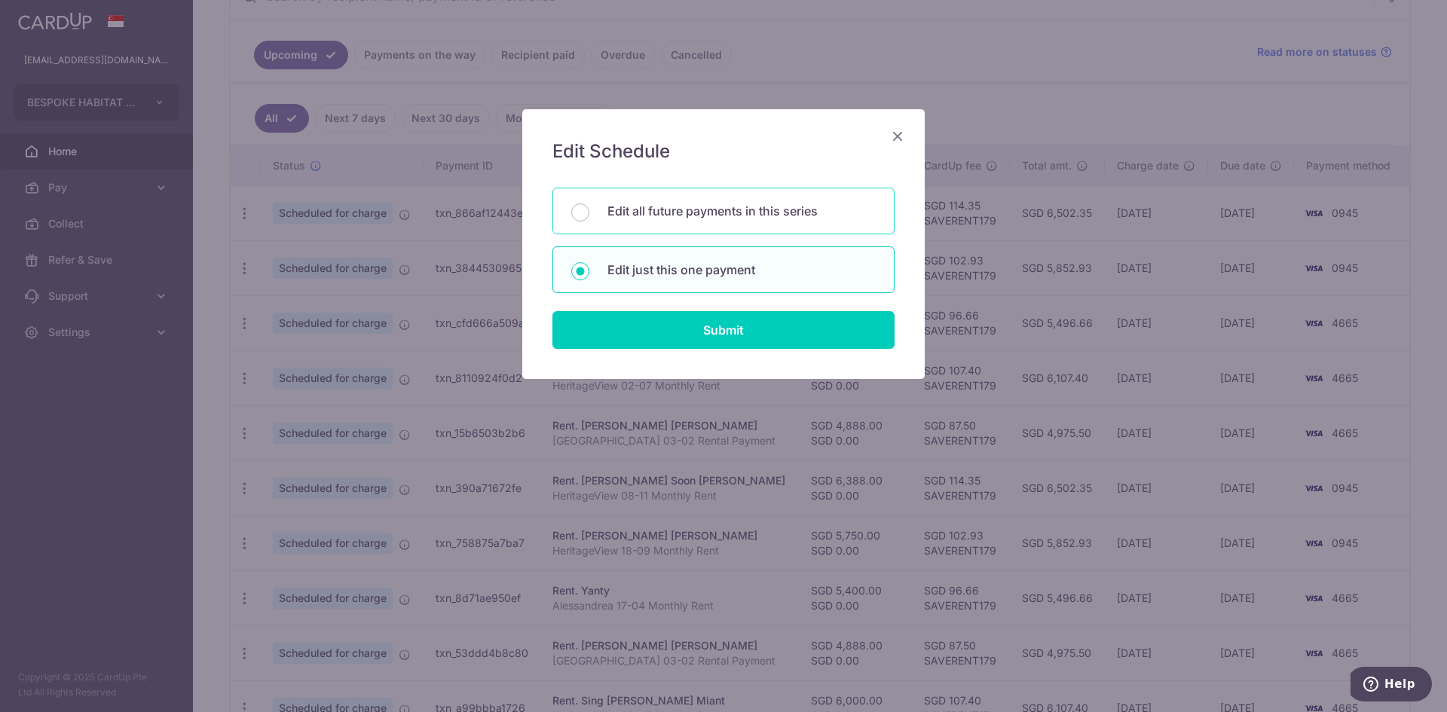
click at [736, 218] on p "Edit all future payments in this series" at bounding box center [741, 211] width 268 height 18
click at [589, 218] on input "Edit all future payments in this series" at bounding box center [580, 212] width 18 height 18
radio input "true"
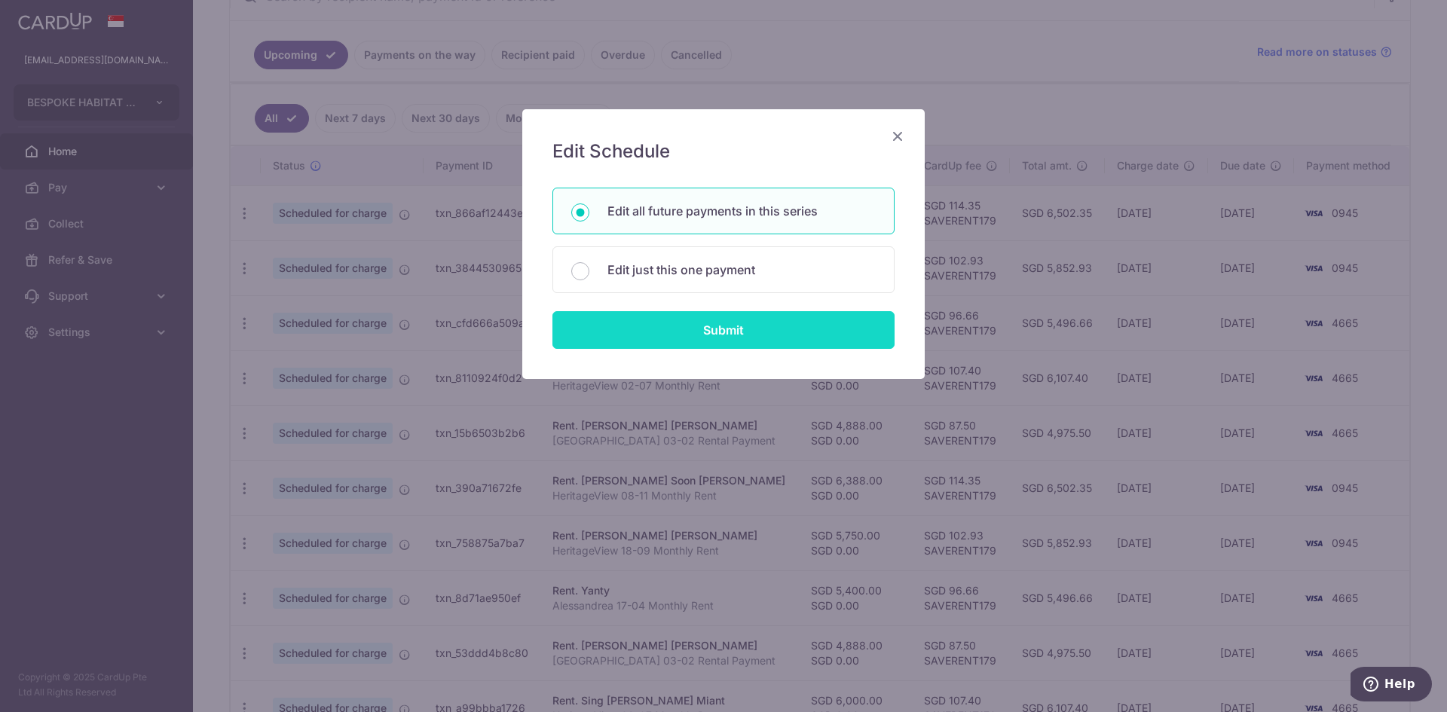
click at [753, 339] on input "Submit" at bounding box center [723, 330] width 342 height 38
radio input "true"
type input "5,400.00"
type input "0.00"
type input "Alessandrea 17-04 Monthly Rent"
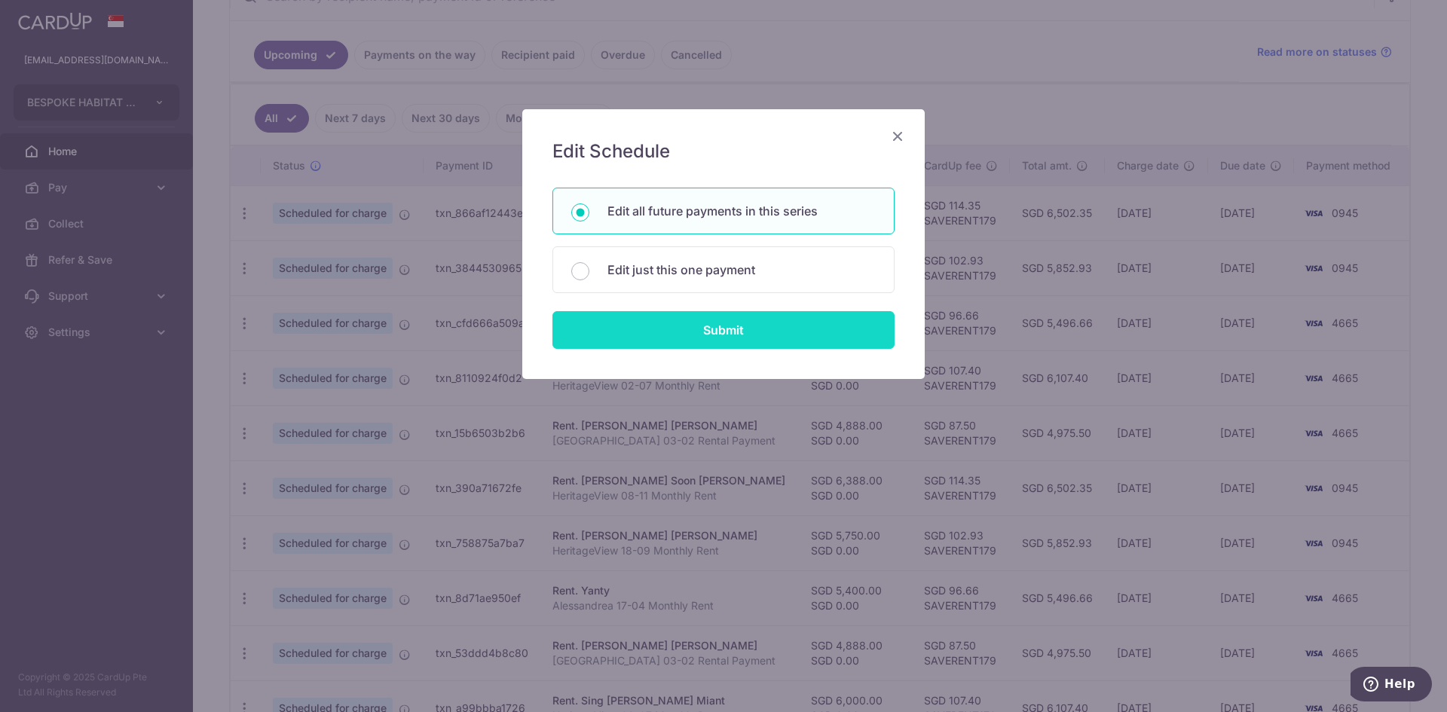
type input "Alessan1704Rent"
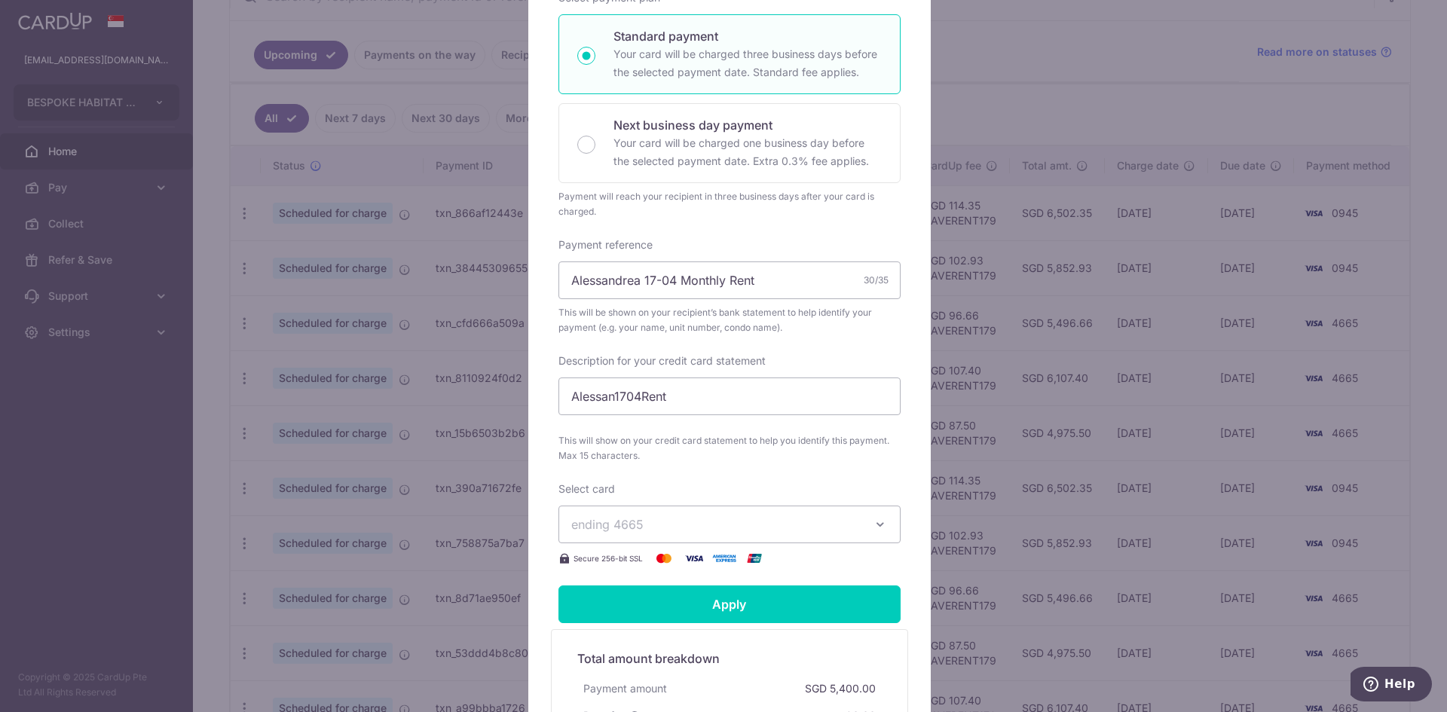
scroll to position [377, 0]
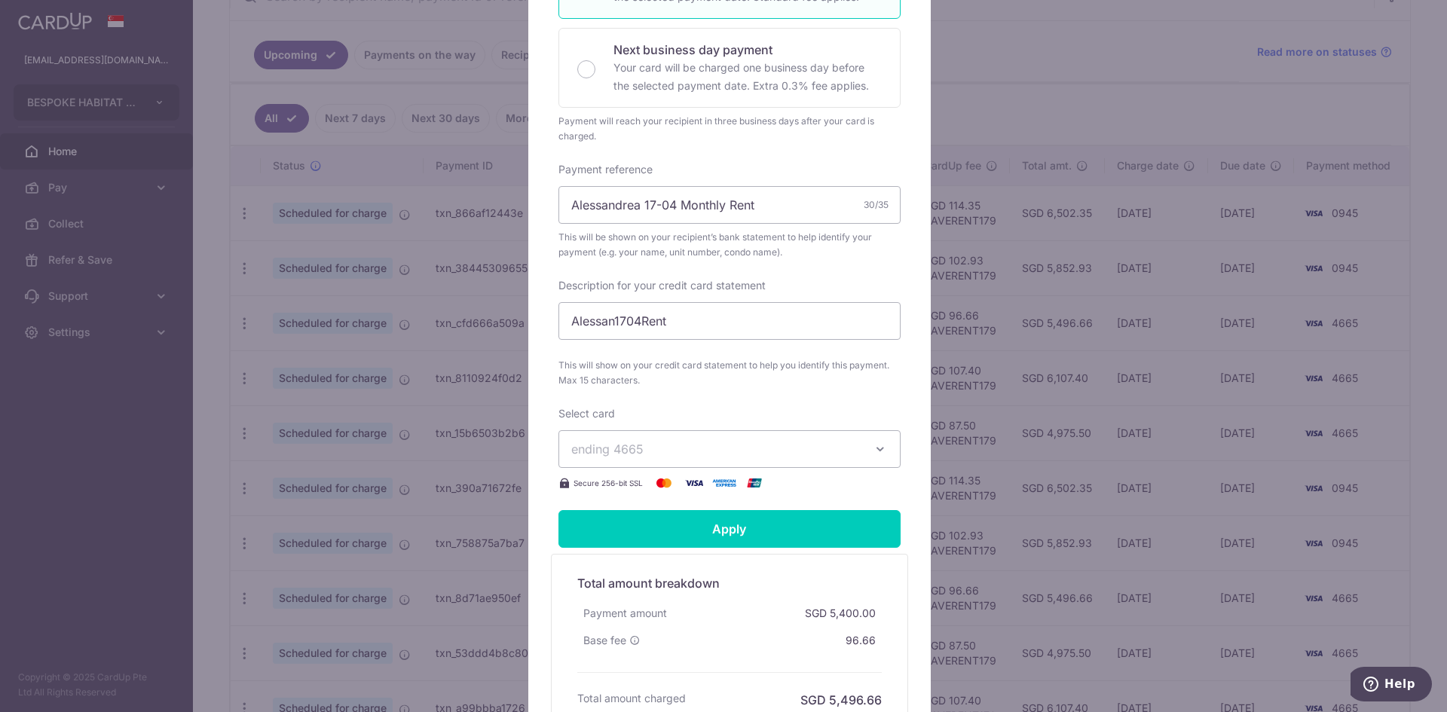
click at [748, 434] on button "ending 4665" at bounding box center [729, 449] width 342 height 38
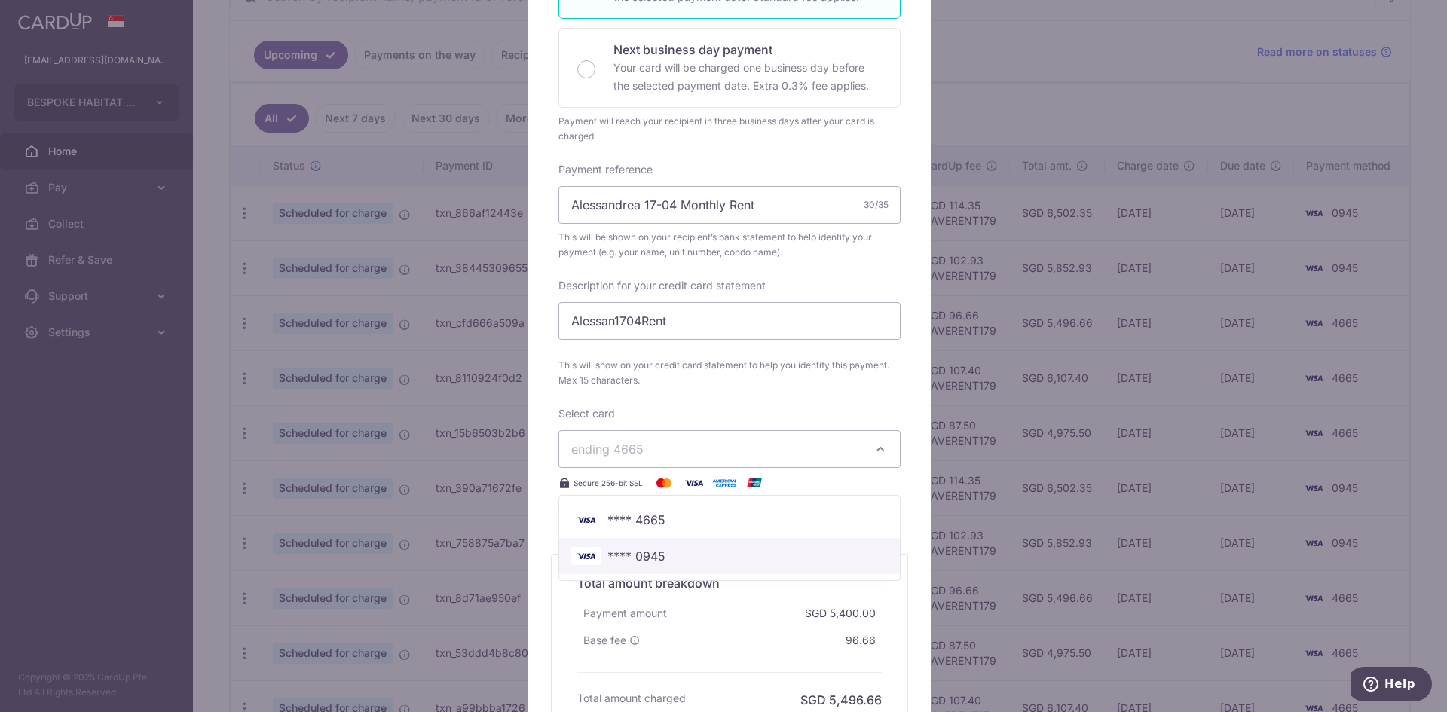
click at [644, 551] on span "**** 0945" at bounding box center [636, 556] width 58 height 18
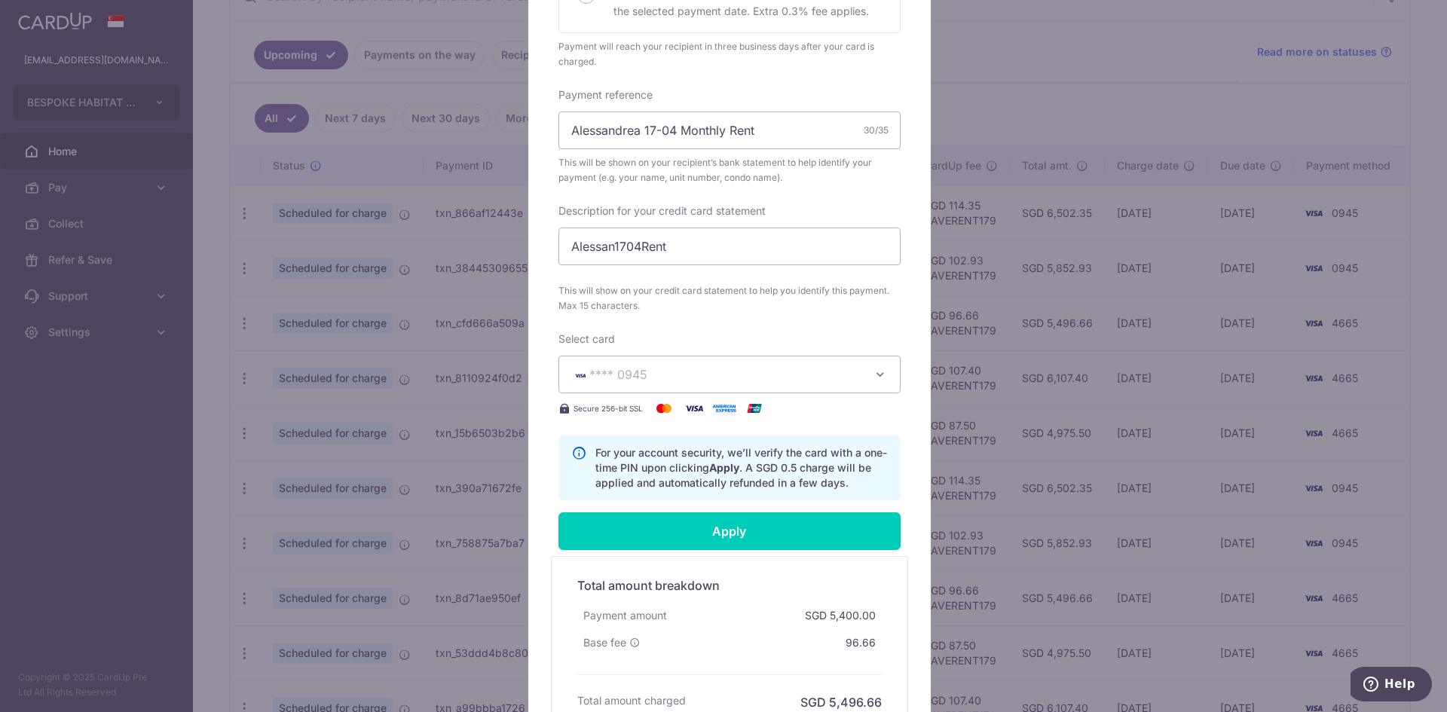
scroll to position [452, 0]
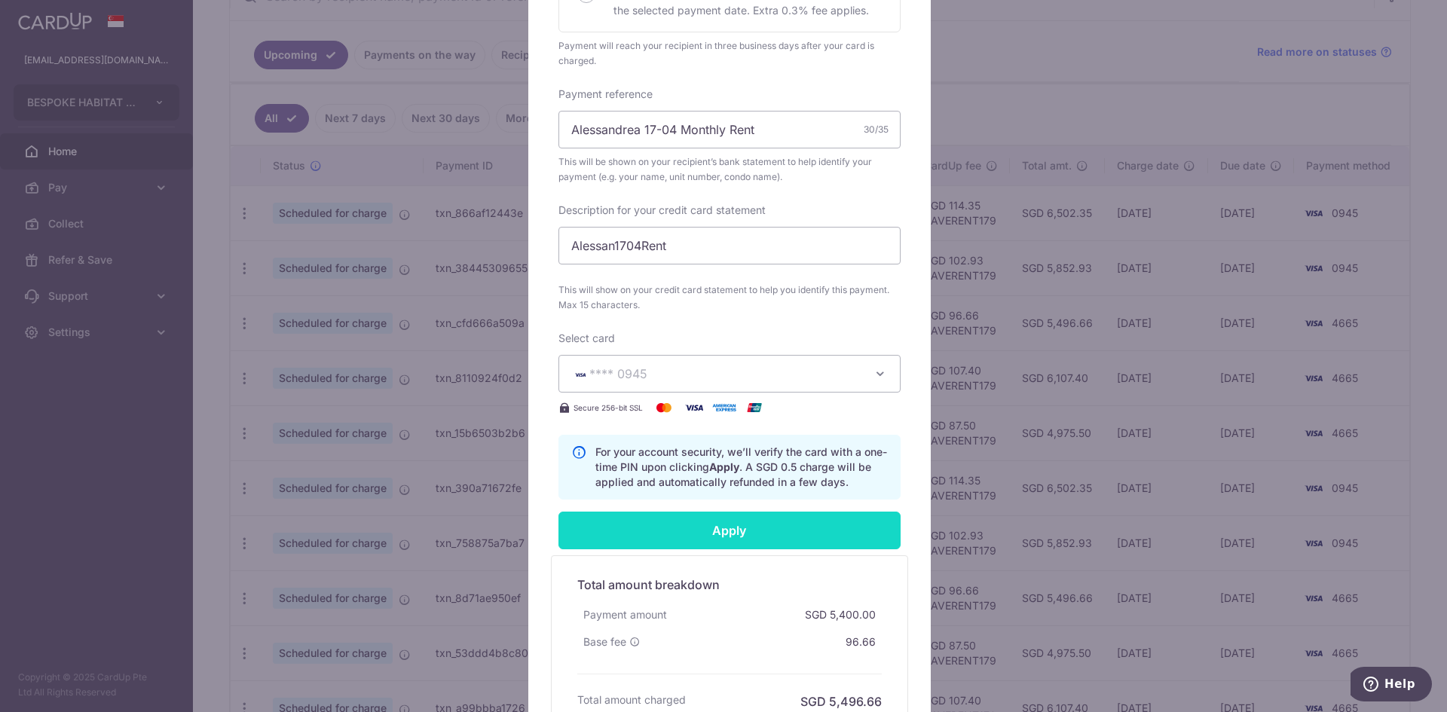
click at [635, 538] on input "Apply" at bounding box center [729, 531] width 342 height 38
type input "Successfully Applied"
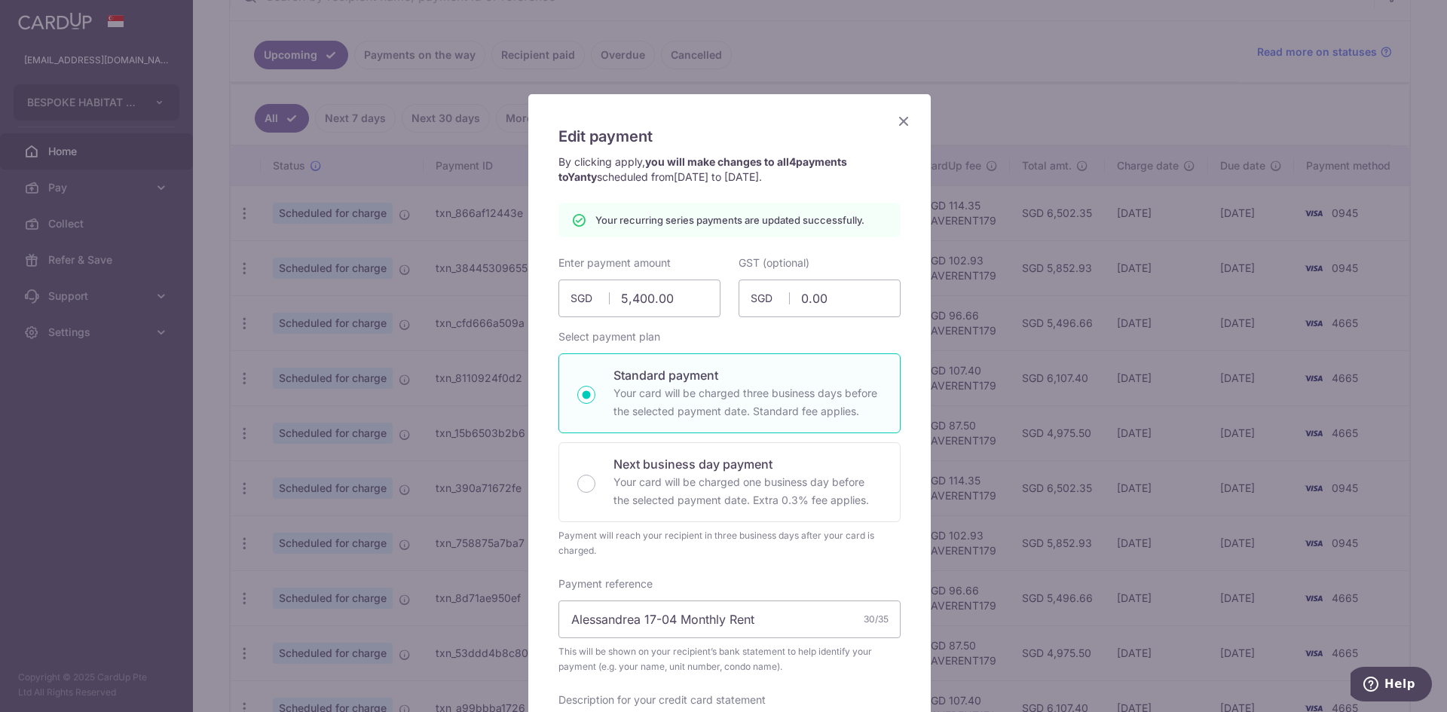
scroll to position [0, 0]
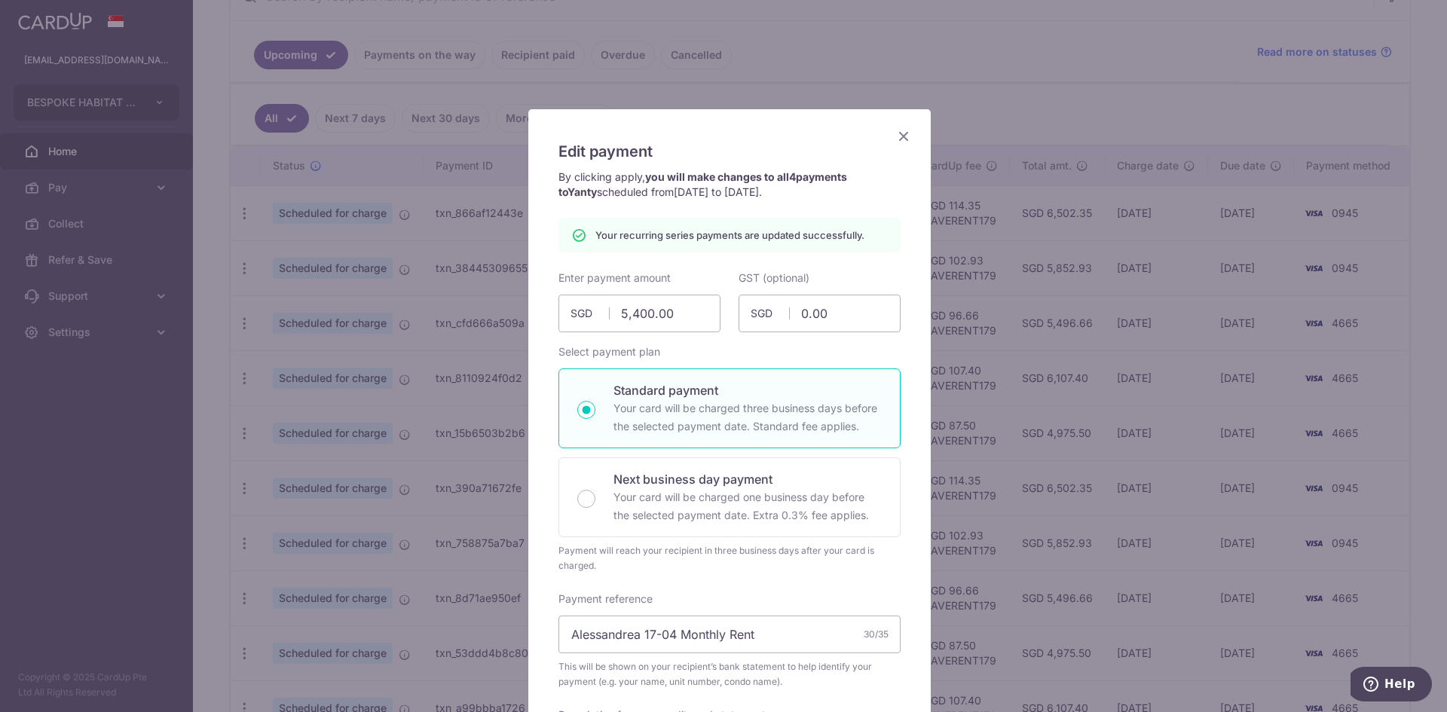
click at [973, 82] on div "Edit payment By clicking apply, you will make changes to all 4 payments to Yant…" at bounding box center [723, 356] width 1447 height 712
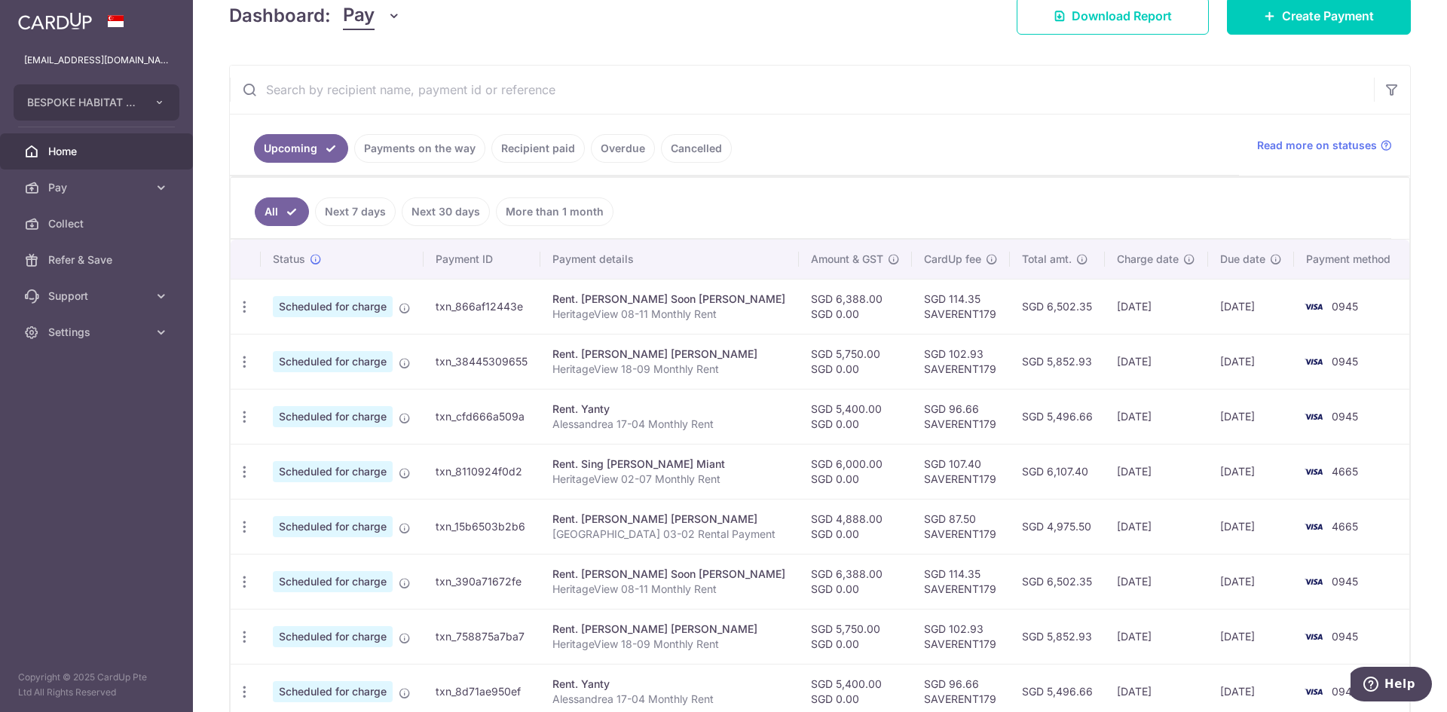
scroll to position [301, 0]
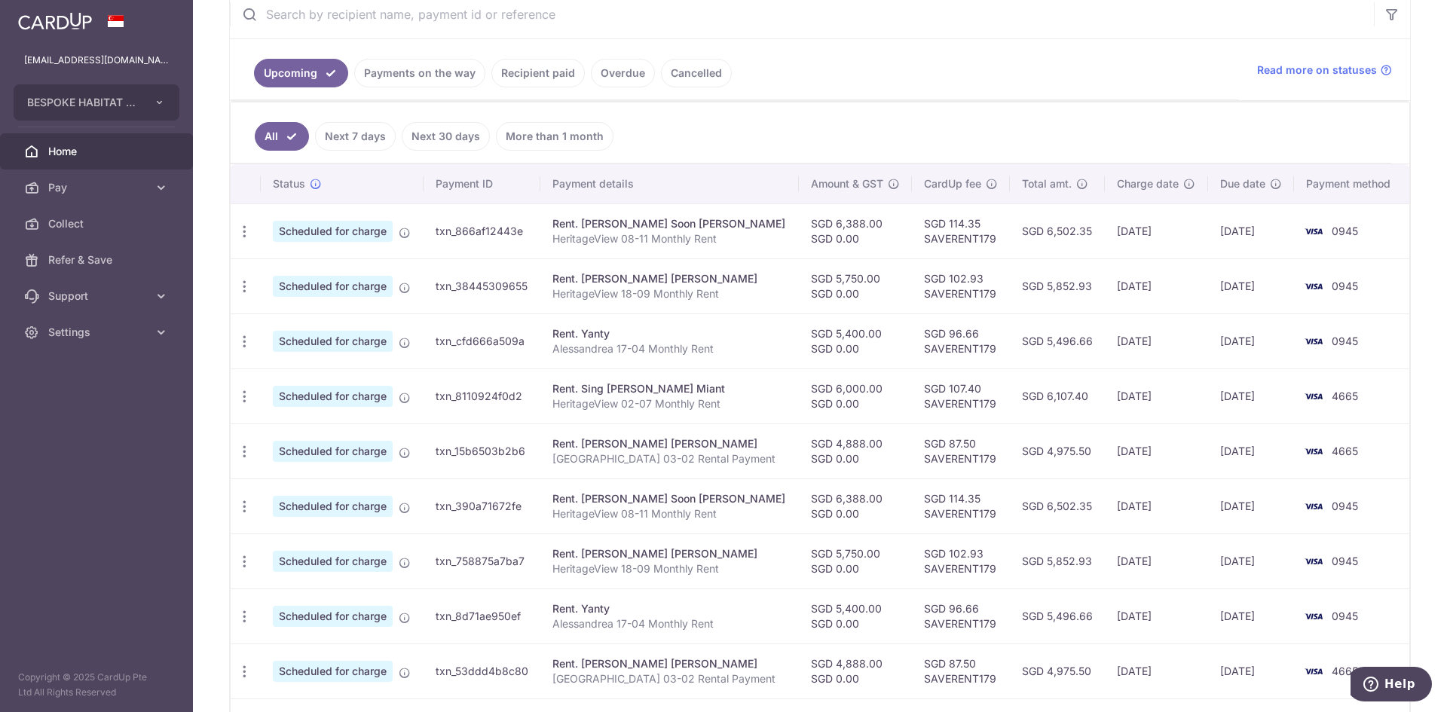
click at [248, 417] on td "Update payment Cancel payment" at bounding box center [246, 395] width 30 height 55
click at [246, 404] on icon "button" at bounding box center [245, 397] width 16 height 16
click at [309, 443] on span "Update payment" at bounding box center [325, 438] width 102 height 18
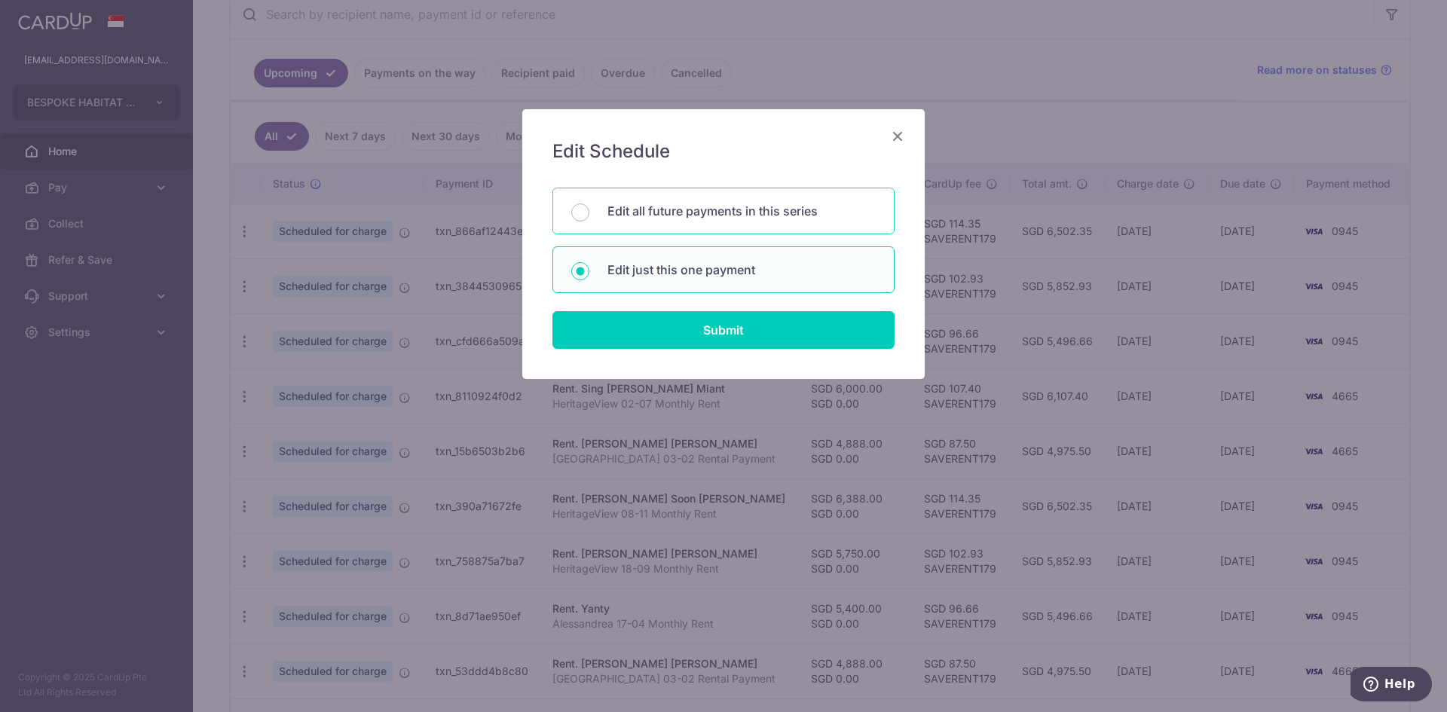
click at [748, 225] on div "Edit all future payments in this series" at bounding box center [723, 211] width 342 height 47
radio input "true"
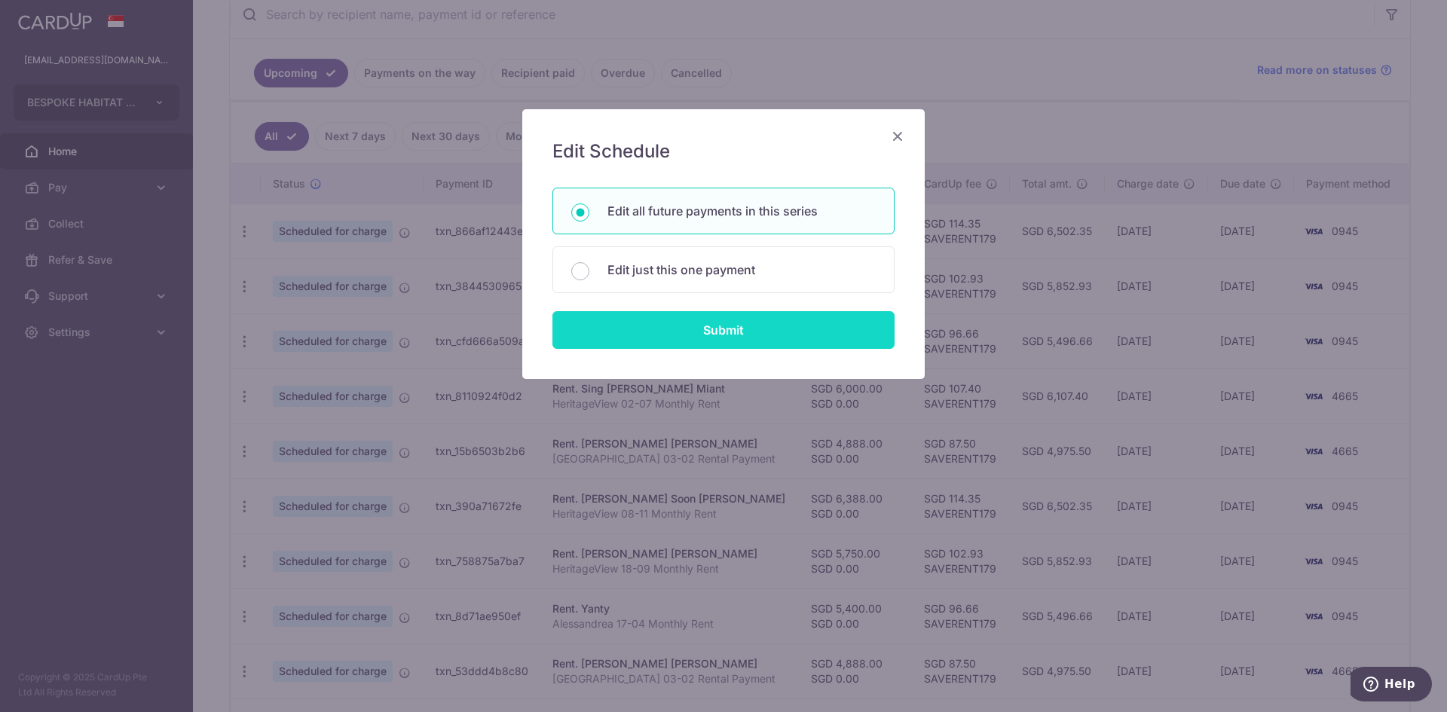
click at [760, 324] on input "Submit" at bounding box center [723, 330] width 342 height 38
radio input "true"
type input "6,000.00"
type input "0.00"
type input "HeritageView 02-07 Monthly Rent"
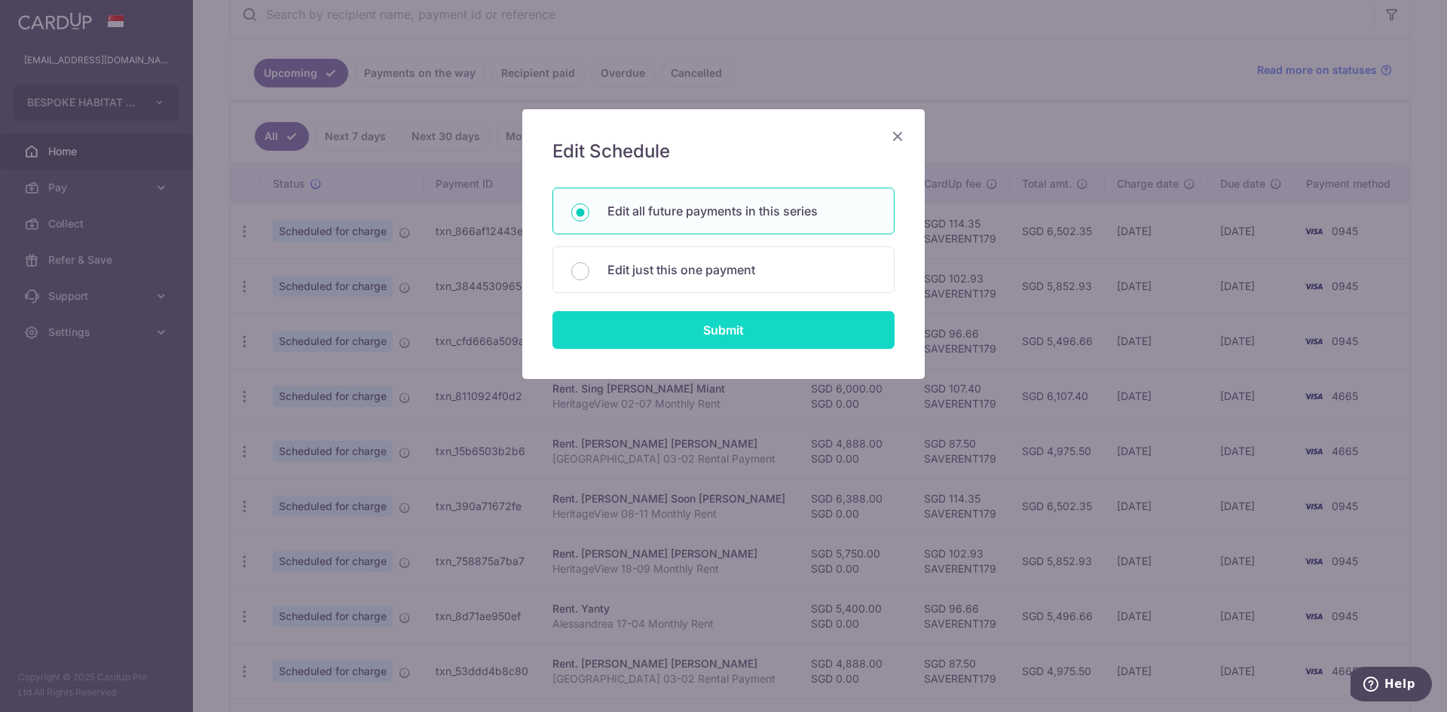
type input "HV0207Rent"
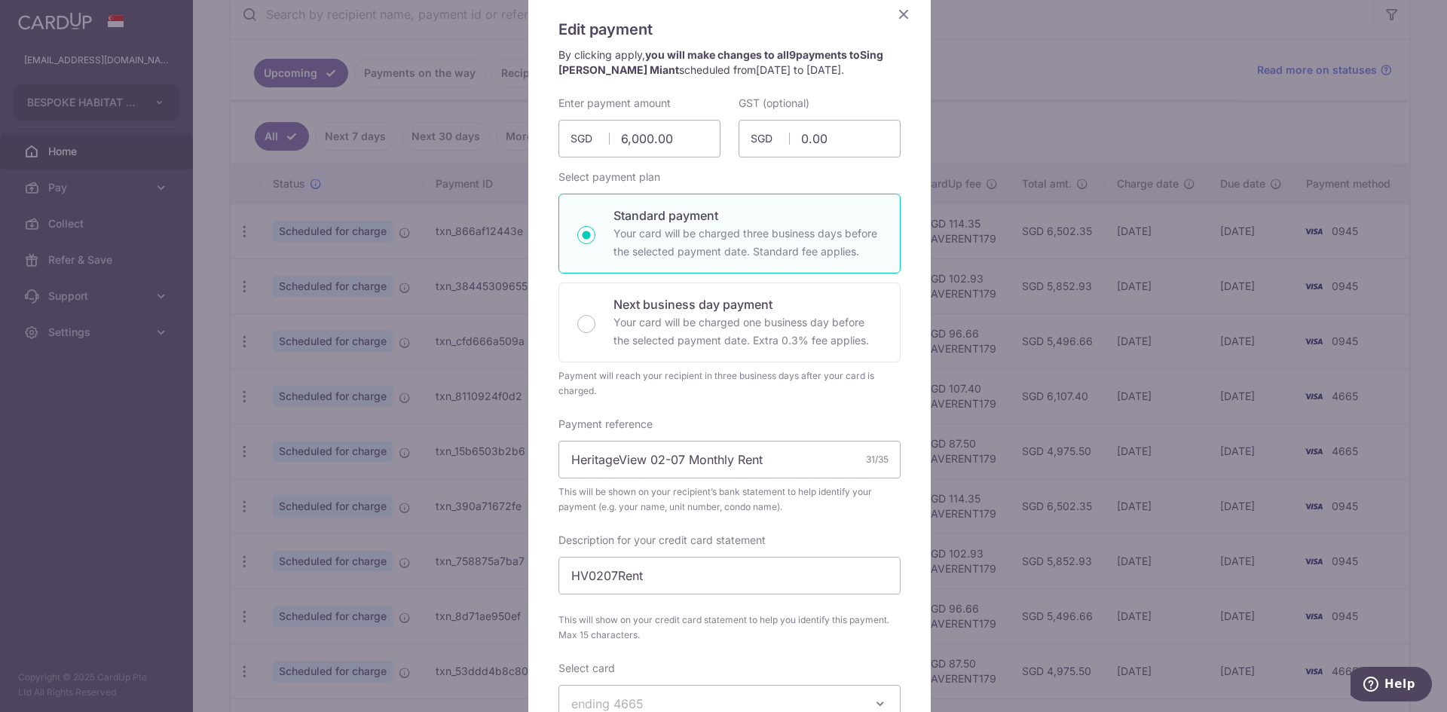
scroll to position [377, 0]
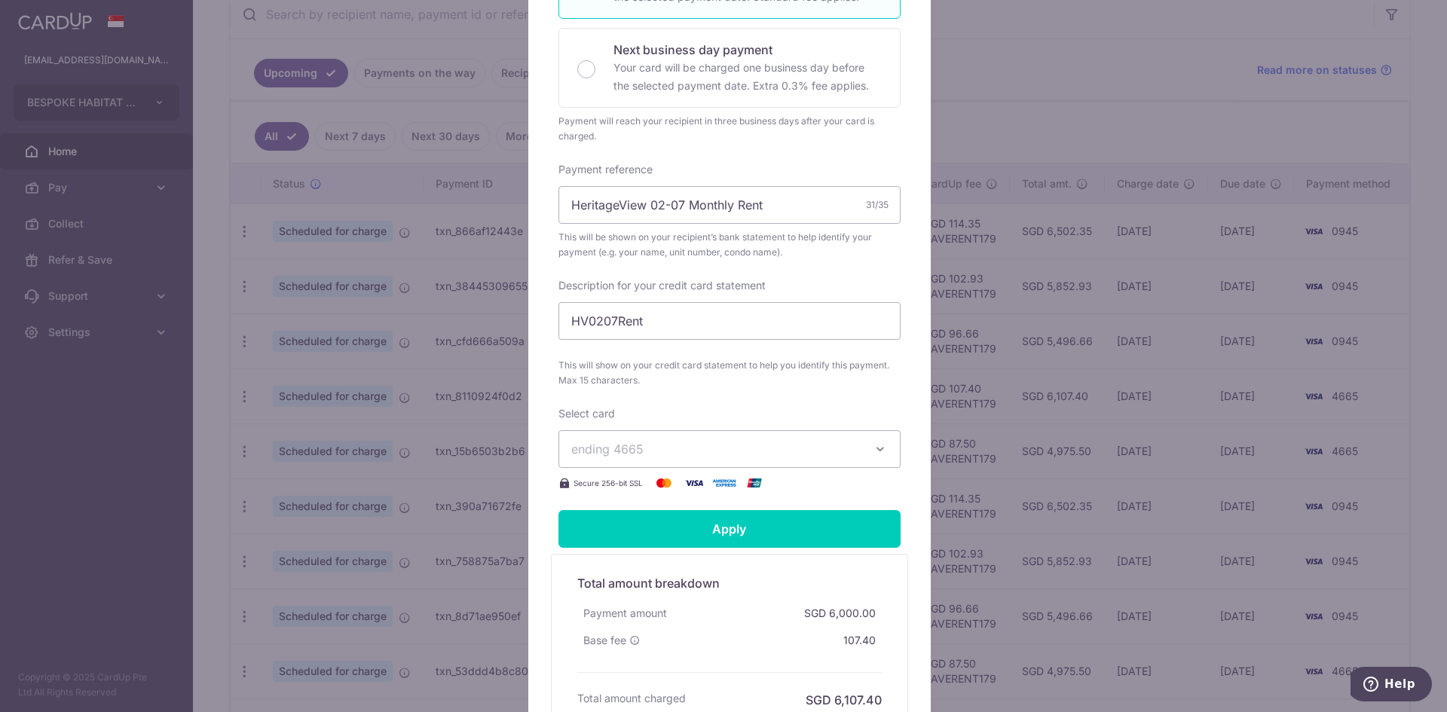
click at [741, 442] on span "ending 4665" at bounding box center [715, 449] width 289 height 18
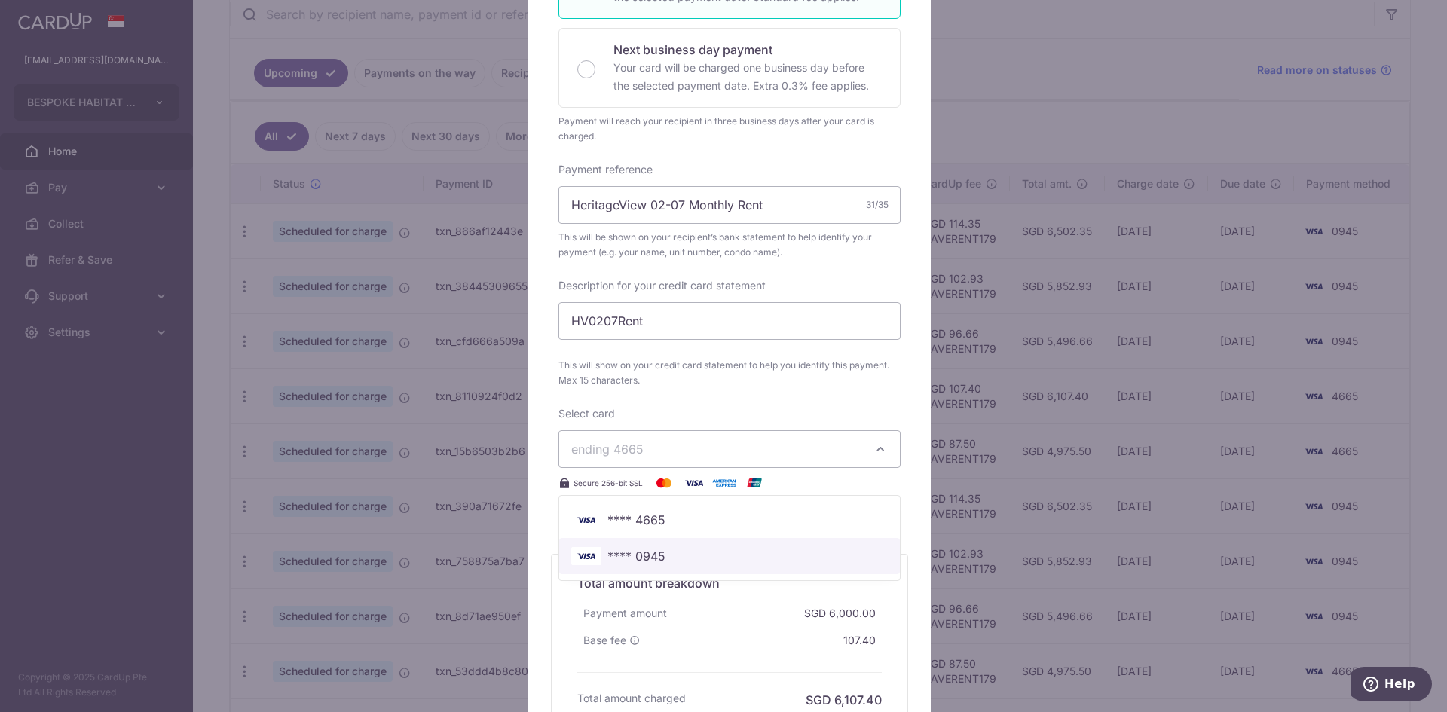
click at [680, 552] on span "**** 0945" at bounding box center [729, 556] width 316 height 18
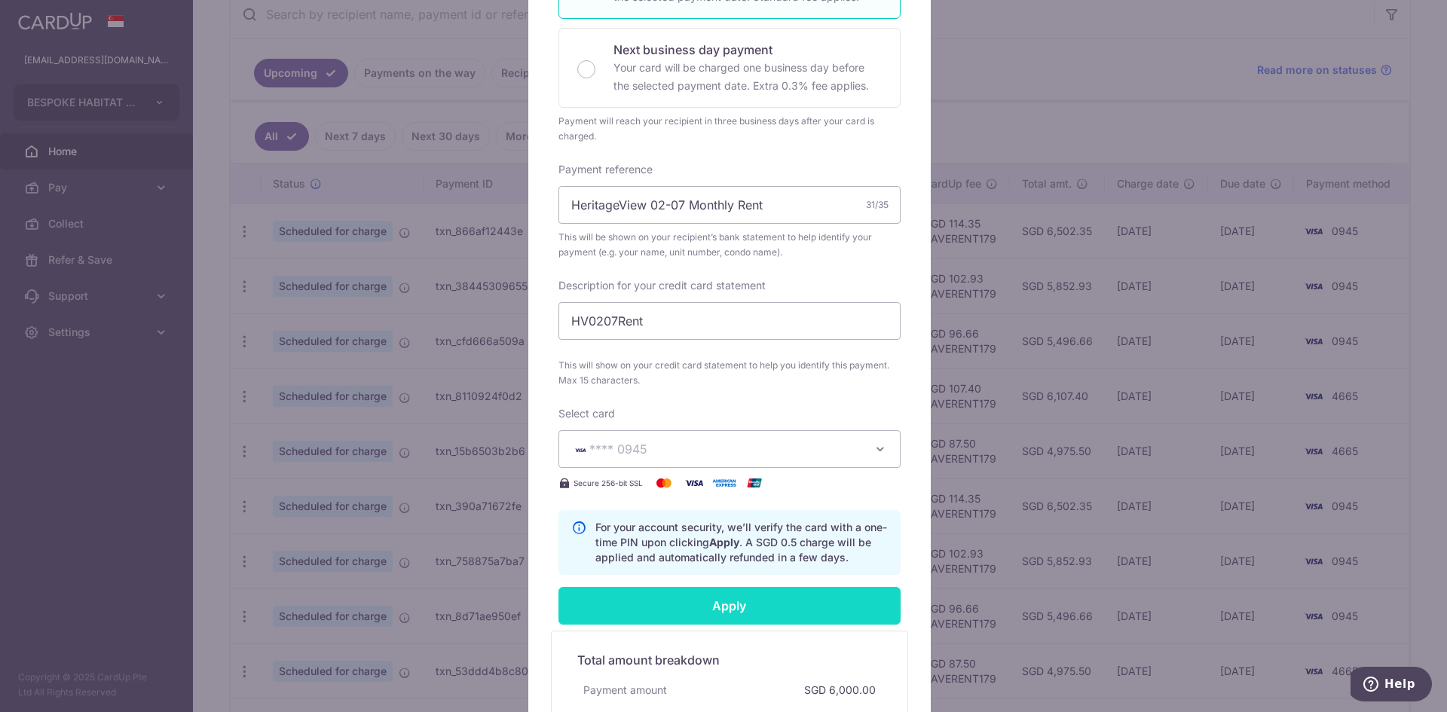
click at [679, 599] on input "Apply" at bounding box center [729, 606] width 342 height 38
type input "Successfully Applied"
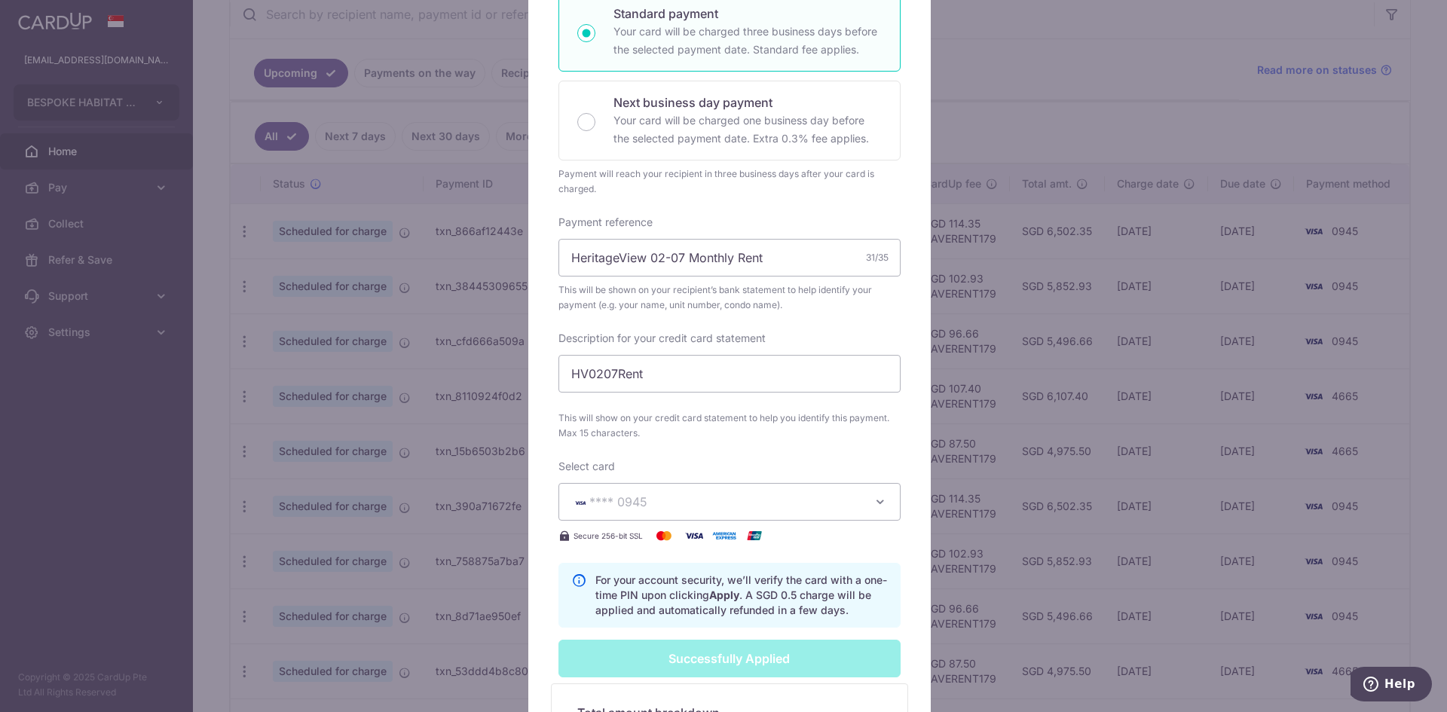
scroll to position [430, 0]
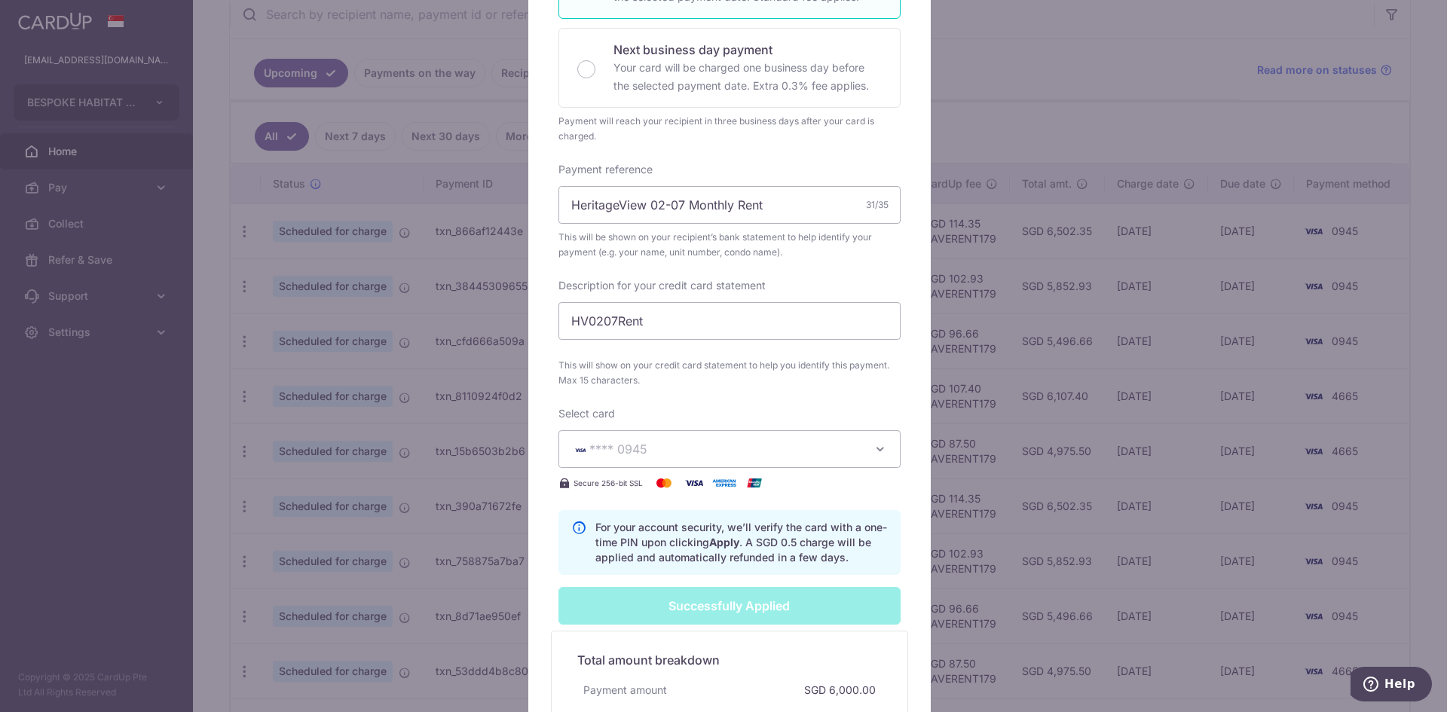
click at [1014, 110] on div "Edit payment By clicking apply, you will make changes to all 9 payments to Sing…" at bounding box center [723, 356] width 1447 height 712
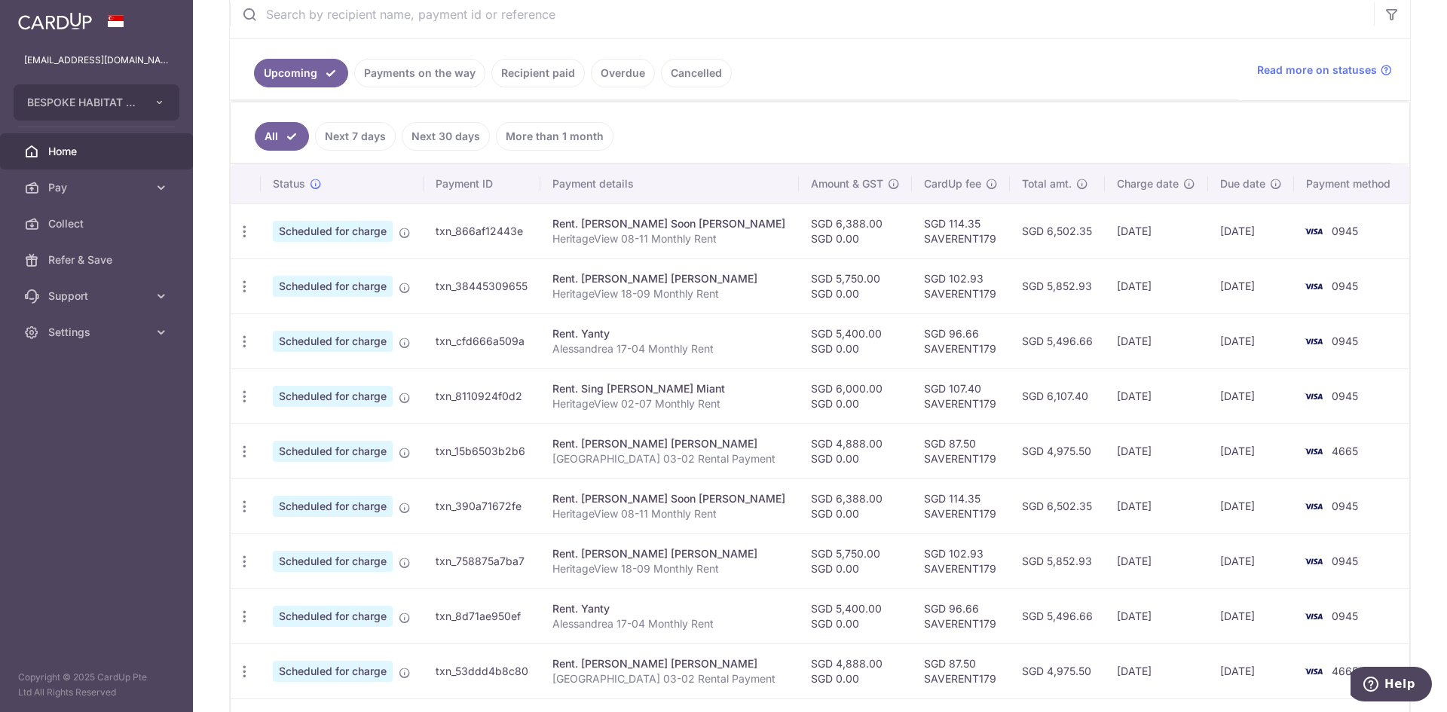
scroll to position [377, 0]
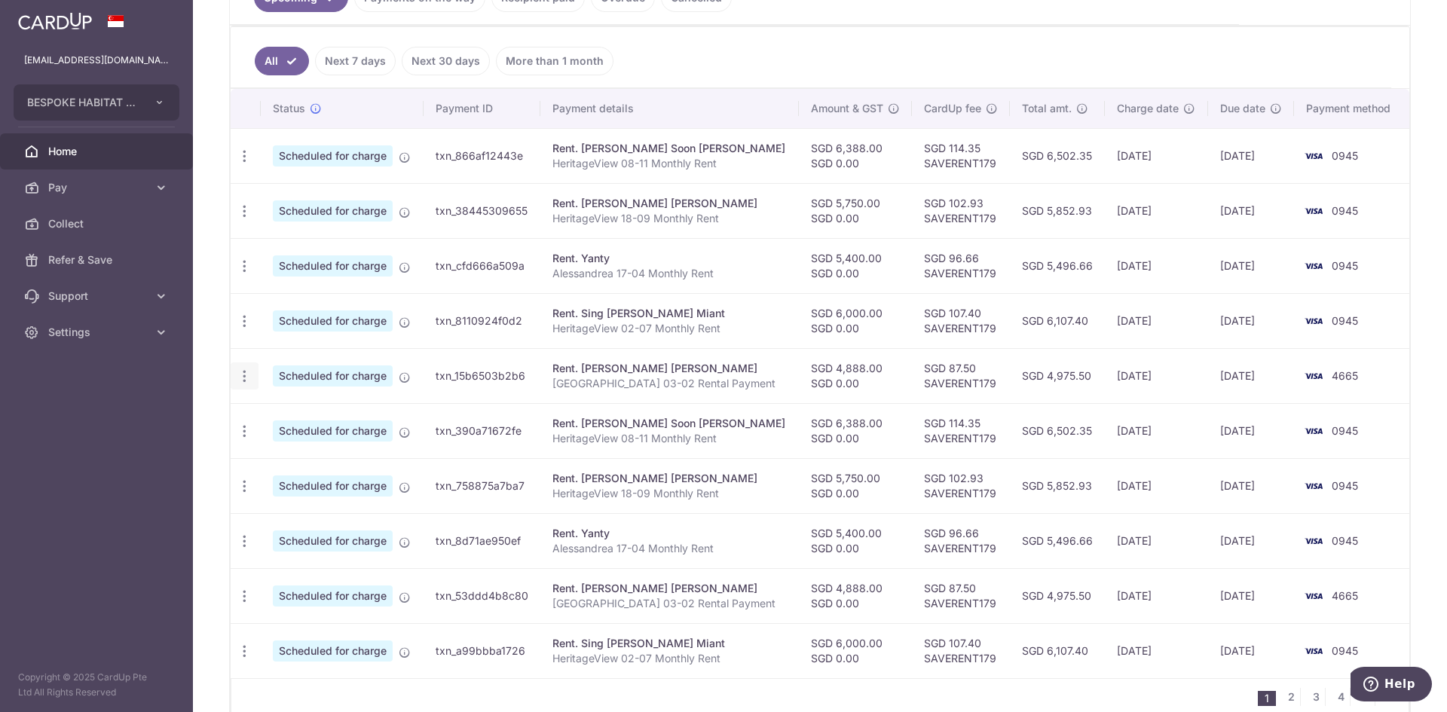
click at [243, 375] on icon "button" at bounding box center [245, 376] width 16 height 16
click at [289, 417] on span "Update payment" at bounding box center [325, 417] width 102 height 18
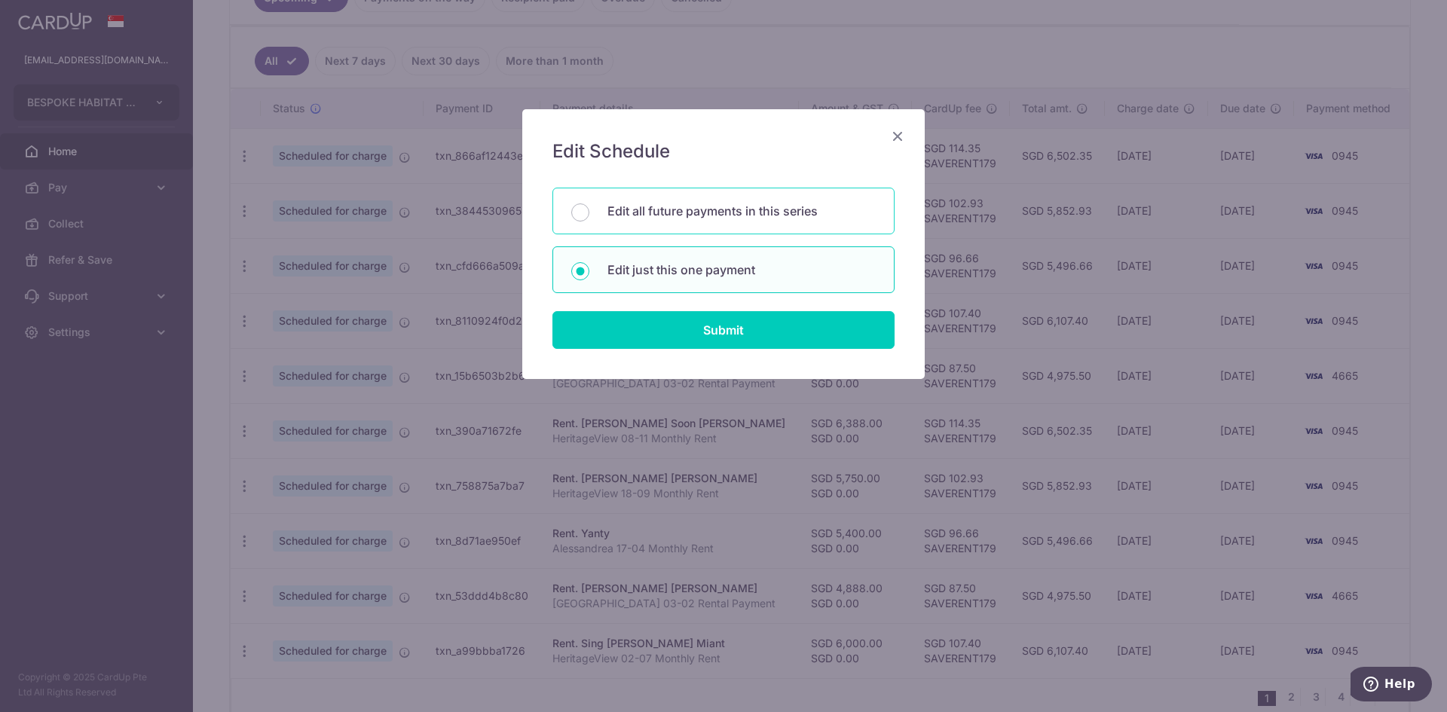
click at [684, 222] on div "Edit all future payments in this series" at bounding box center [723, 211] width 342 height 47
radio input "true"
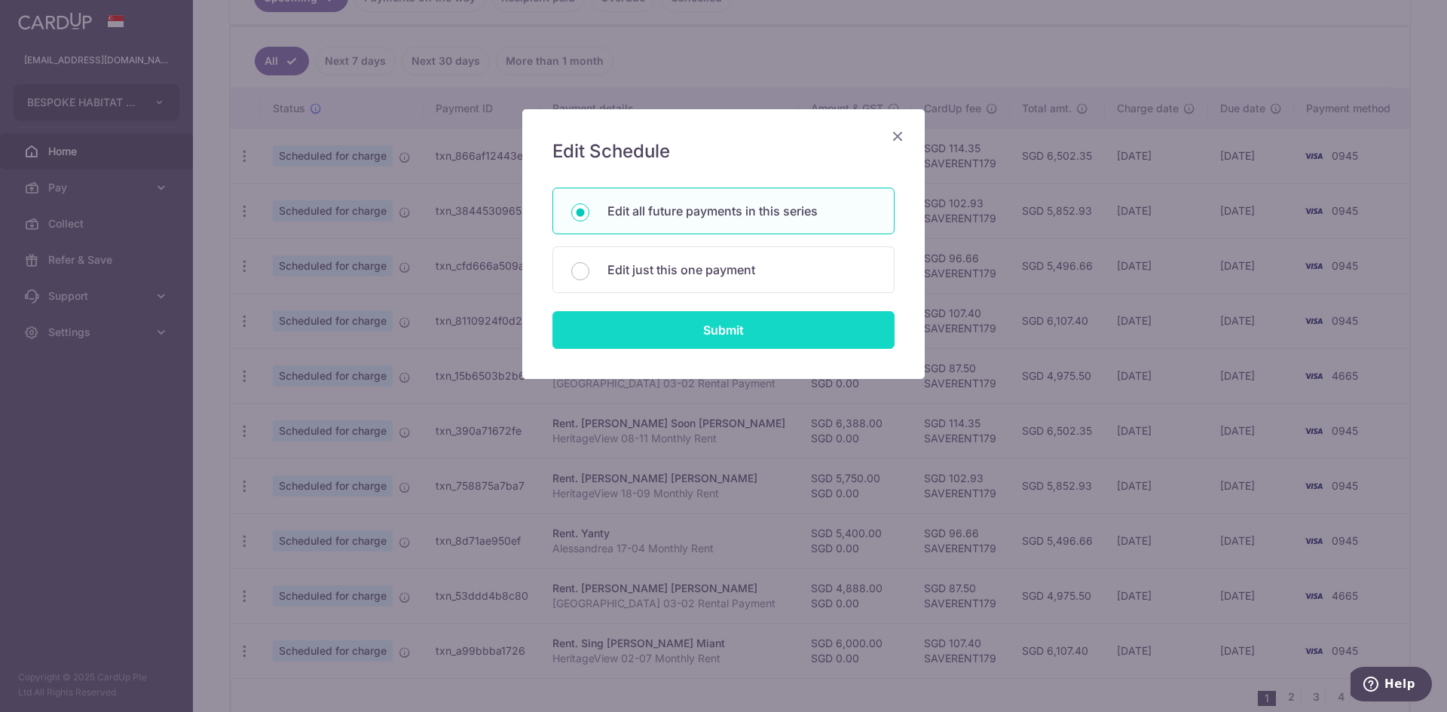
click at [748, 337] on input "Submit" at bounding box center [723, 330] width 342 height 38
radio input "true"
type input "4,888.00"
type input "0.00"
type input "[GEOGRAPHIC_DATA] 03-02 Rental Payment"
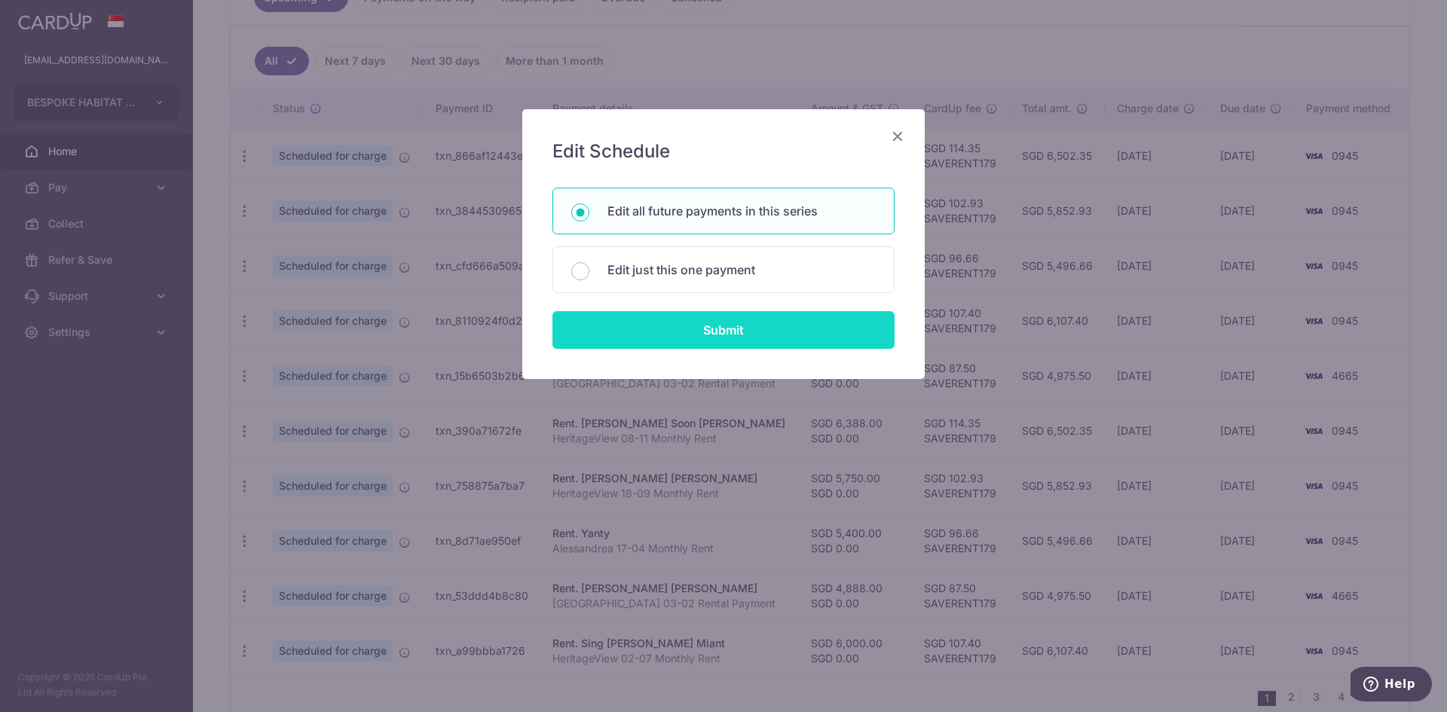
type input "AvonPark302Rent"
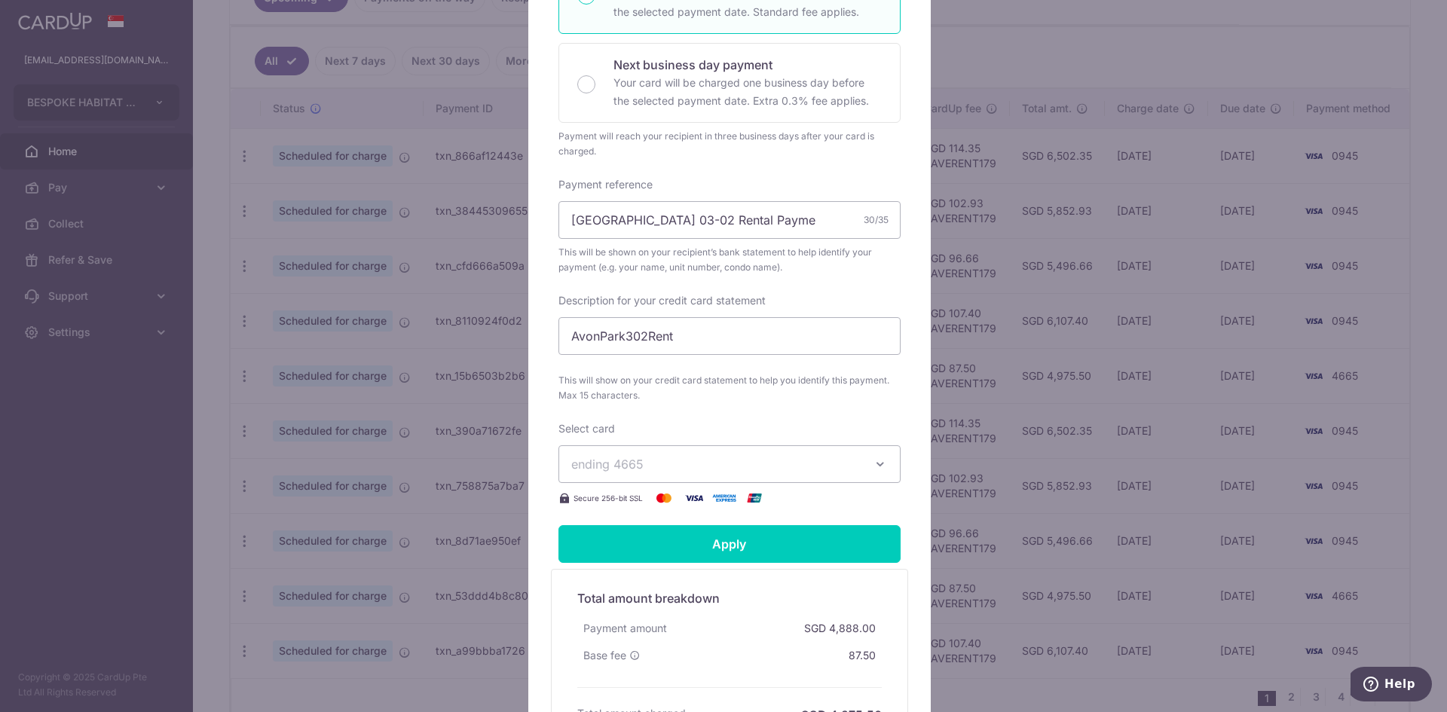
click at [692, 455] on span "ending 4665" at bounding box center [715, 464] width 289 height 18
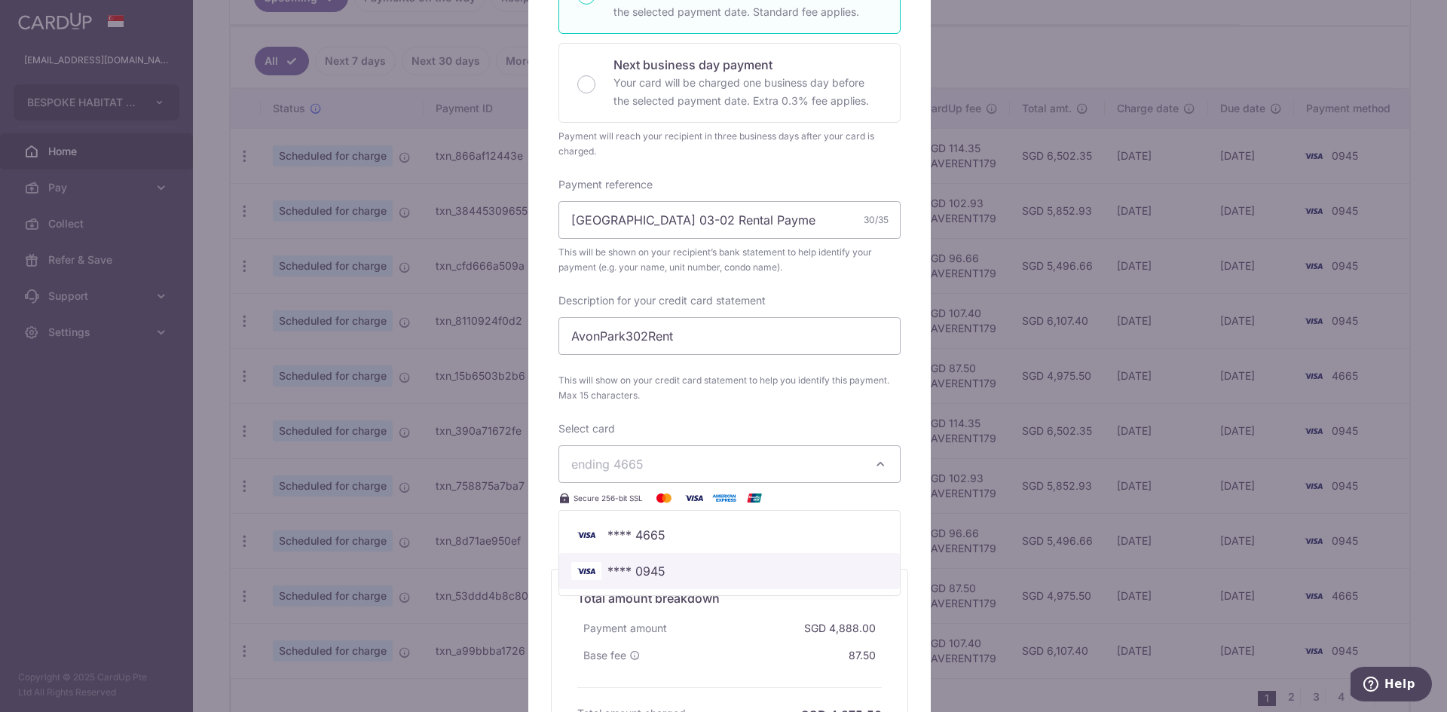
click at [653, 562] on span "**** 0945" at bounding box center [636, 571] width 58 height 18
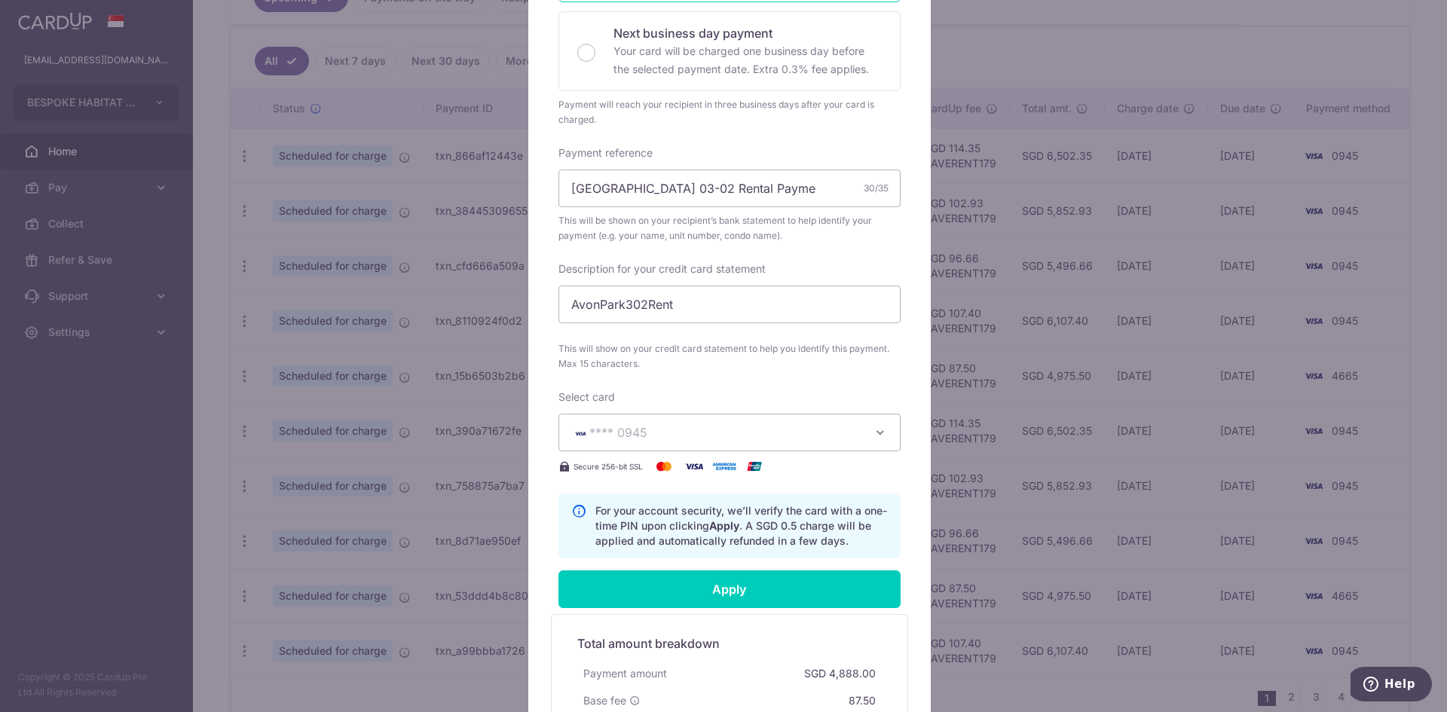
scroll to position [452, 0]
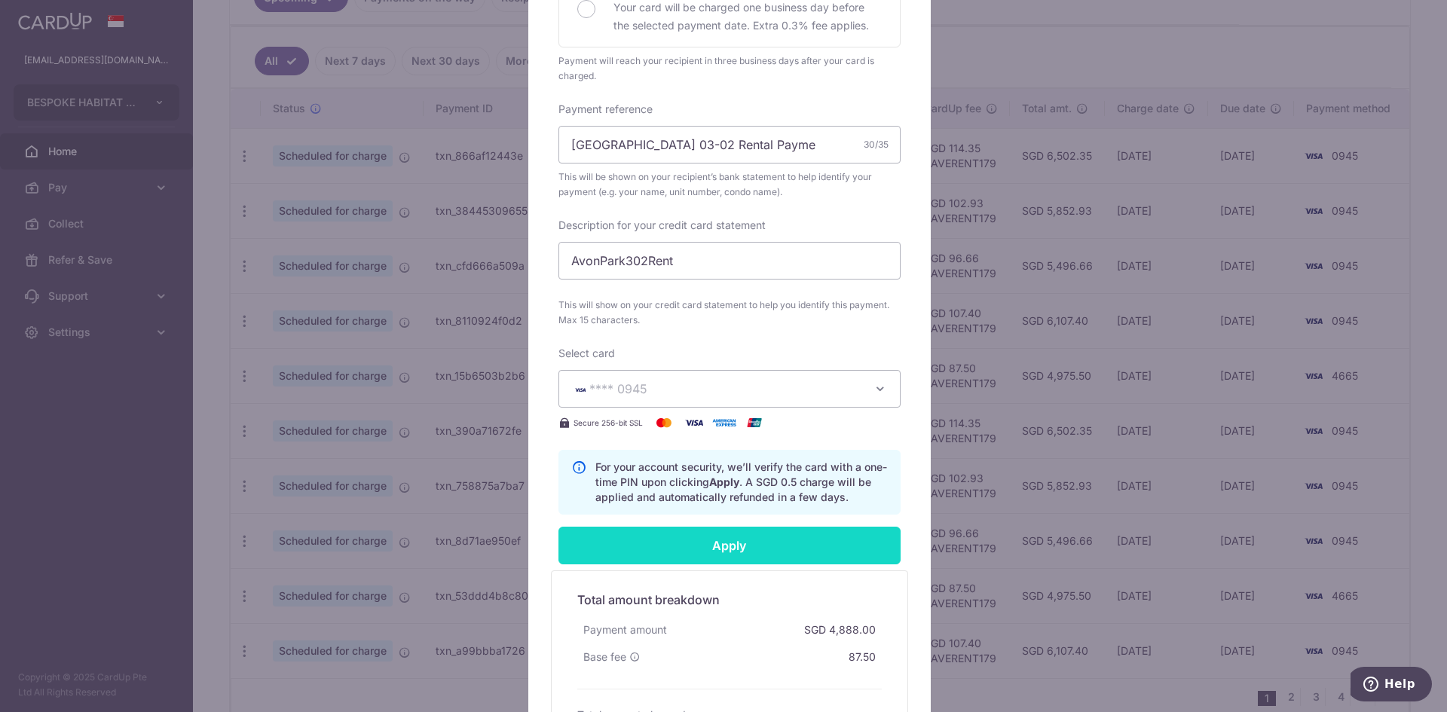
click at [671, 533] on input "Apply" at bounding box center [729, 546] width 342 height 38
type input "Successfully Applied"
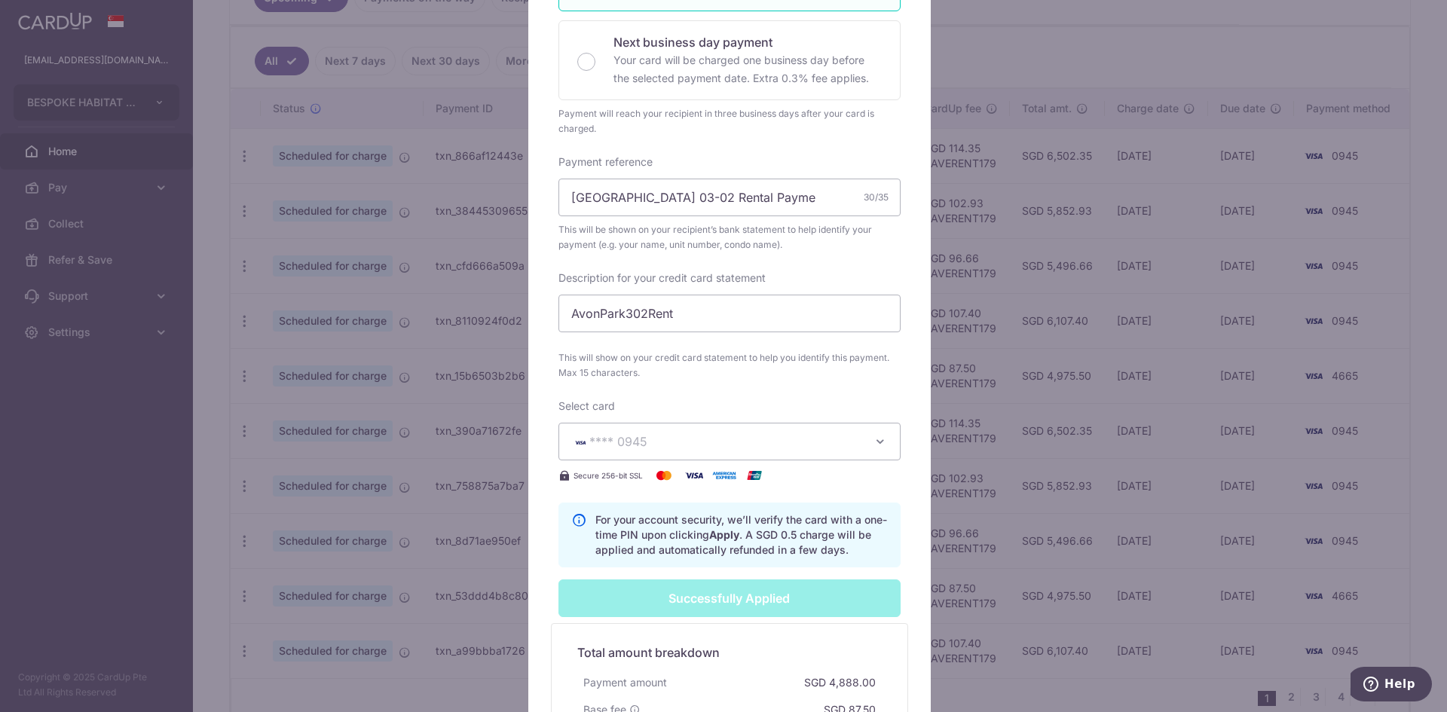
scroll to position [505, 0]
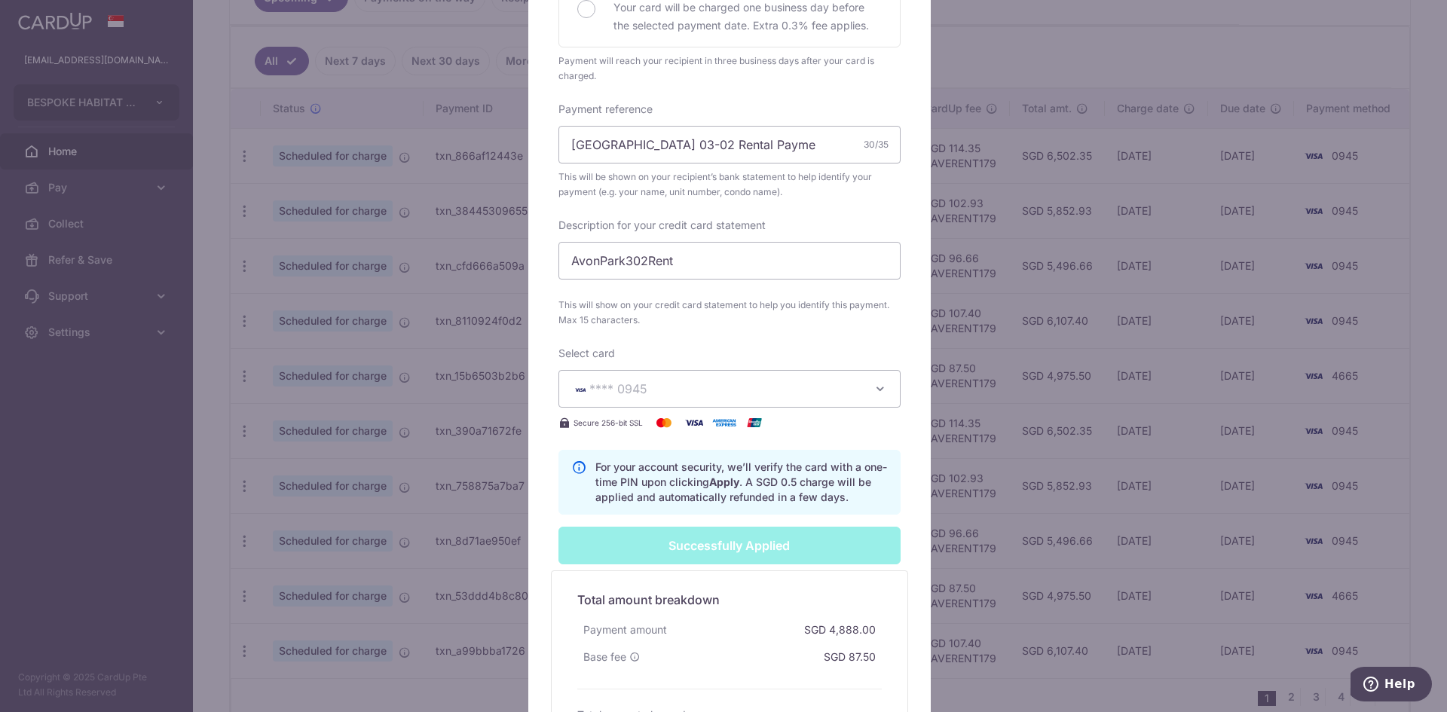
click at [1033, 93] on div "Edit payment By clicking apply, you will make changes to all 9 payments to Fran…" at bounding box center [723, 356] width 1447 height 712
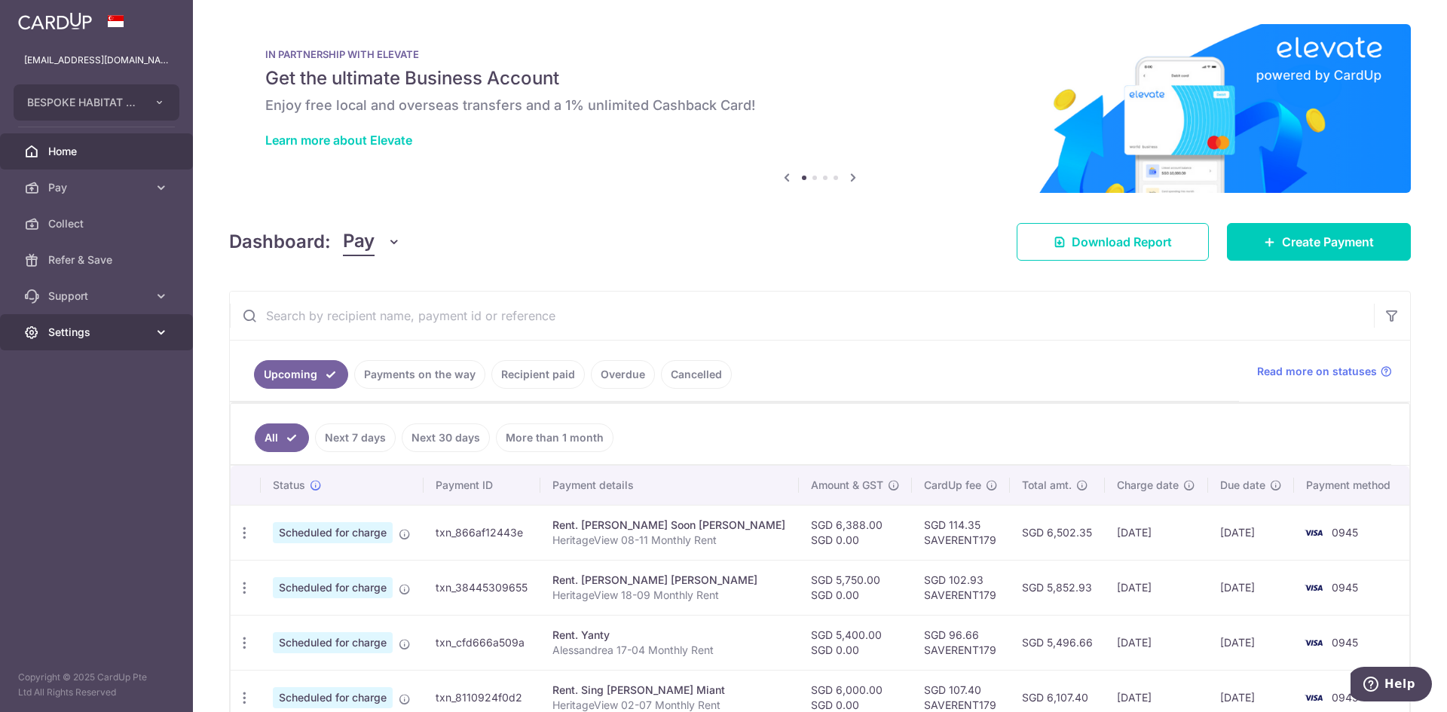
click at [87, 331] on span "Settings" at bounding box center [97, 332] width 99 height 15
click at [70, 411] on span "Logout" at bounding box center [97, 404] width 99 height 15
